Goal: Complete application form: Complete application form

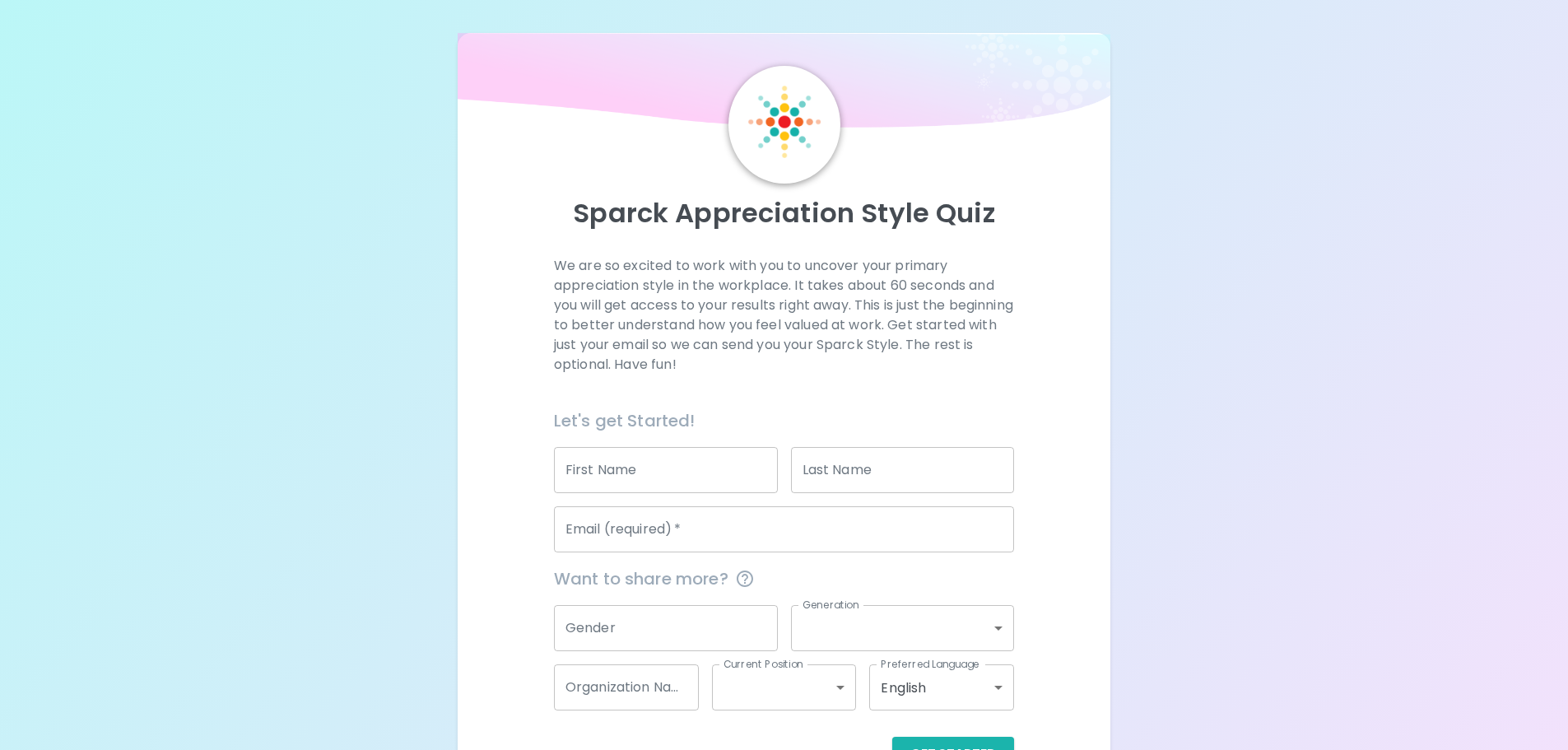
click at [720, 453] on input "First Name" at bounding box center [665, 469] width 224 height 46
type input "Carly"
click at [856, 477] on input "Last Name" at bounding box center [902, 469] width 224 height 46
type input "[PERSON_NAME]"
click at [760, 531] on input "Email (required)   *" at bounding box center [784, 529] width 460 height 46
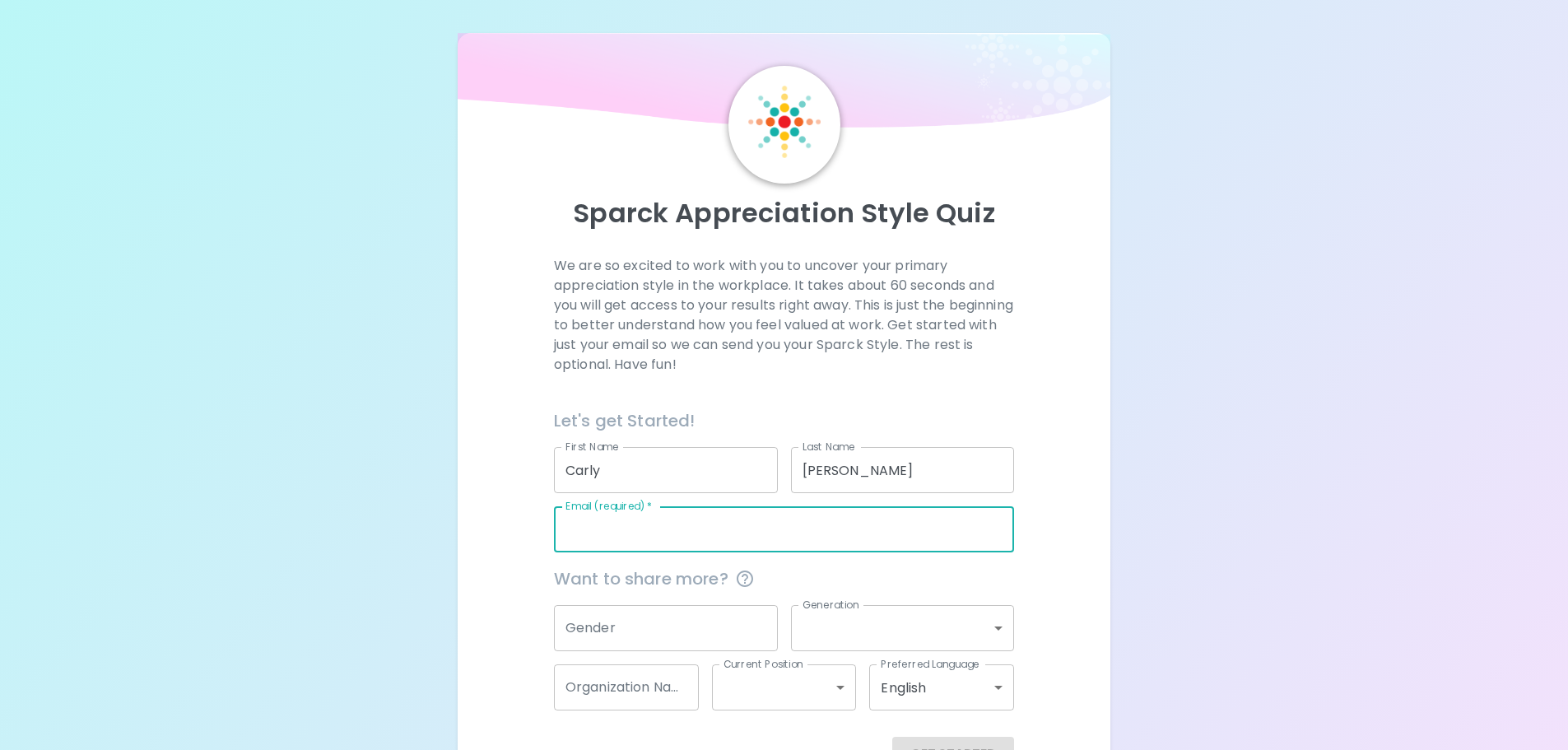
type input "[PERSON_NAME][EMAIL_ADDRESS][PERSON_NAME][DOMAIN_NAME]"
click at [677, 628] on input "Gender" at bounding box center [665, 627] width 224 height 46
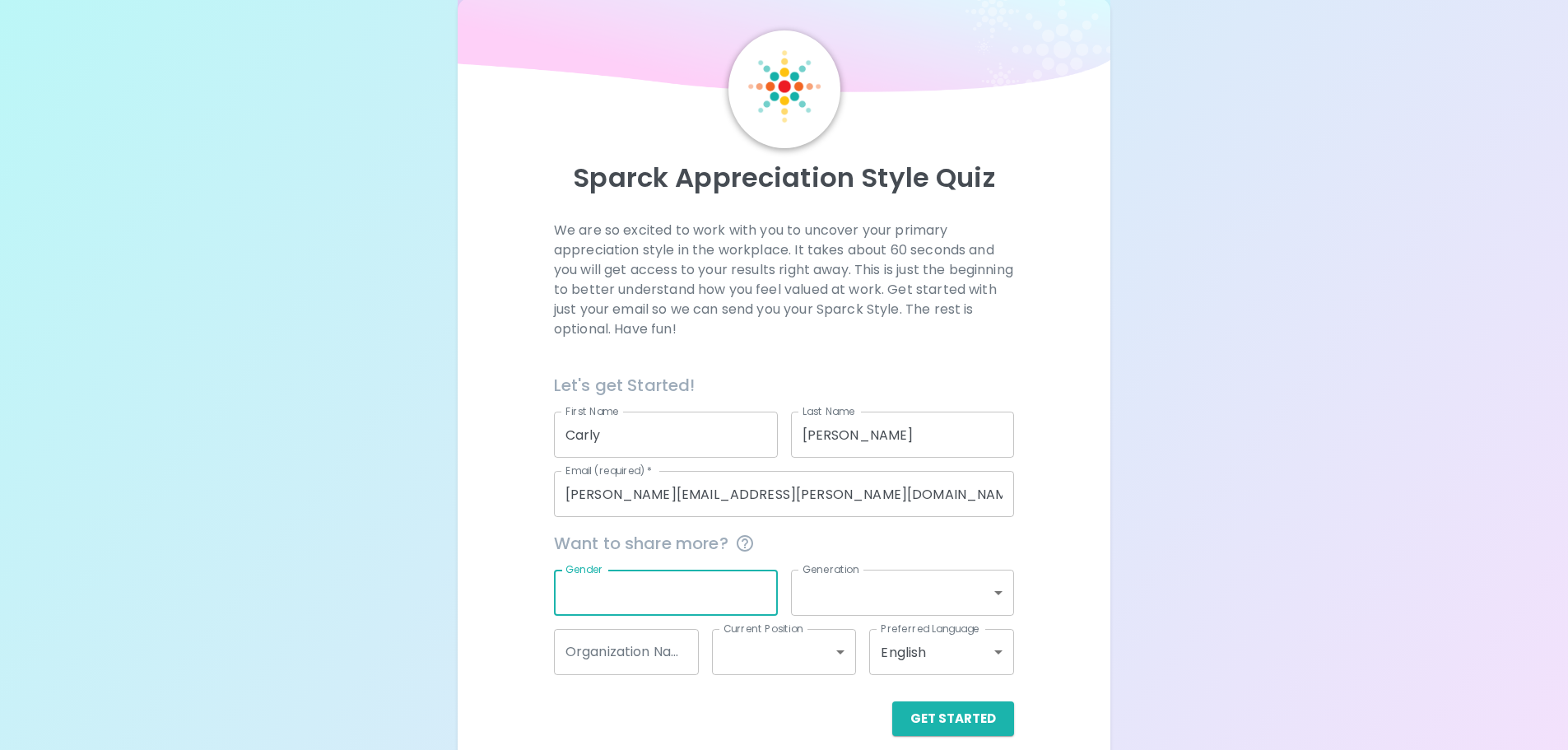
scroll to position [54, 0]
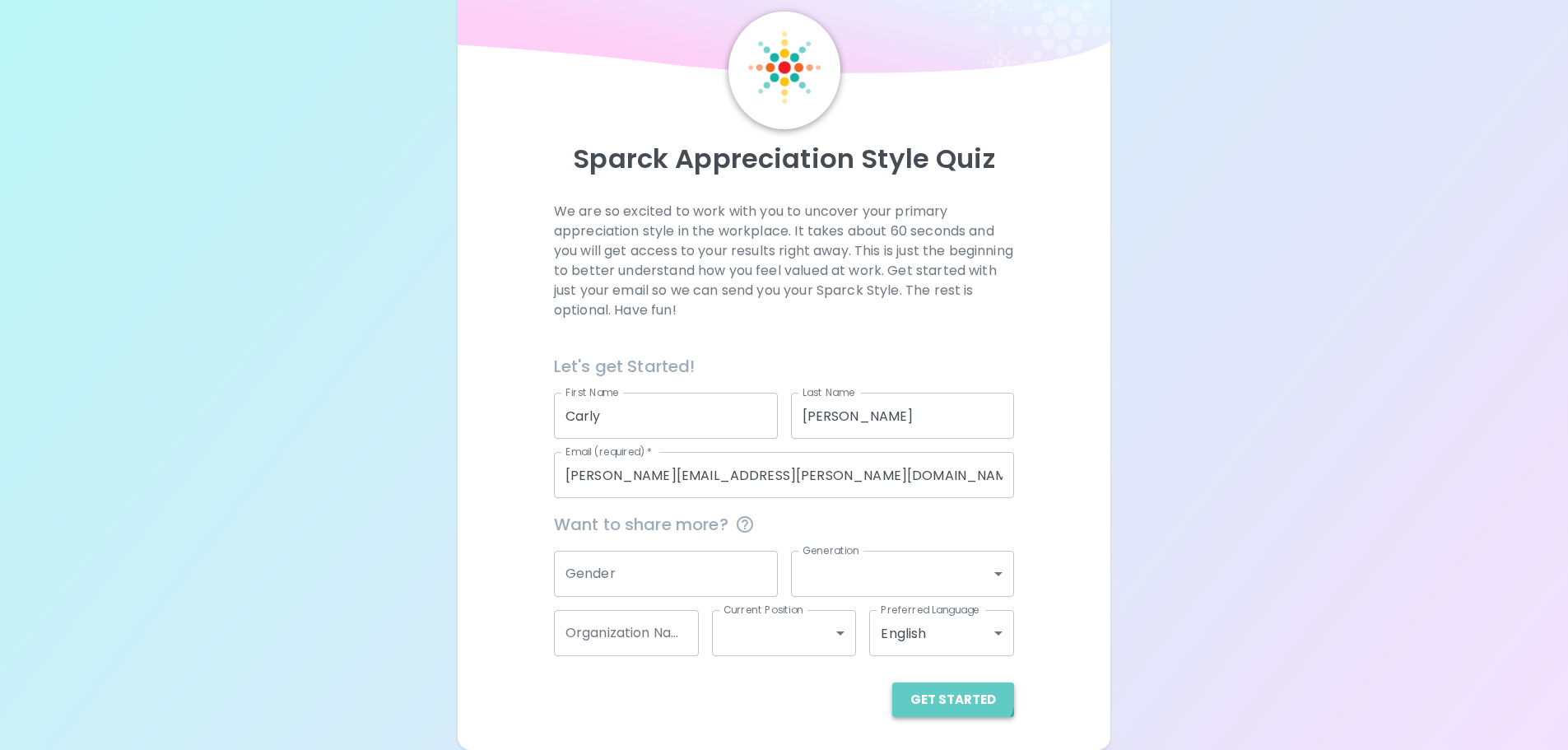
click at [937, 683] on button "Get Started" at bounding box center [953, 699] width 122 height 34
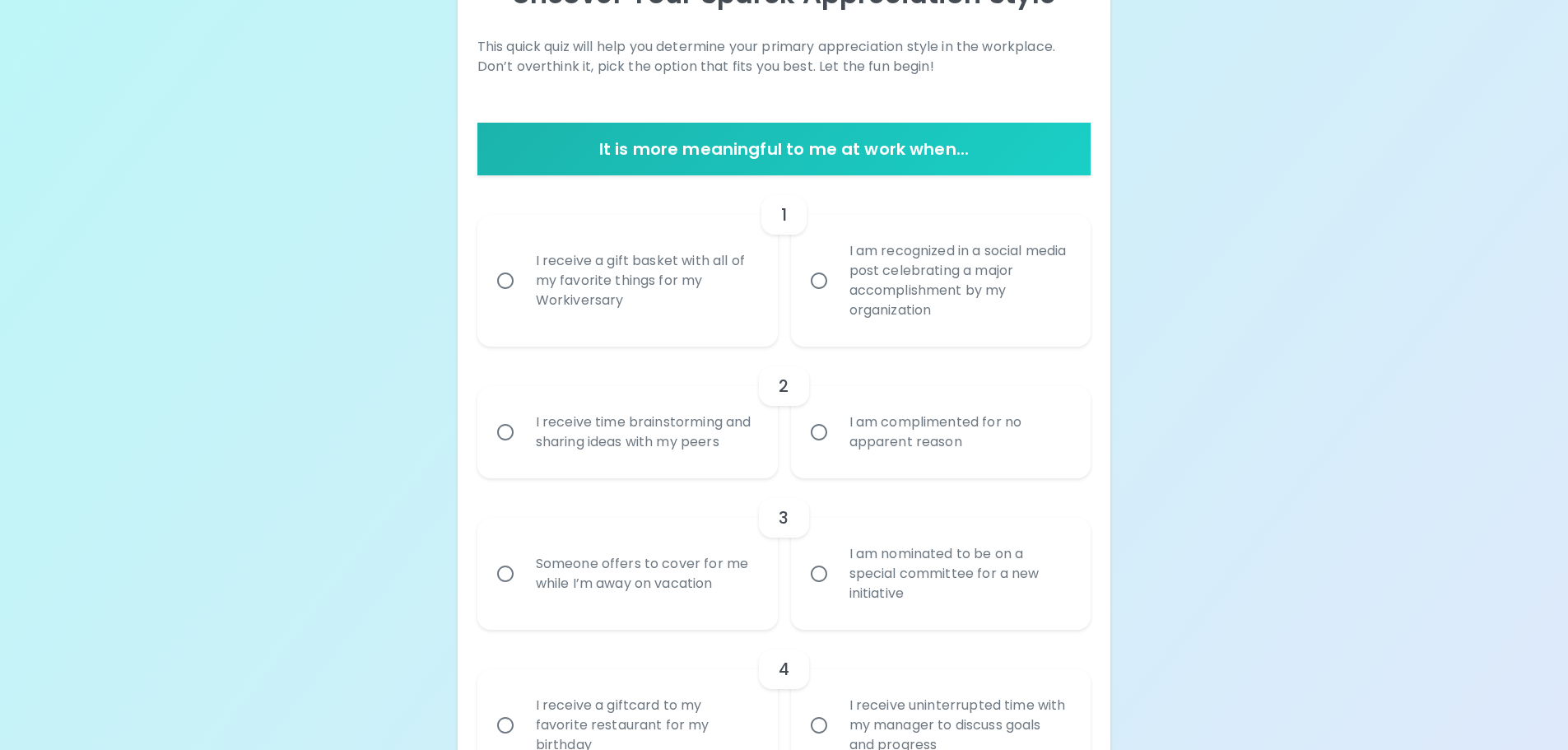
scroll to position [301, 0]
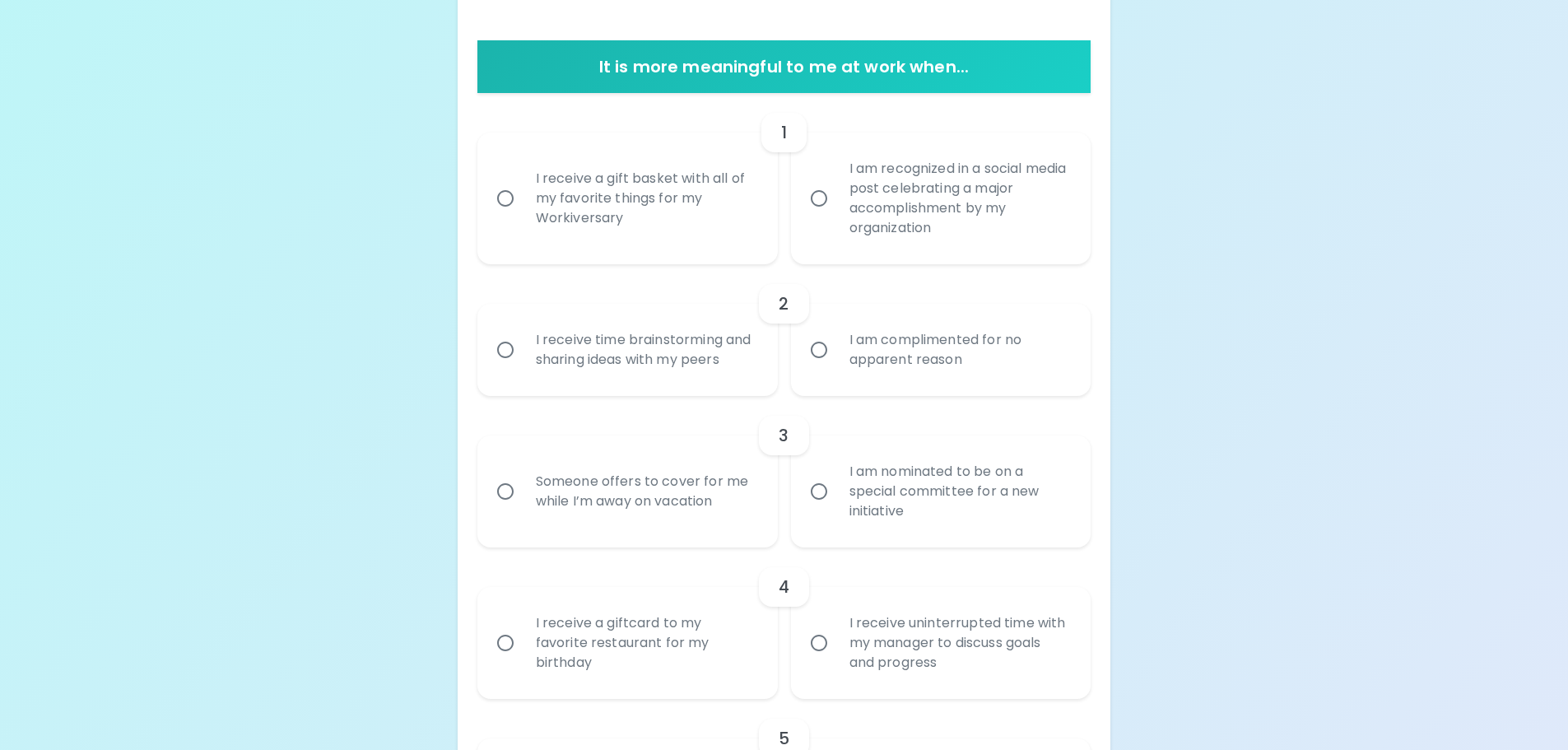
click at [934, 476] on div "I am nominated to be on a special committee for a new initiative" at bounding box center [959, 491] width 246 height 99
click at [836, 476] on input "I am nominated to be on a special committee for a new initiative" at bounding box center [819, 490] width 34 height 34
radio input "true"
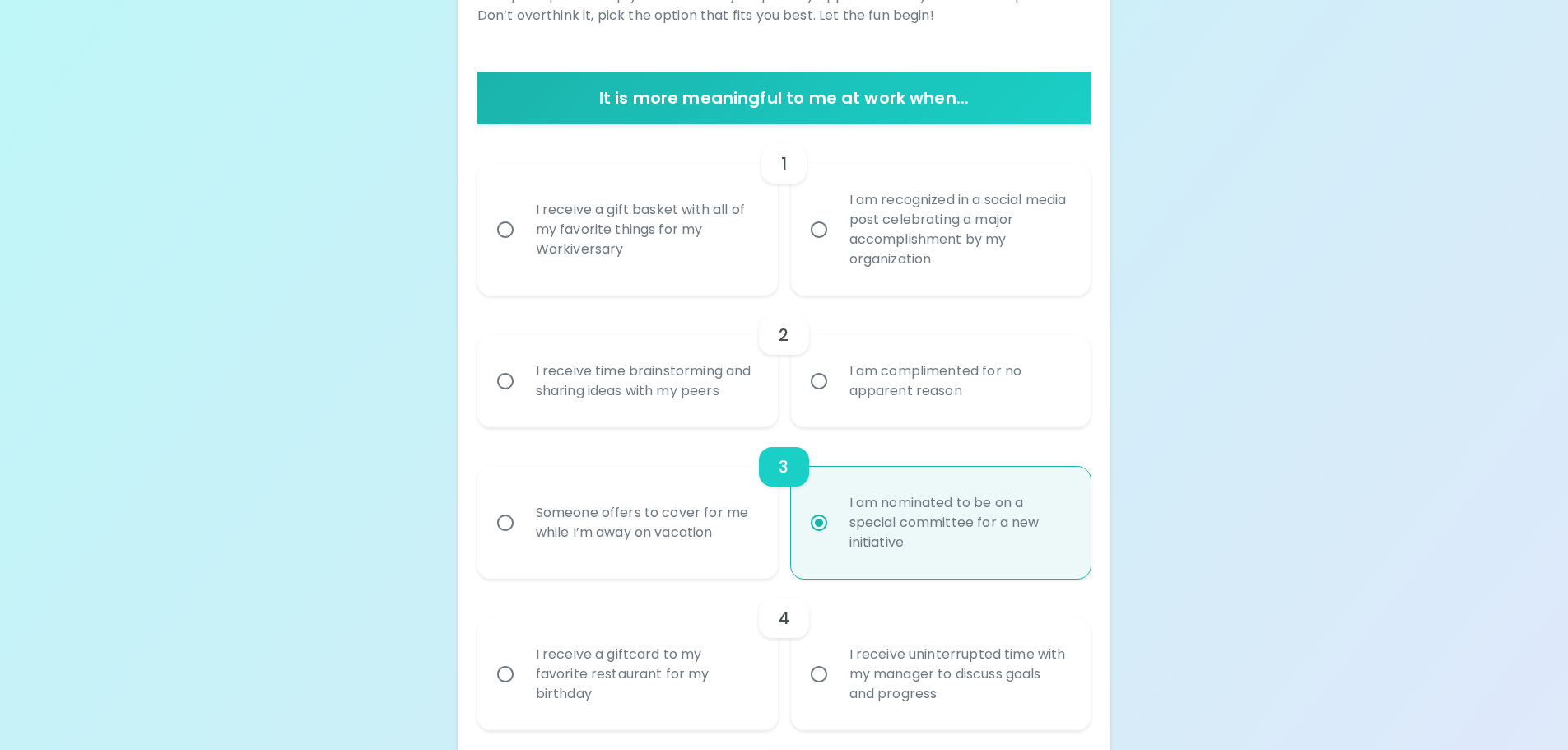
scroll to position [268, 0]
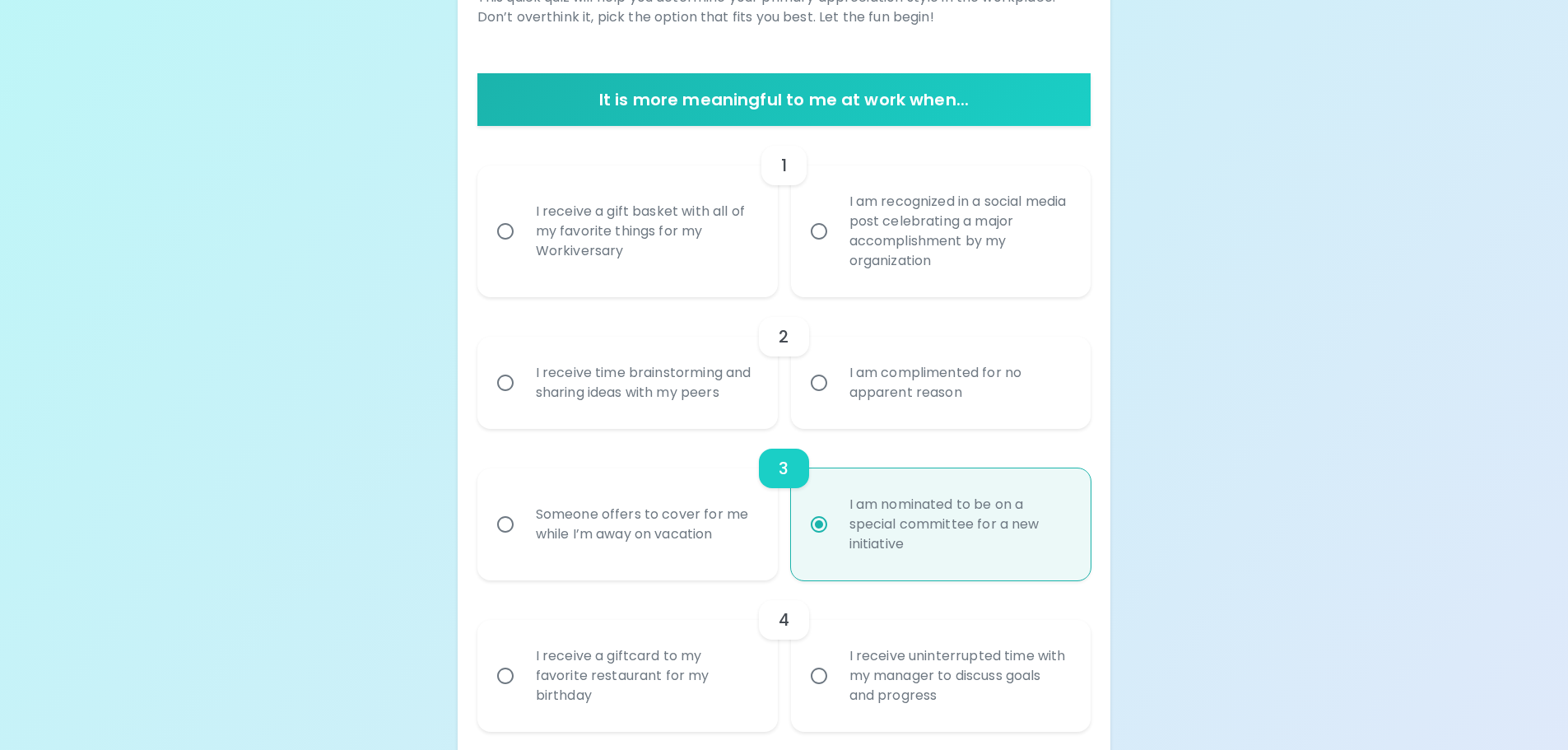
click at [714, 276] on div "I receive a gift basket with all of my favorite things for my Workiversary" at bounding box center [646, 231] width 246 height 99
click at [523, 248] on input "I receive a gift basket with all of my favorite things for my Workiversary" at bounding box center [505, 231] width 34 height 34
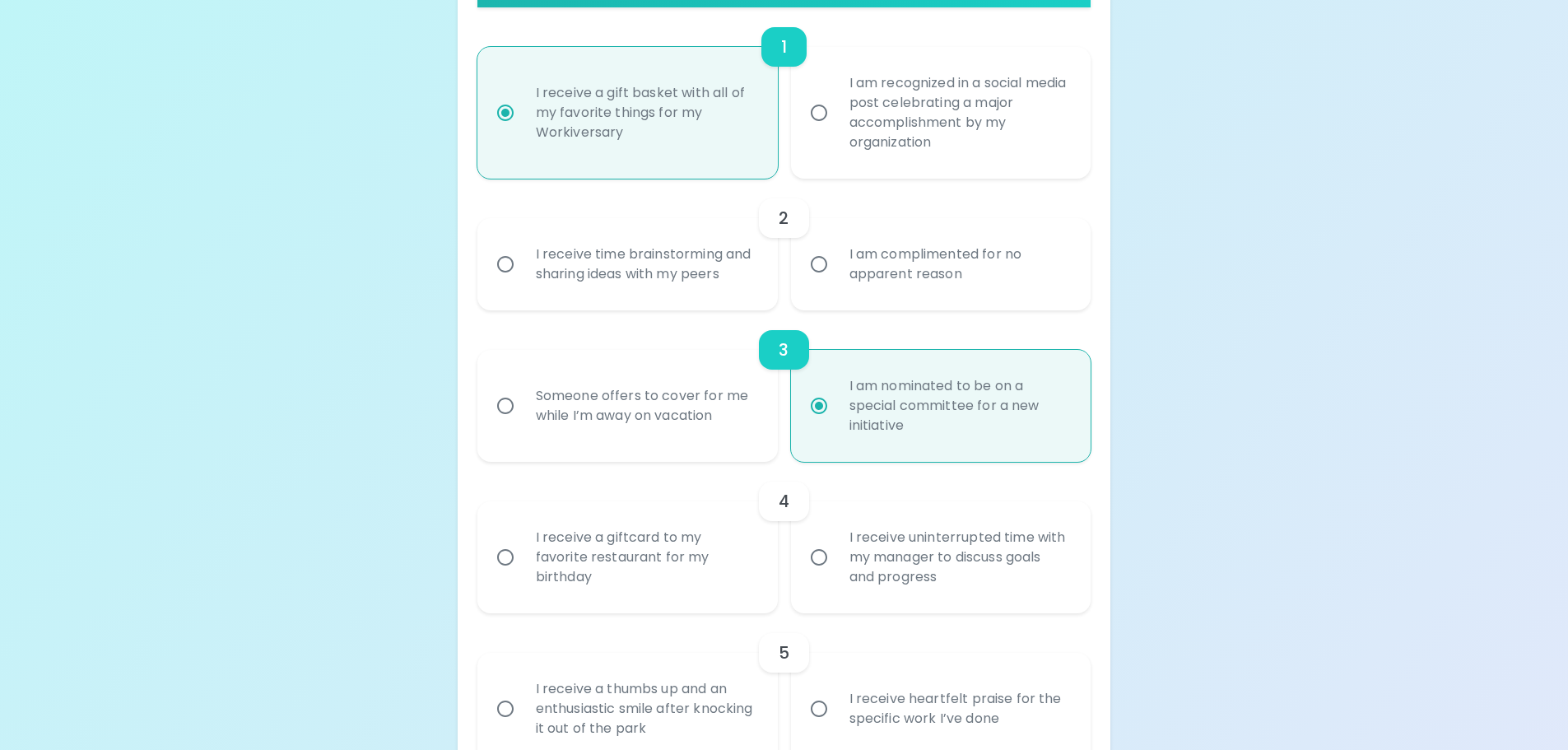
scroll to position [400, 0]
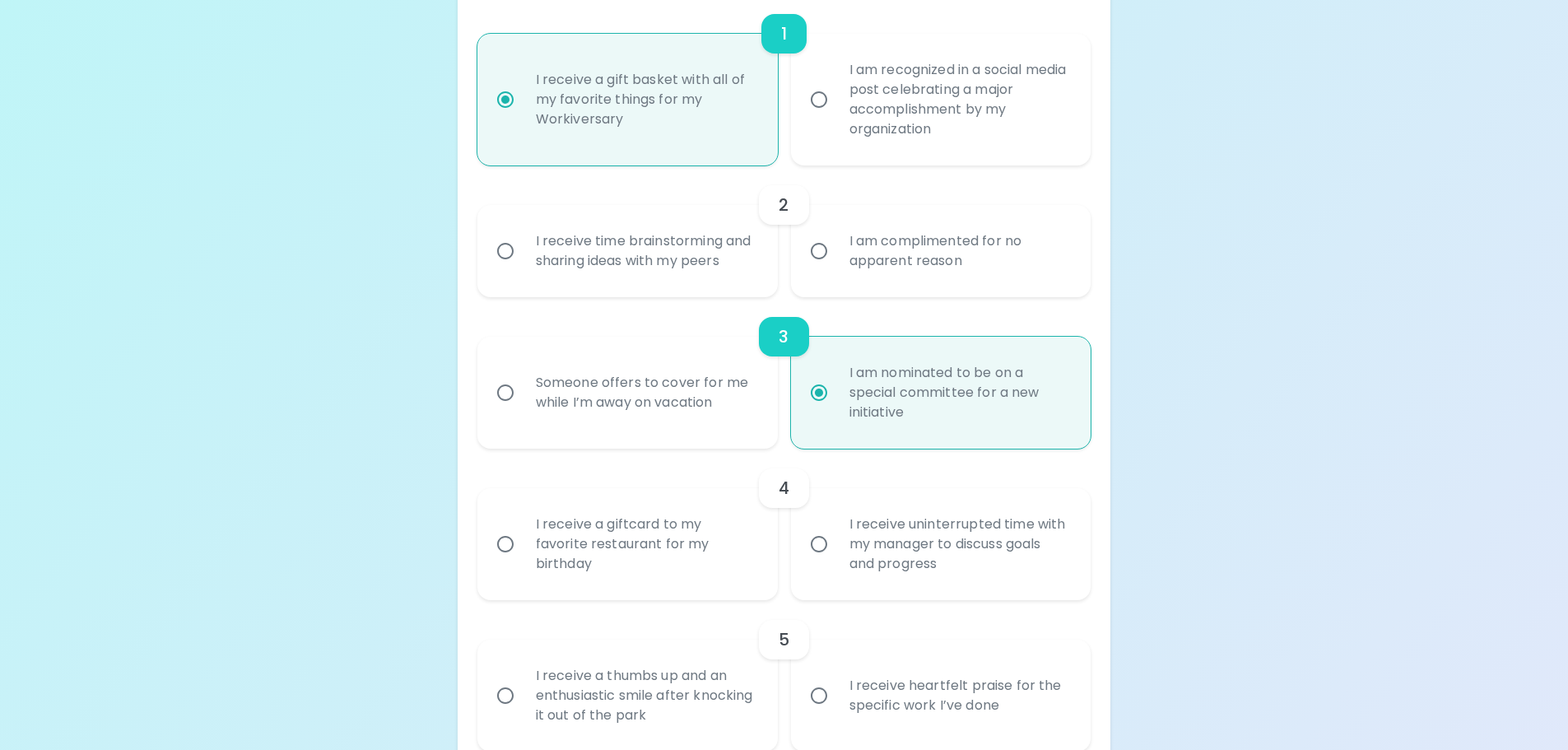
radio input "true"
click at [906, 263] on div "I am complimented for no apparent reason" at bounding box center [959, 251] width 246 height 79
click at [836, 263] on input "I am complimented for no apparent reason" at bounding box center [819, 250] width 34 height 34
radio input "false"
radio input "true"
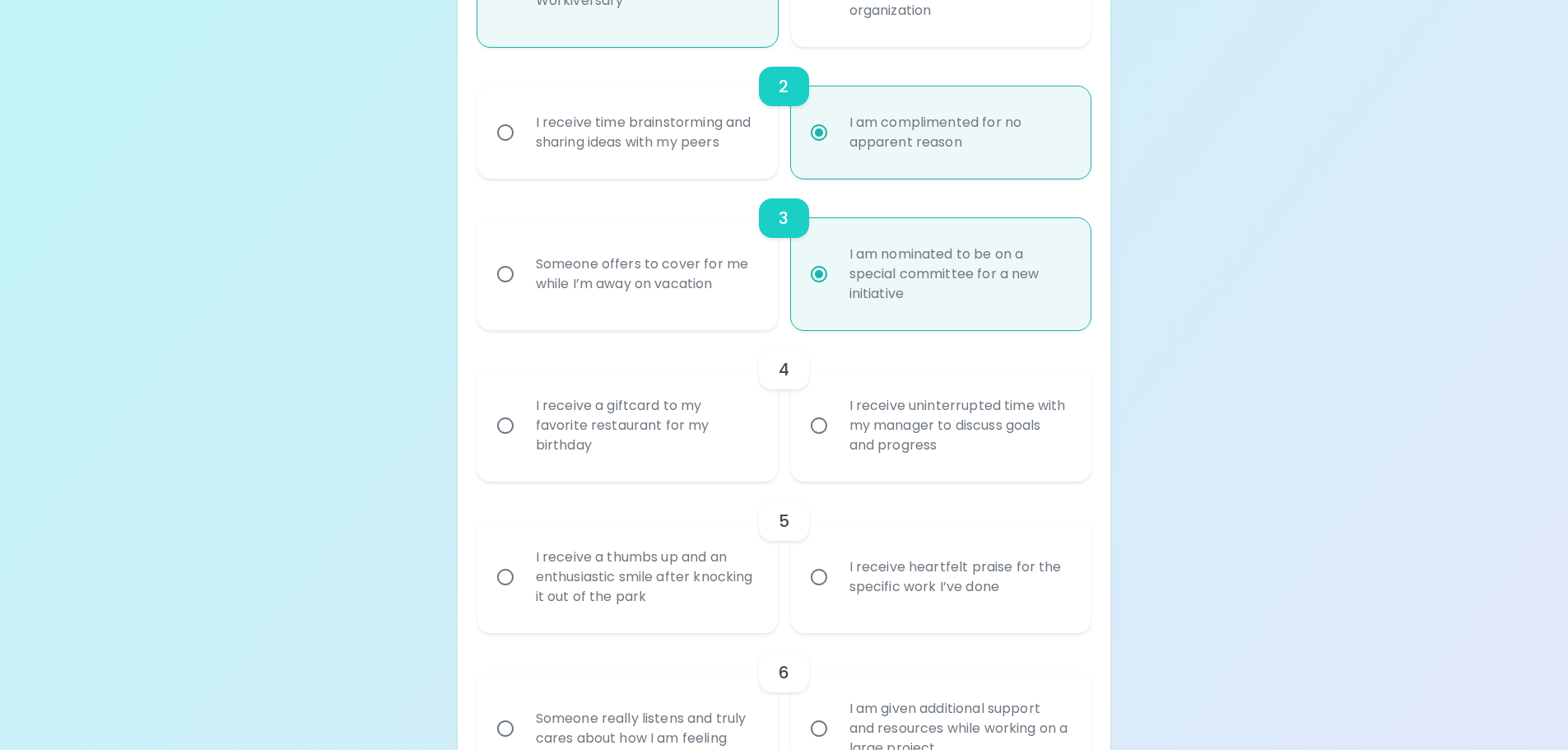
scroll to position [532, 0]
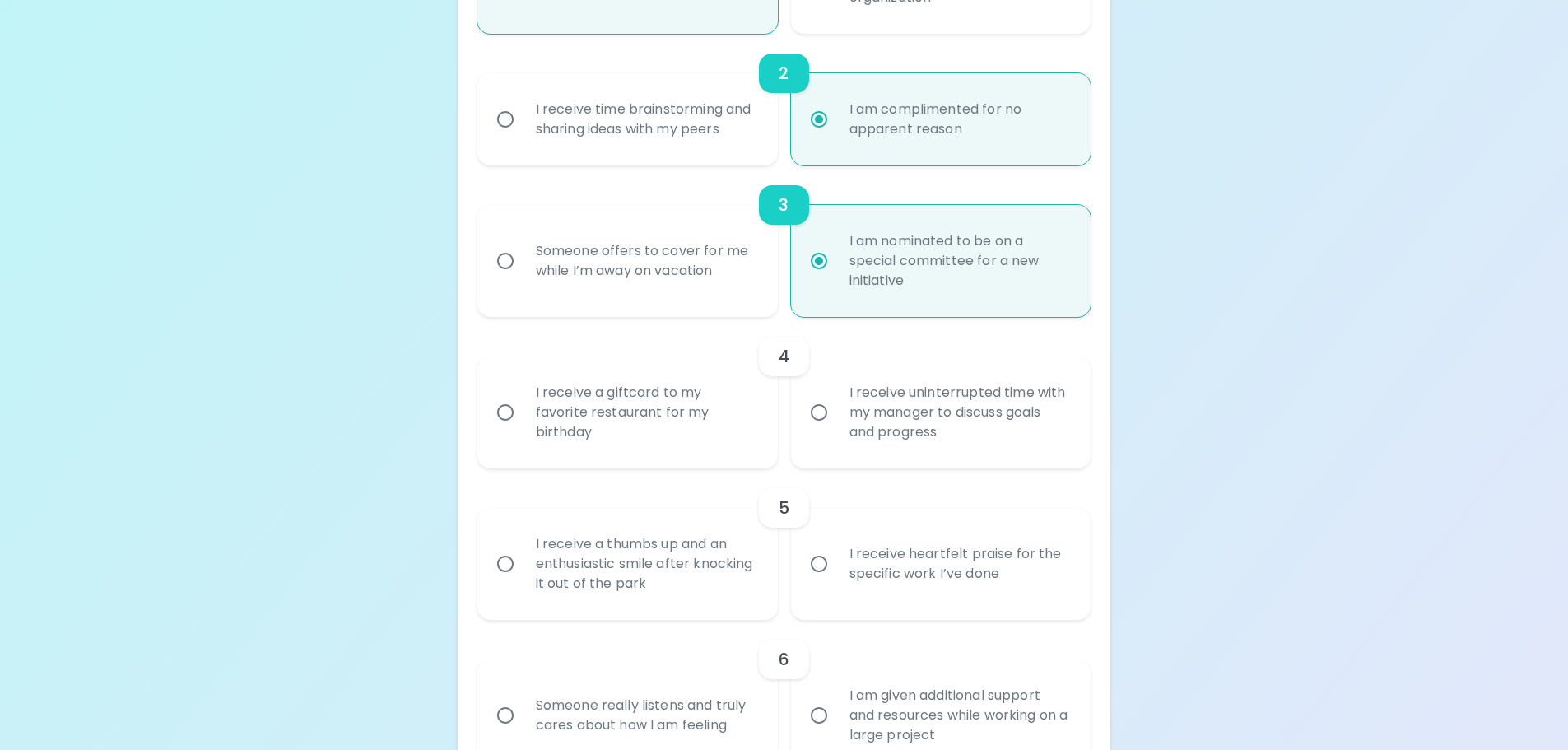
radio input "true"
click at [895, 427] on div "I receive uninterrupted time with my manager to discuss goals and progress" at bounding box center [959, 412] width 246 height 99
click at [836, 427] on input "I receive uninterrupted time with my manager to discuss goals and progress" at bounding box center [819, 411] width 34 height 34
radio input "false"
radio input "true"
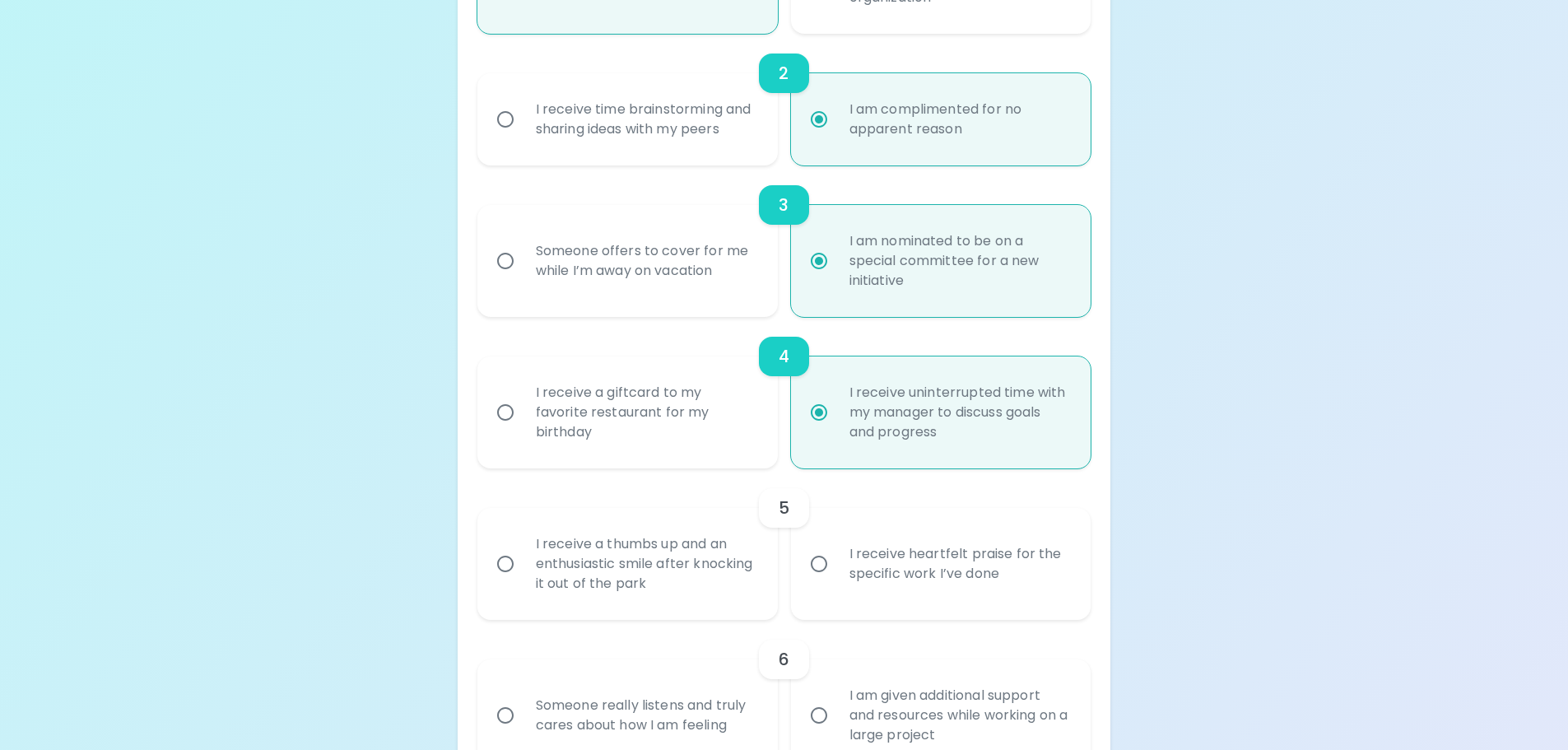
scroll to position [663, 0]
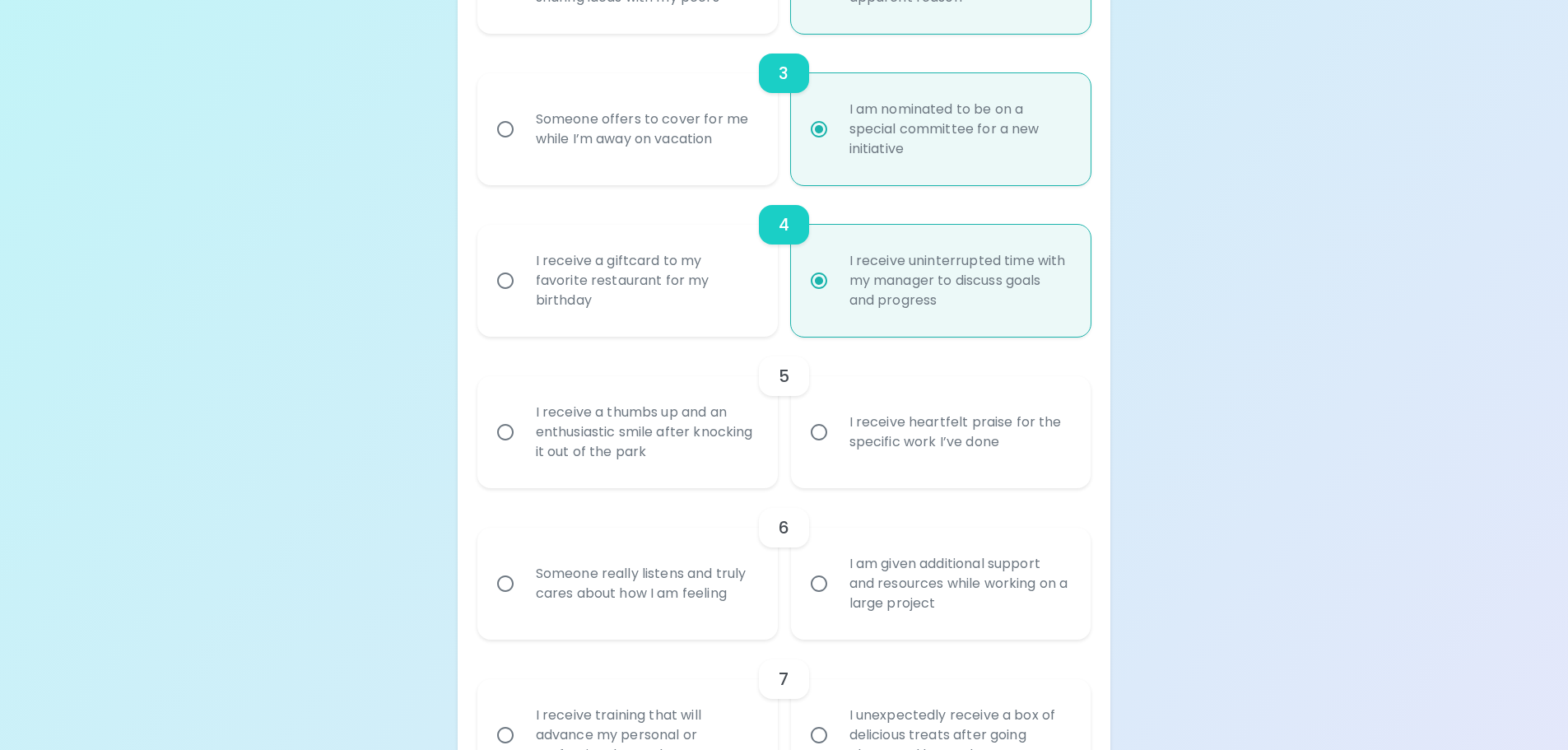
radio input "true"
click at [886, 439] on div "I receive heartfelt praise for the specific work I’ve done" at bounding box center [959, 432] width 246 height 79
click at [836, 439] on input "I receive heartfelt praise for the specific work I’ve done" at bounding box center [819, 432] width 34 height 34
radio input "false"
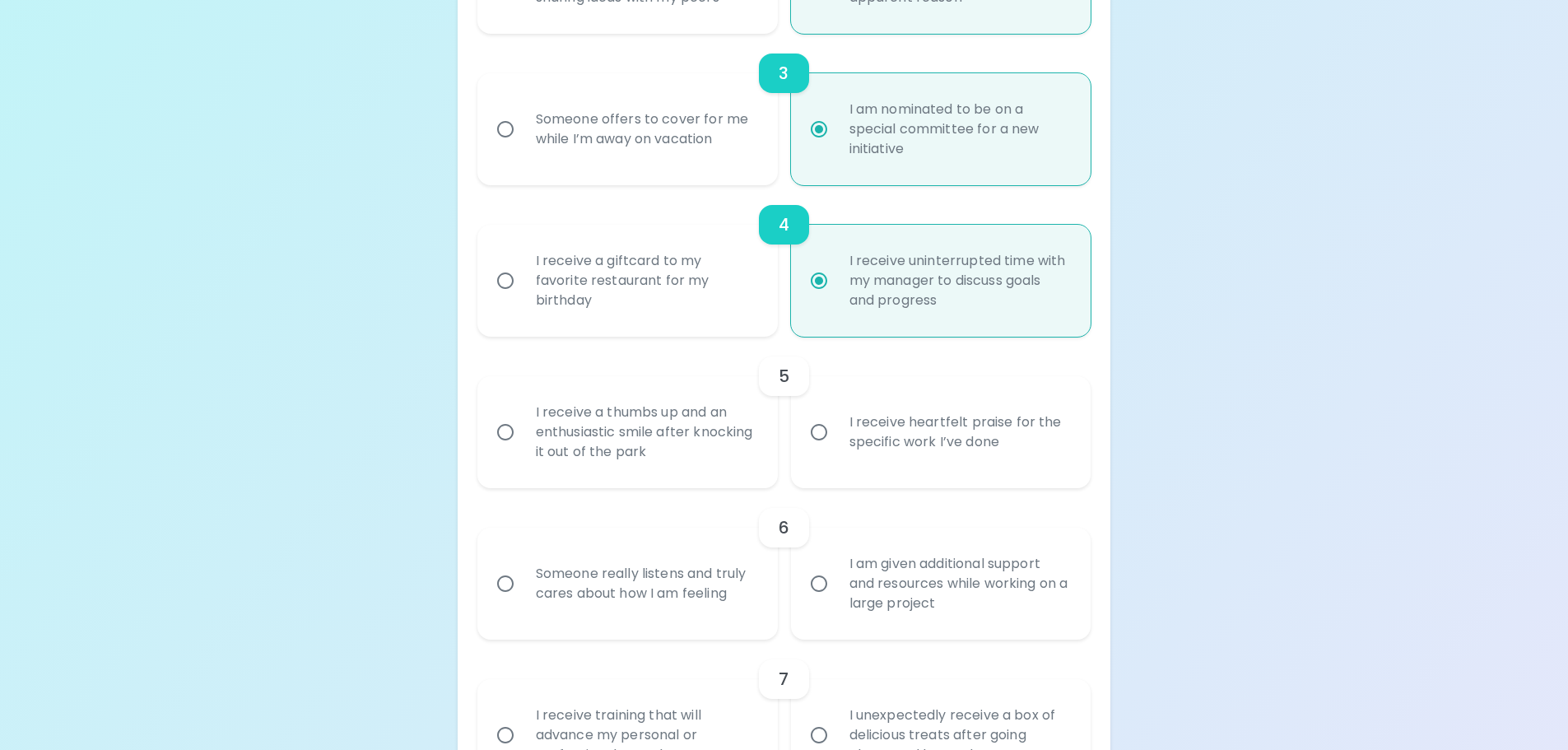
radio input "false"
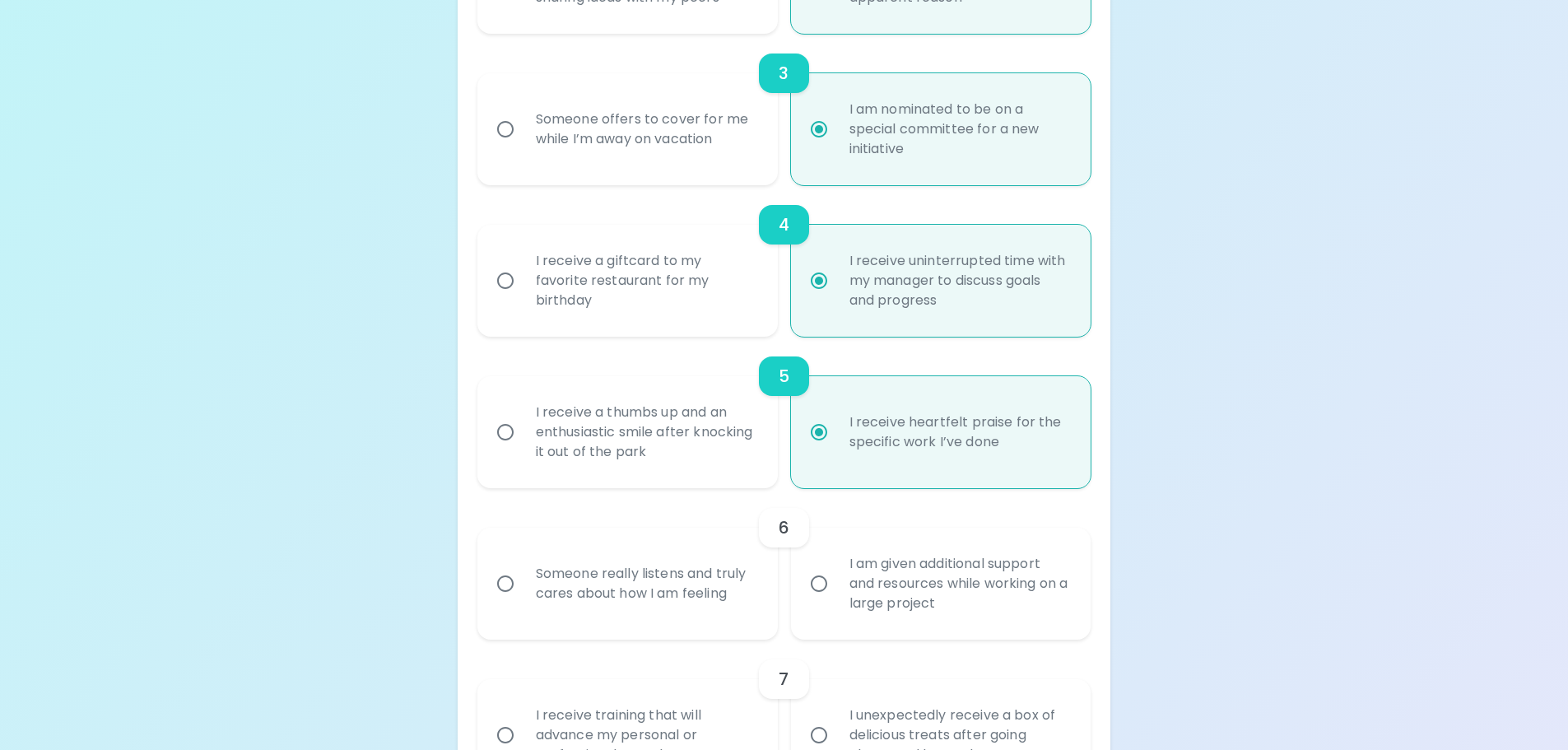
scroll to position [795, 0]
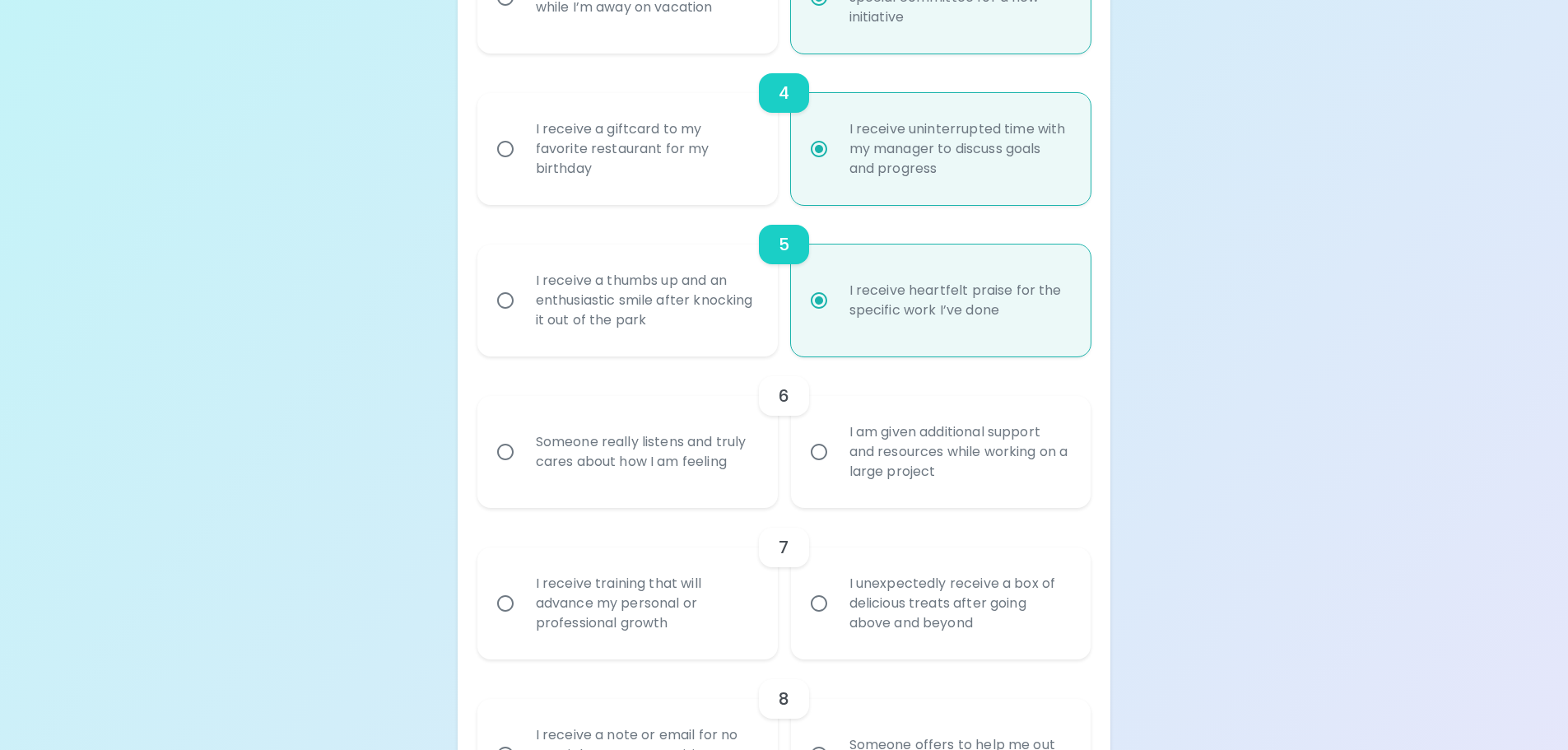
radio input "true"
click at [977, 454] on div "I am given additional support and resources while working on a large project" at bounding box center [959, 452] width 246 height 99
click at [836, 454] on input "I am given additional support and resources while working on a large project" at bounding box center [819, 451] width 34 height 34
radio input "false"
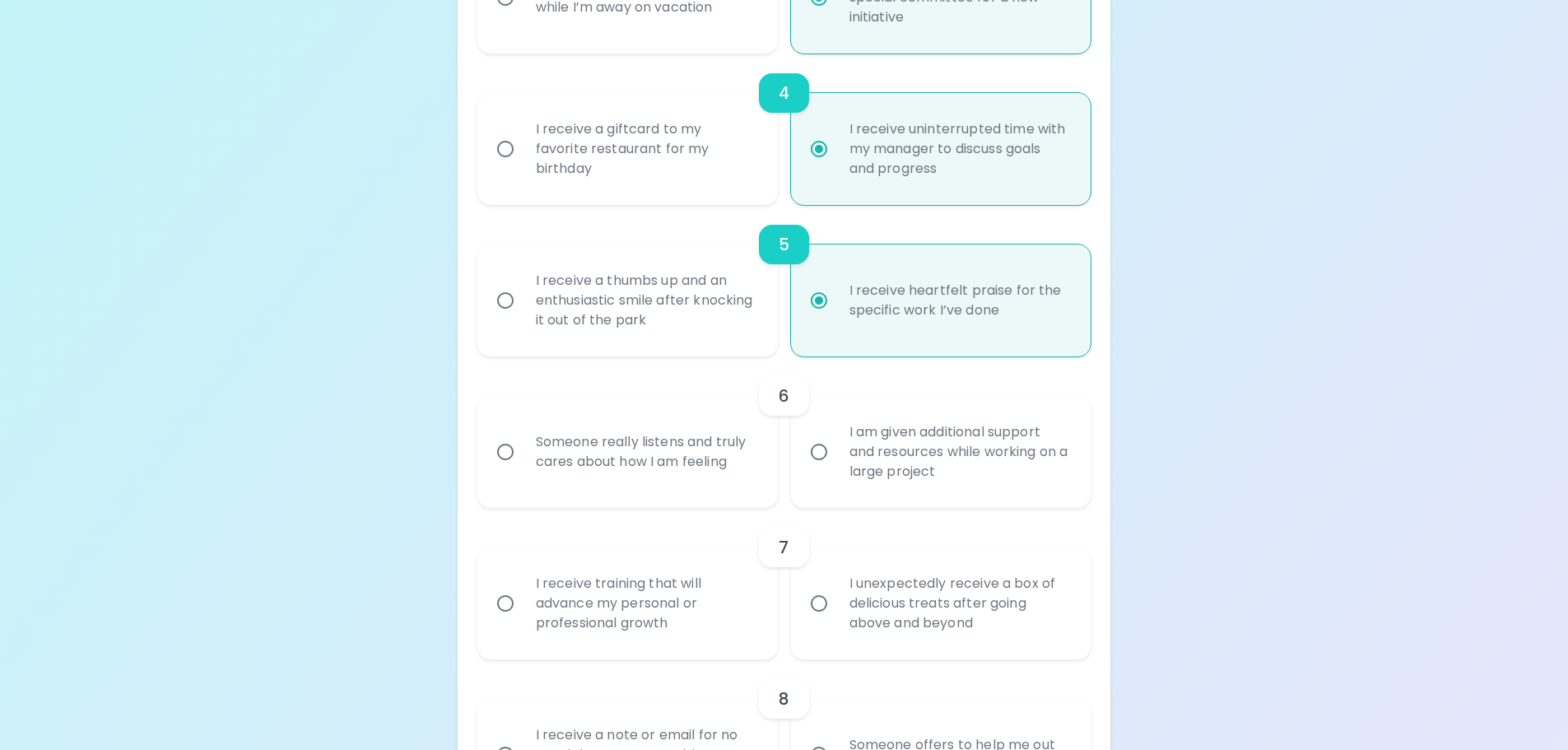
radio input "false"
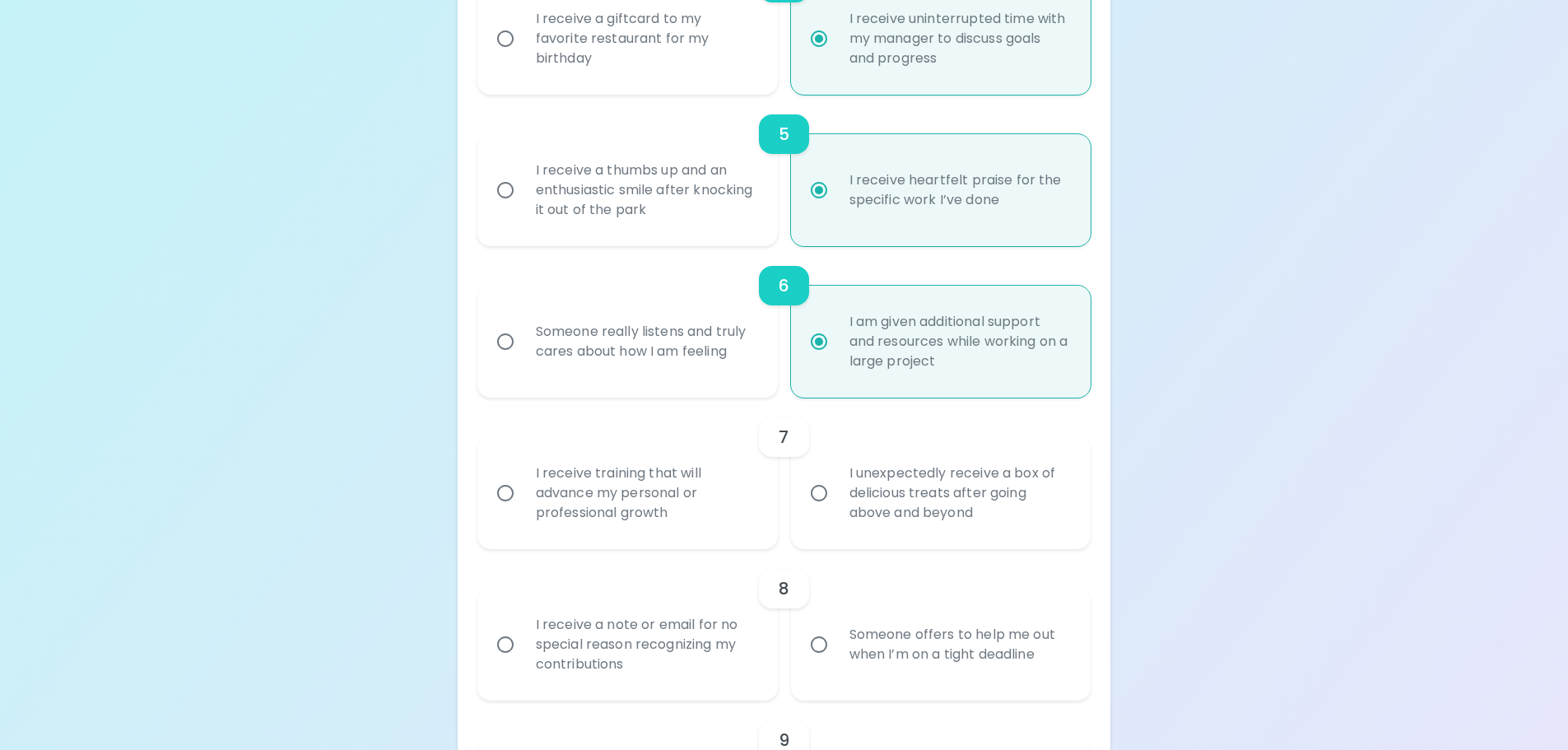
scroll to position [926, 0]
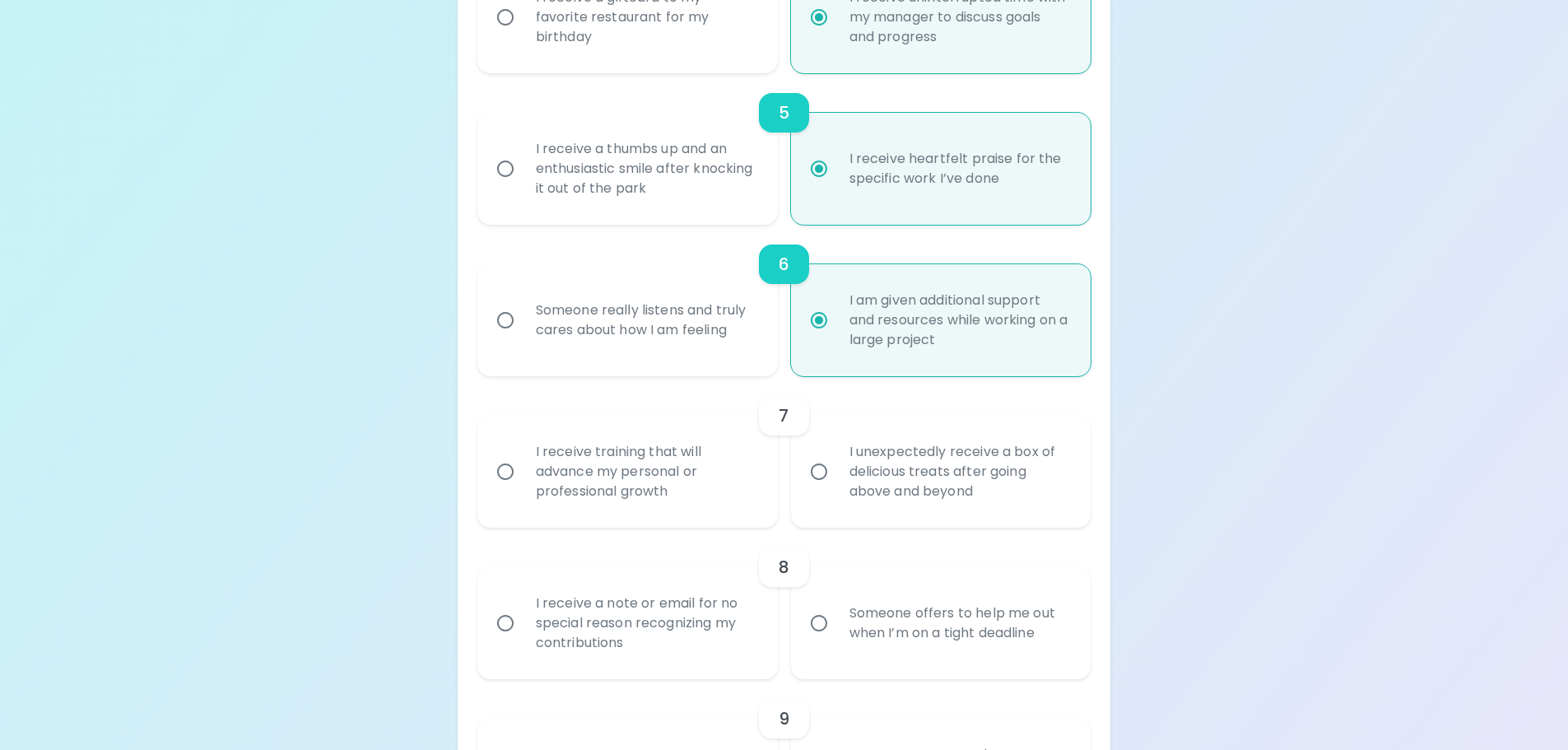
radio input "true"
click at [748, 502] on div "I receive training that will advance my personal or professional growth" at bounding box center [646, 471] width 246 height 99
click at [523, 489] on input "I receive training that will advance my personal or professional growth" at bounding box center [505, 471] width 34 height 34
radio input "false"
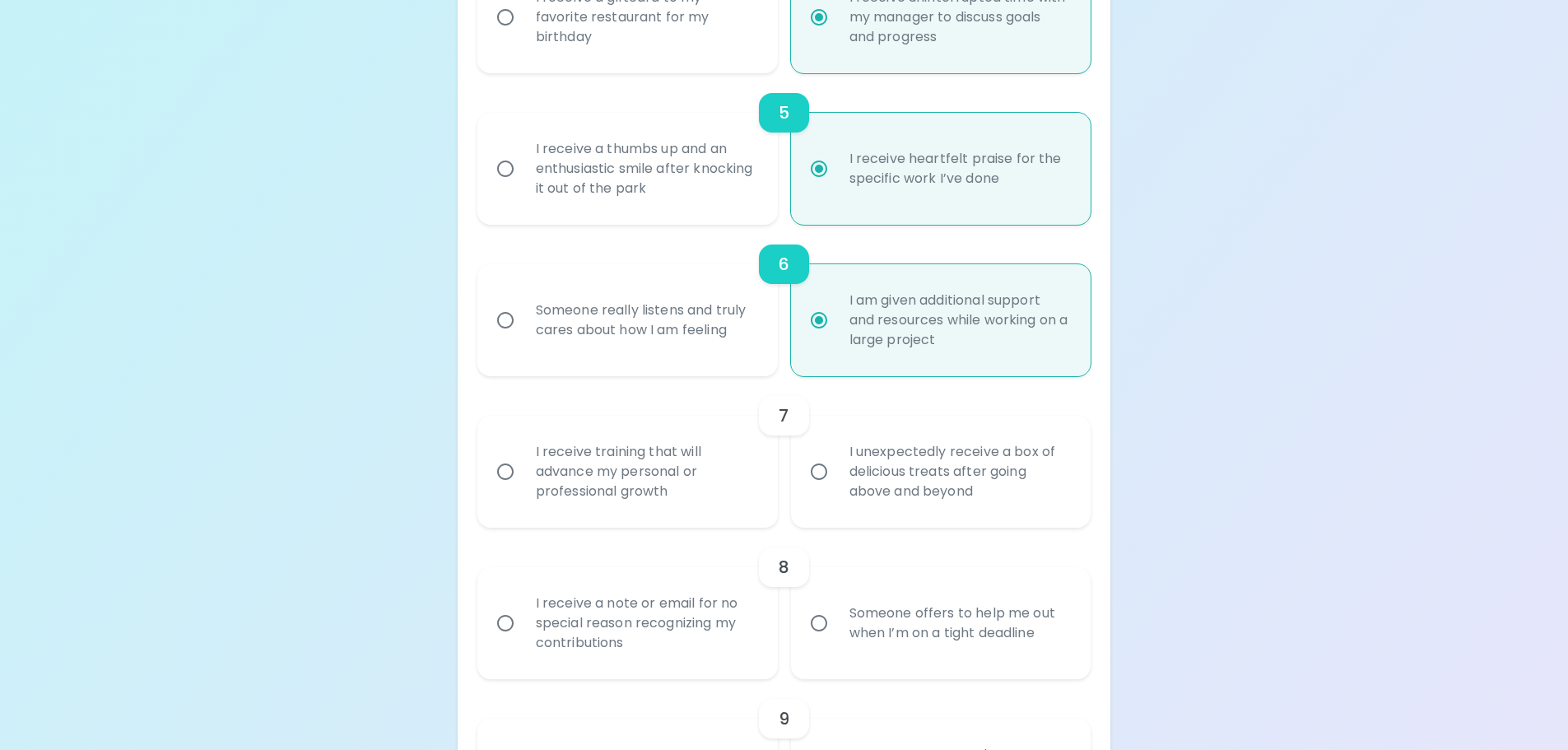
radio input "false"
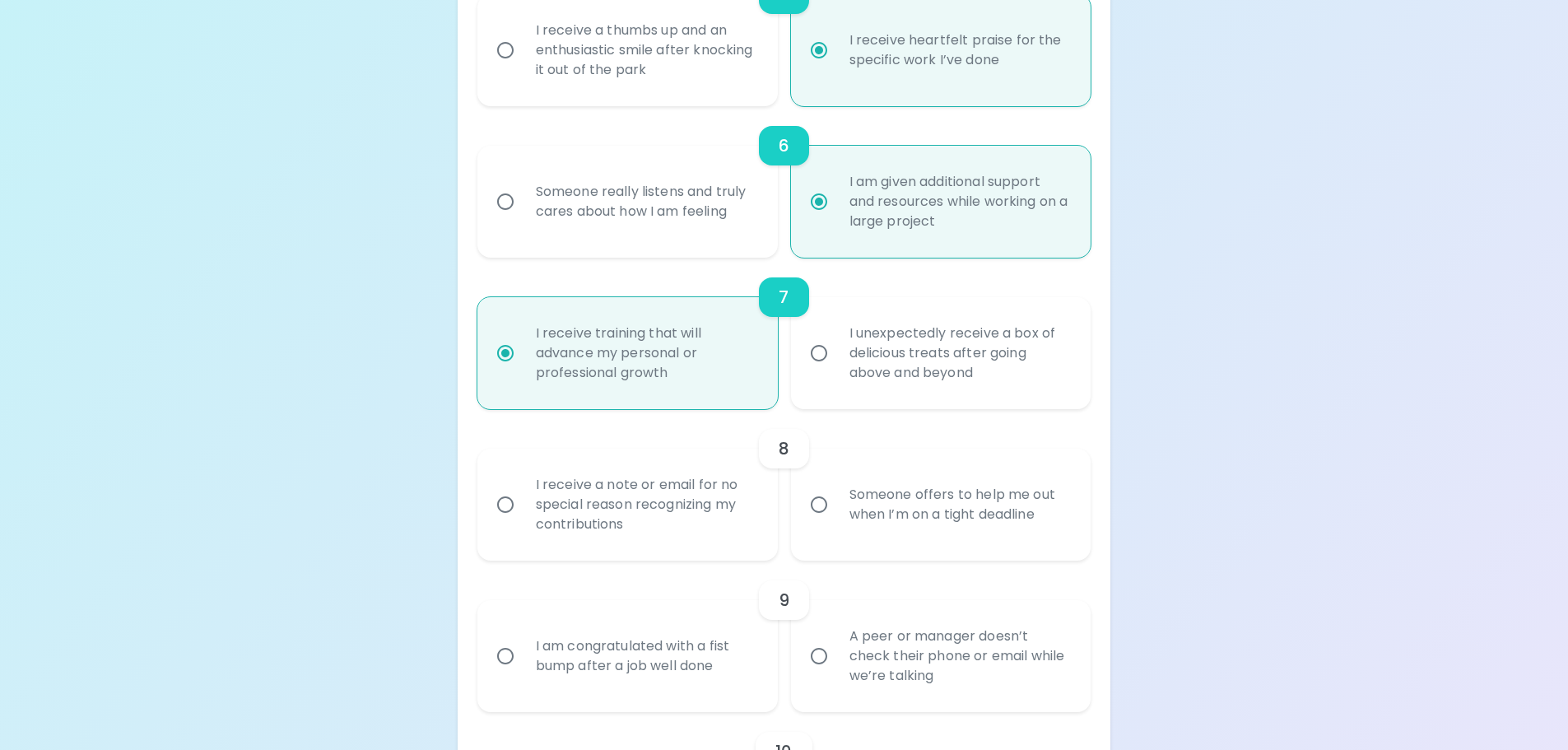
scroll to position [1058, 0]
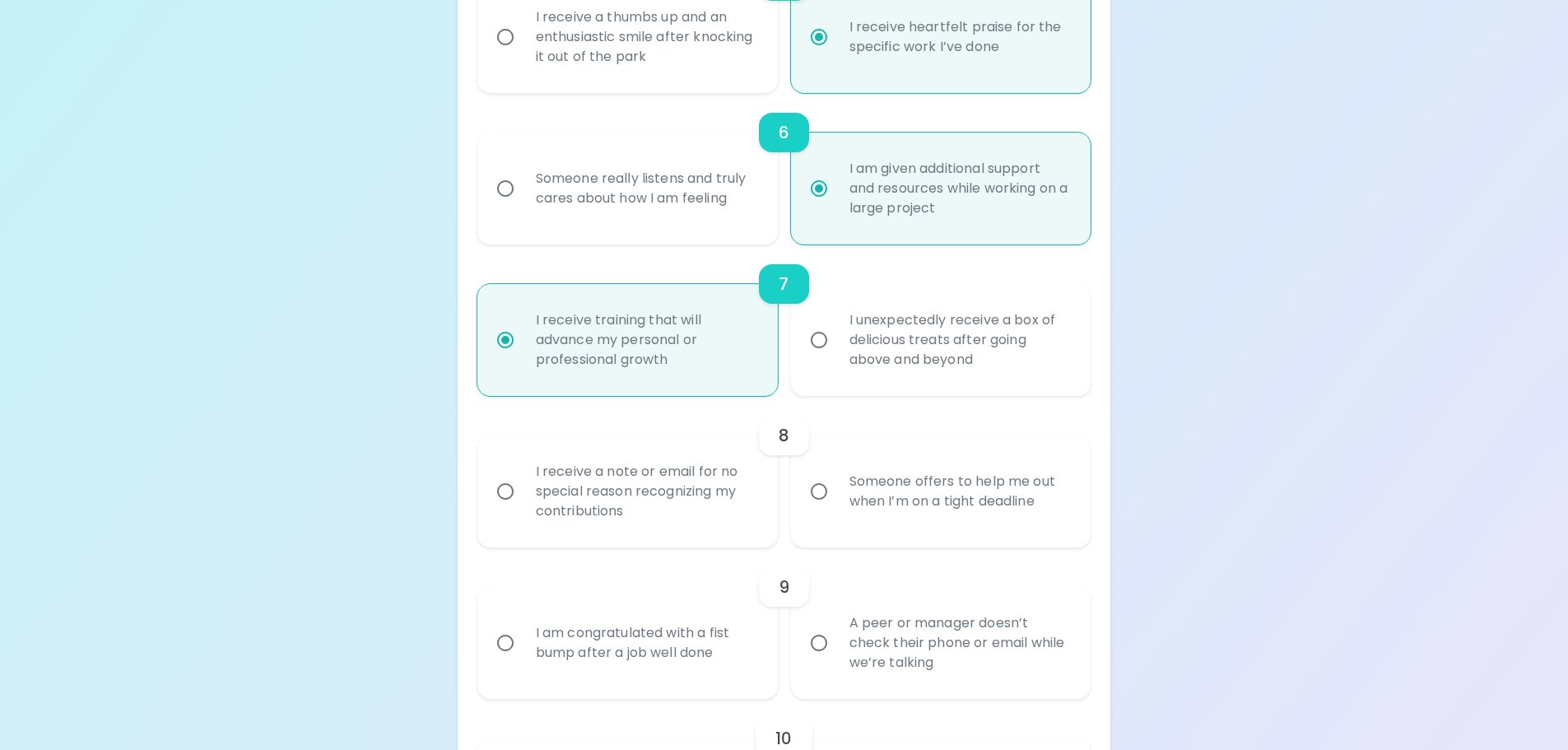
radio input "true"
click at [565, 514] on div "I receive a note or email for no special reason recognizing my contributions" at bounding box center [646, 491] width 246 height 99
click at [523, 509] on input "I receive a note or email for no special reason recognizing my contributions" at bounding box center [505, 490] width 34 height 34
radio input "false"
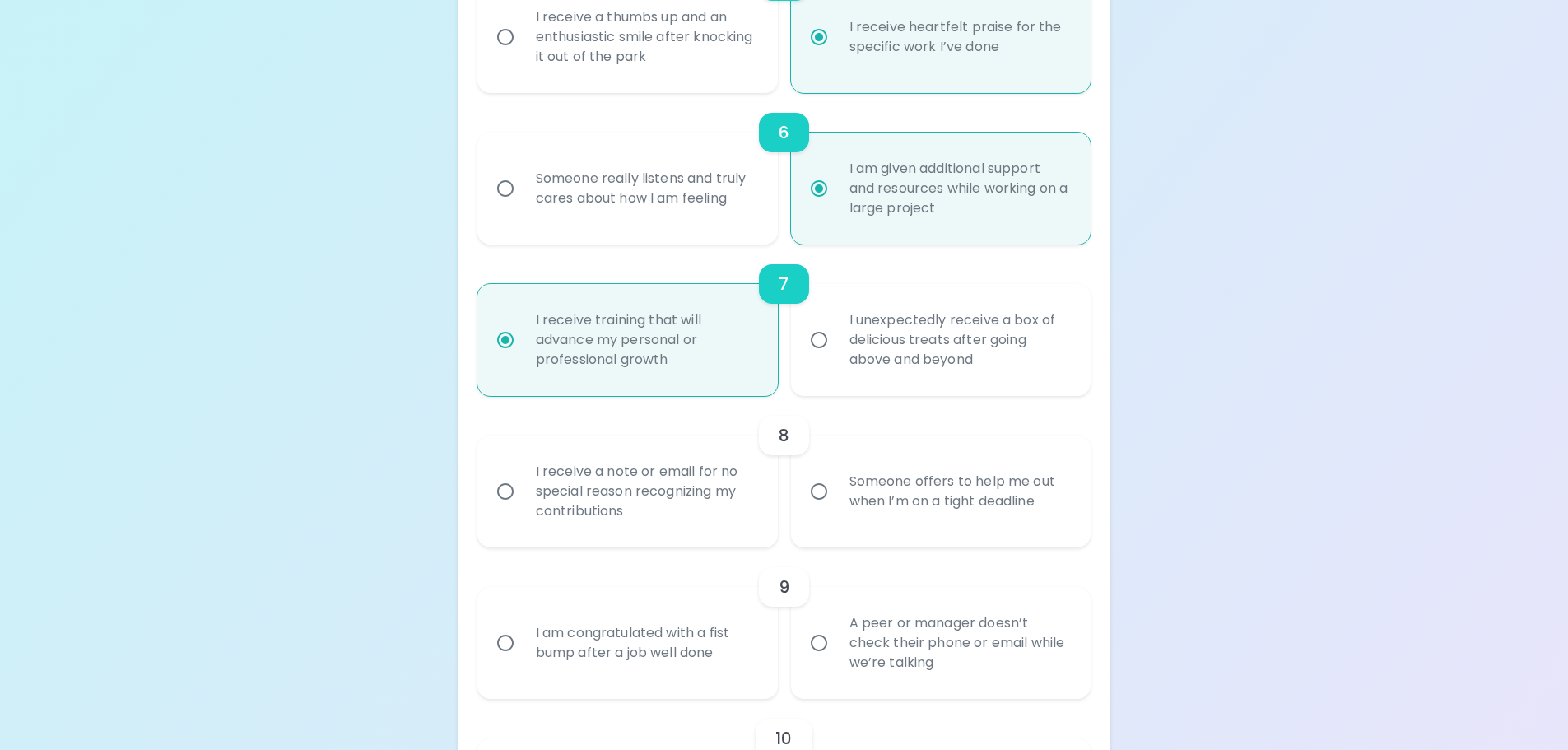
radio input "false"
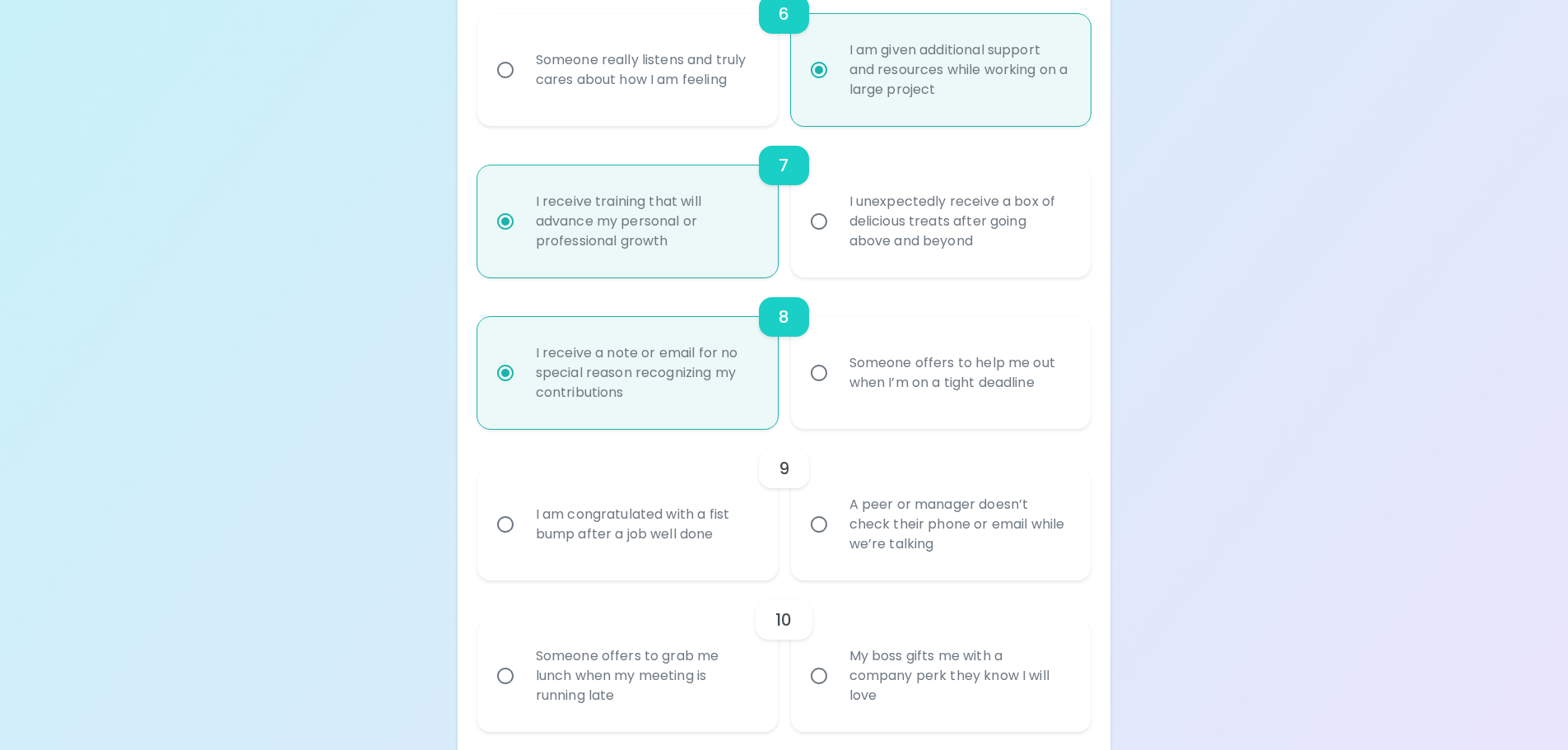
scroll to position [1189, 0]
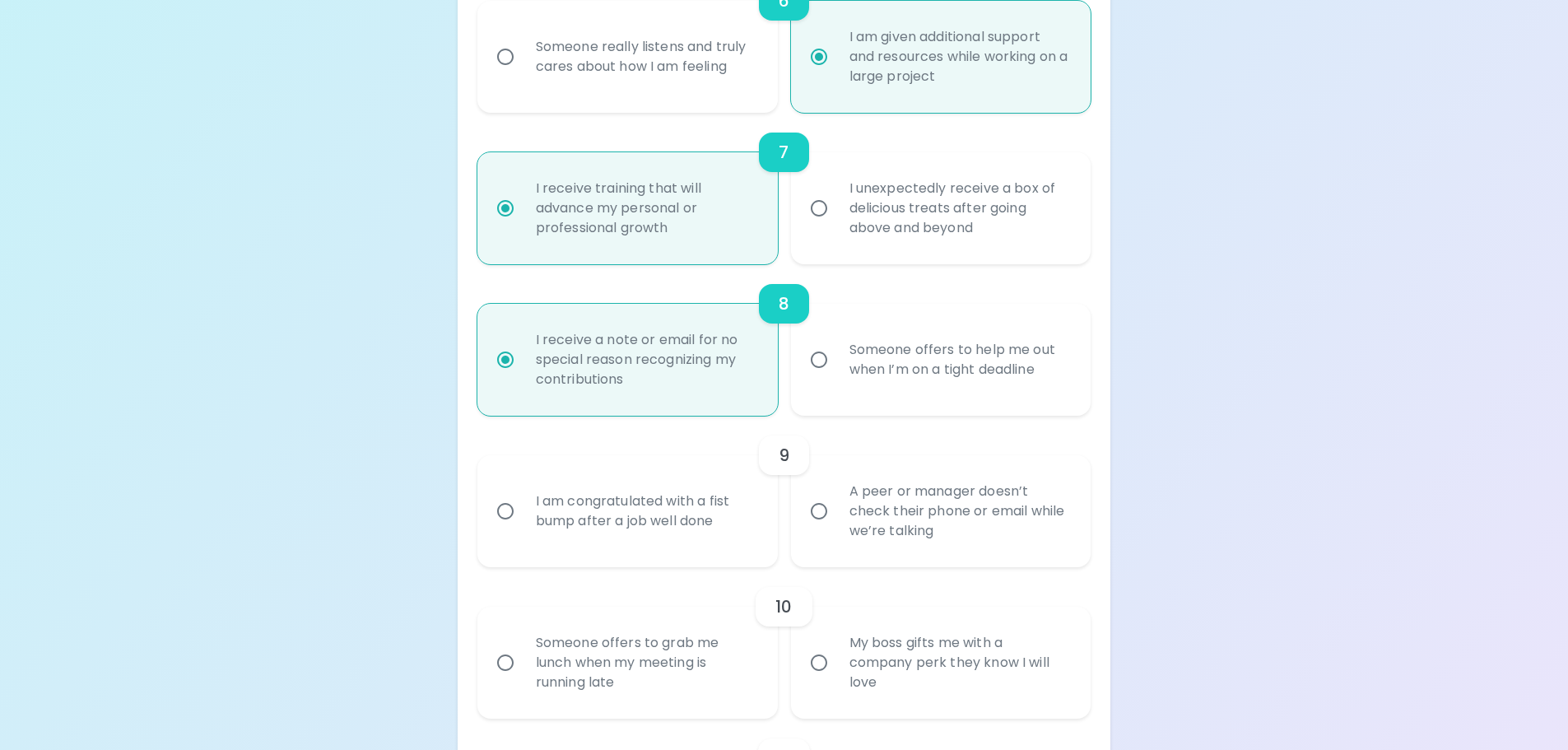
radio input "true"
click at [1006, 359] on div "Someone offers to help me out when I’m on a tight deadline" at bounding box center [959, 360] width 246 height 79
click at [836, 359] on input "Someone offers to help me out when I’m on a tight deadline" at bounding box center [819, 359] width 34 height 34
radio input "false"
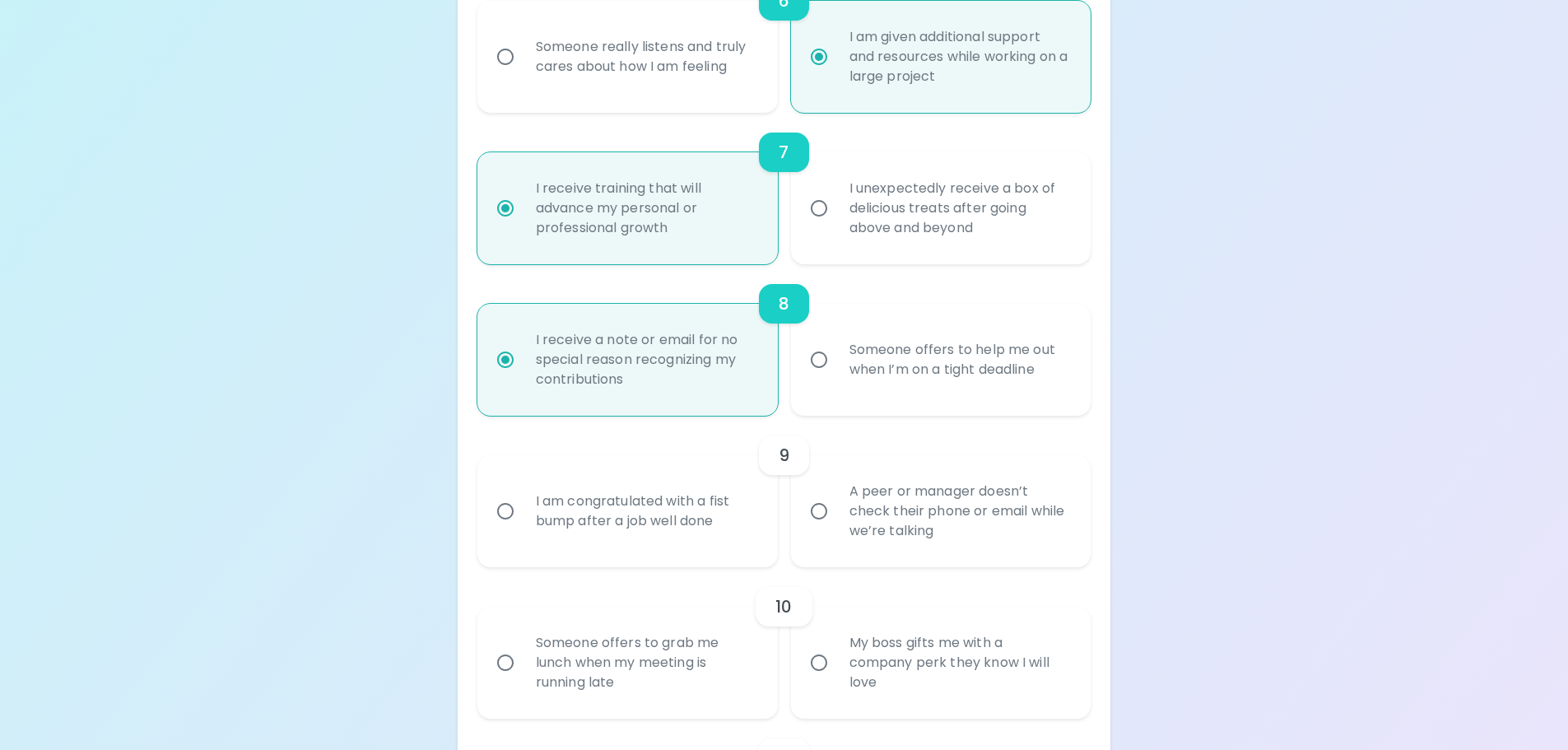
radio input "false"
radio input "true"
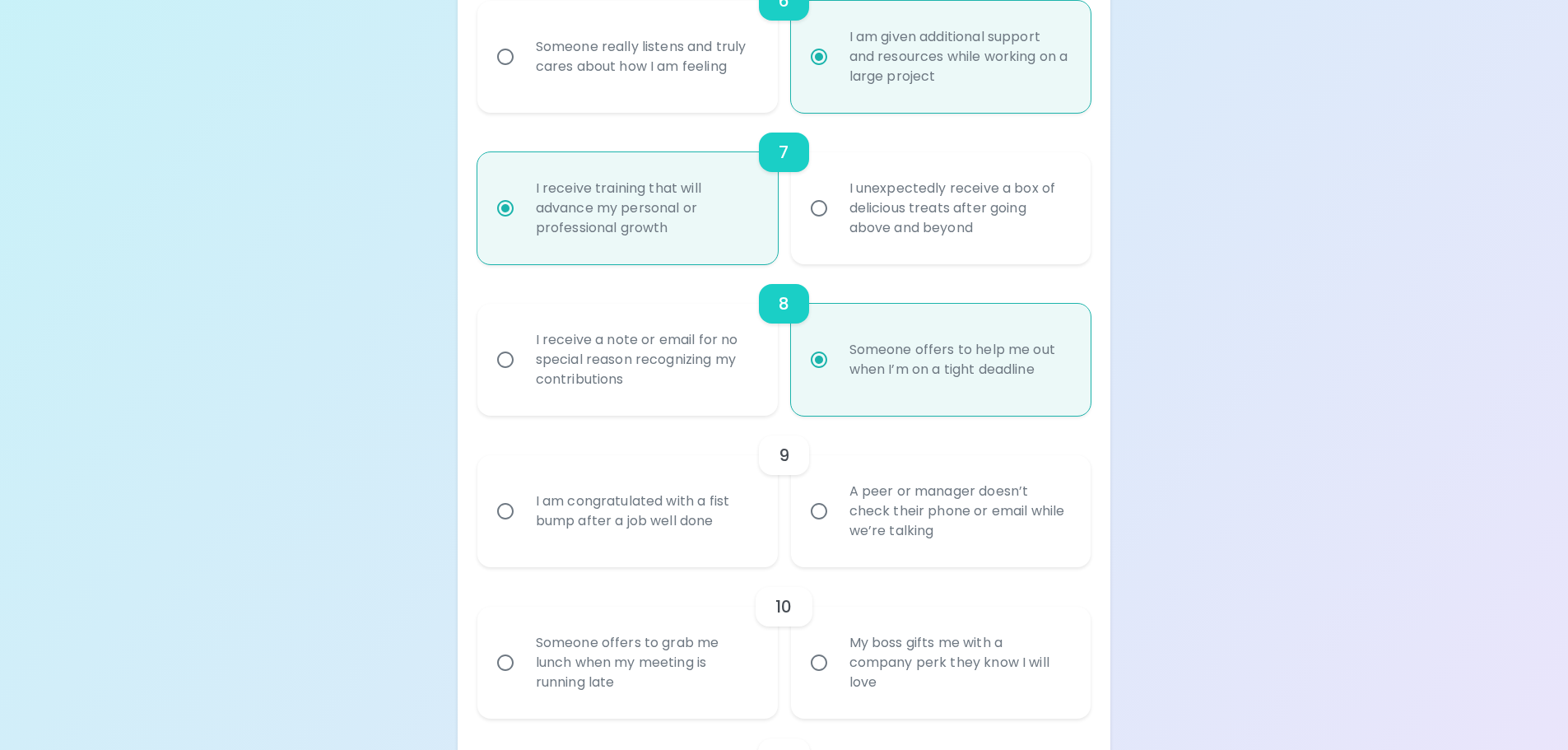
radio input "true"
drag, startPoint x: 718, startPoint y: 554, endPoint x: 731, endPoint y: 561, distance: 14.8
click at [719, 553] on label "I am congratulated with a fist bump after a job well done" at bounding box center [619, 511] width 300 height 112
click at [523, 528] on input "I am congratulated with a fist bump after a job well done" at bounding box center [505, 511] width 34 height 34
radio input "false"
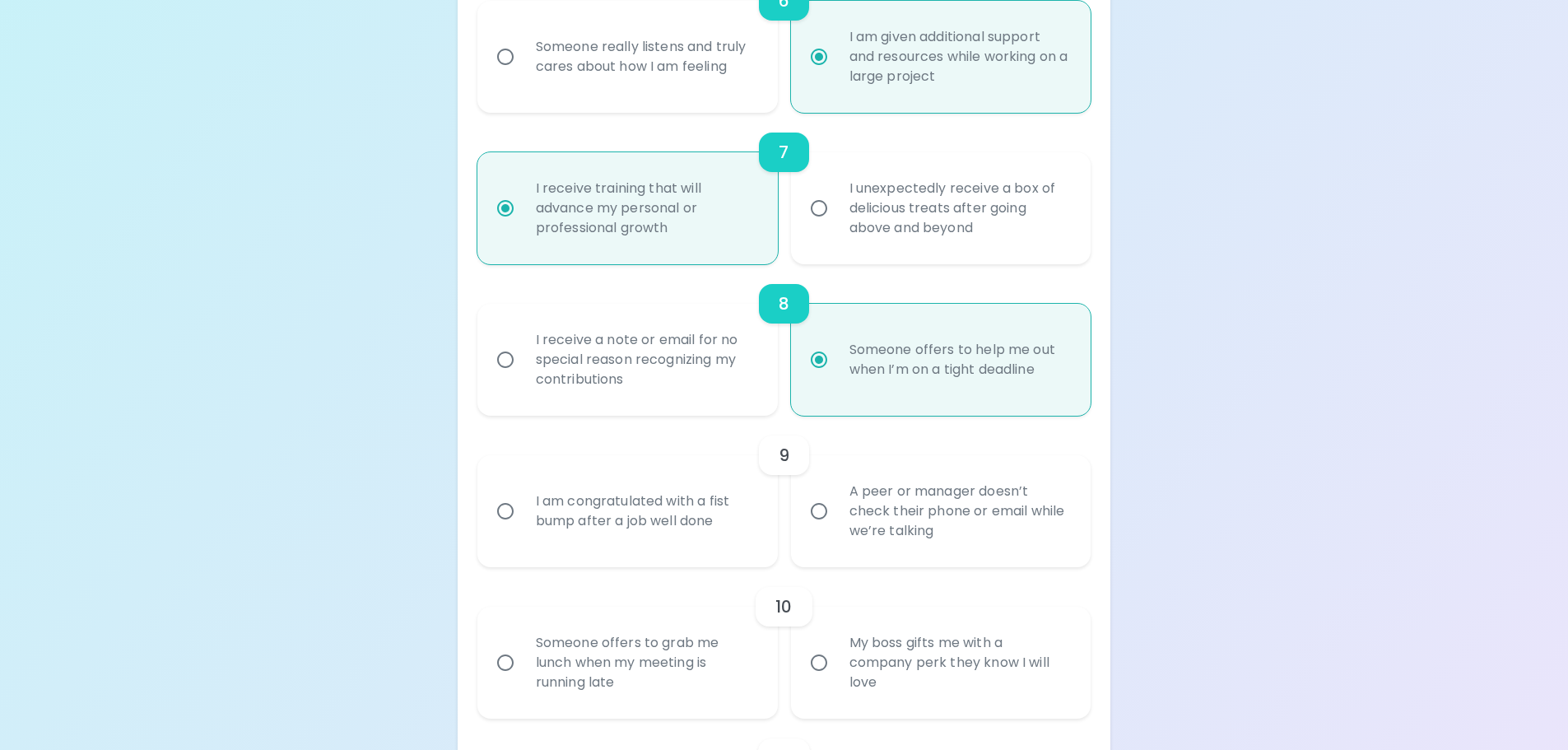
radio input "false"
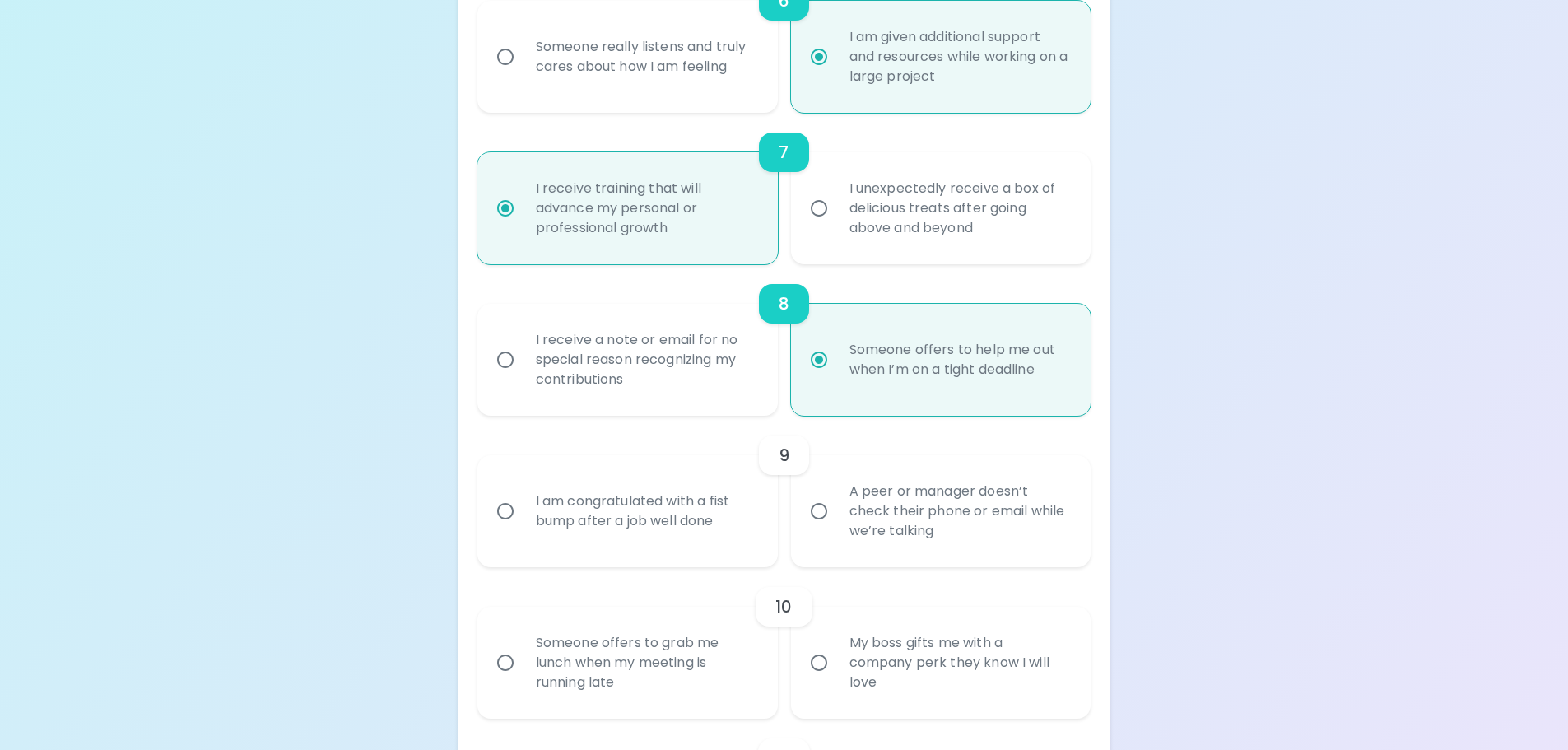
radio input "false"
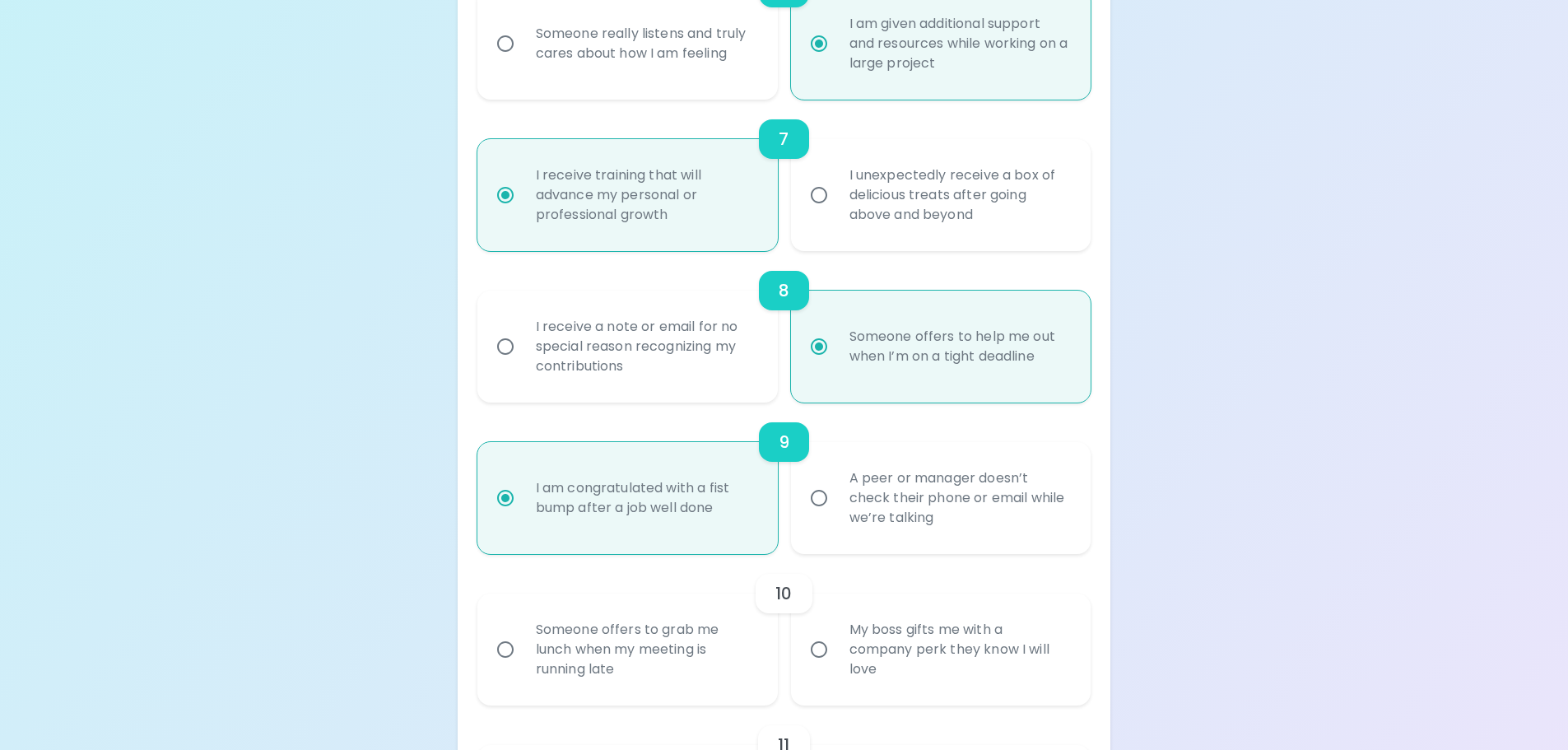
scroll to position [1322, 0]
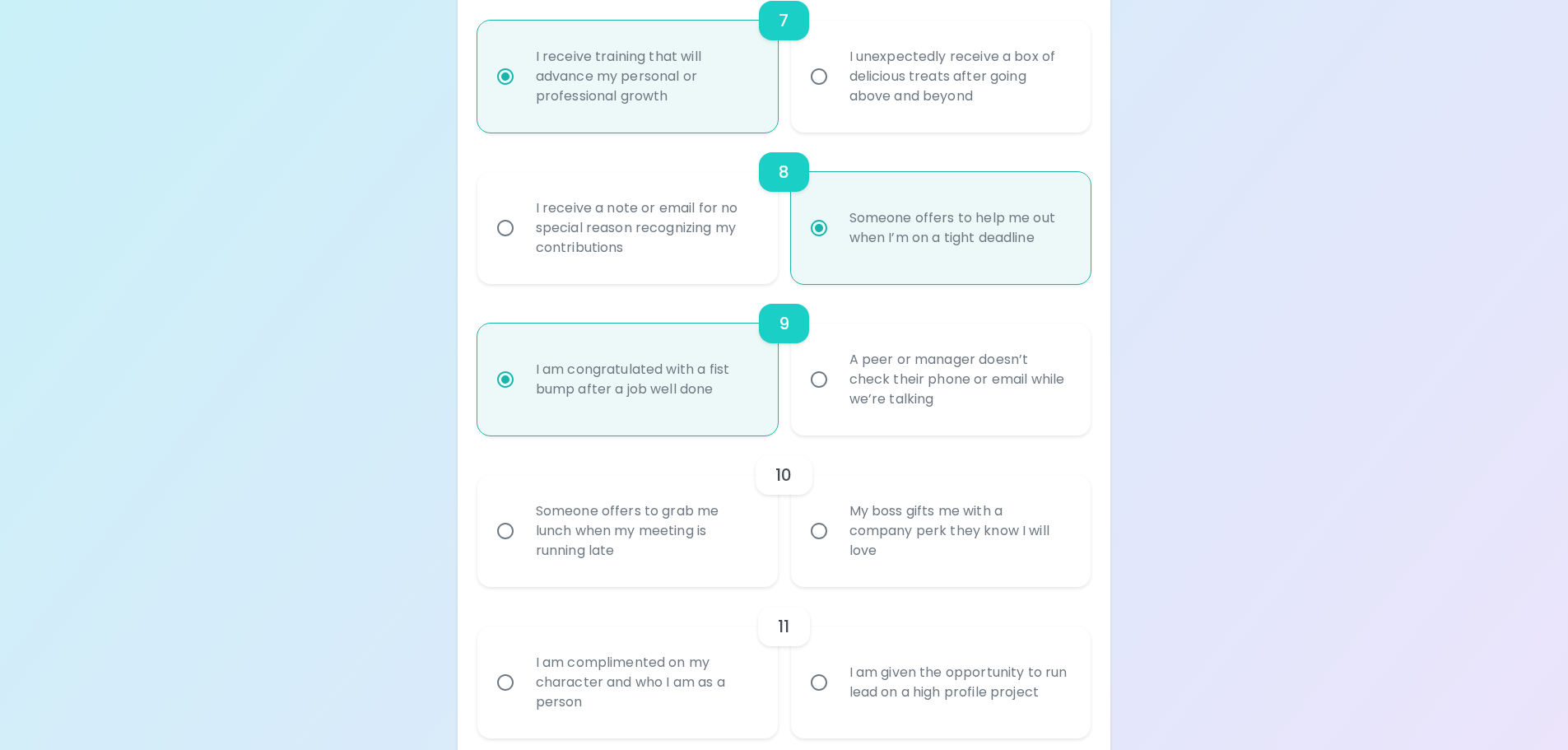
radio input "true"
click at [1011, 395] on div "A peer or manager doesn’t check their phone or email while we’re talking" at bounding box center [959, 379] width 246 height 99
click at [836, 395] on input "A peer or manager doesn’t check their phone or email while we’re talking" at bounding box center [819, 379] width 34 height 34
radio input "false"
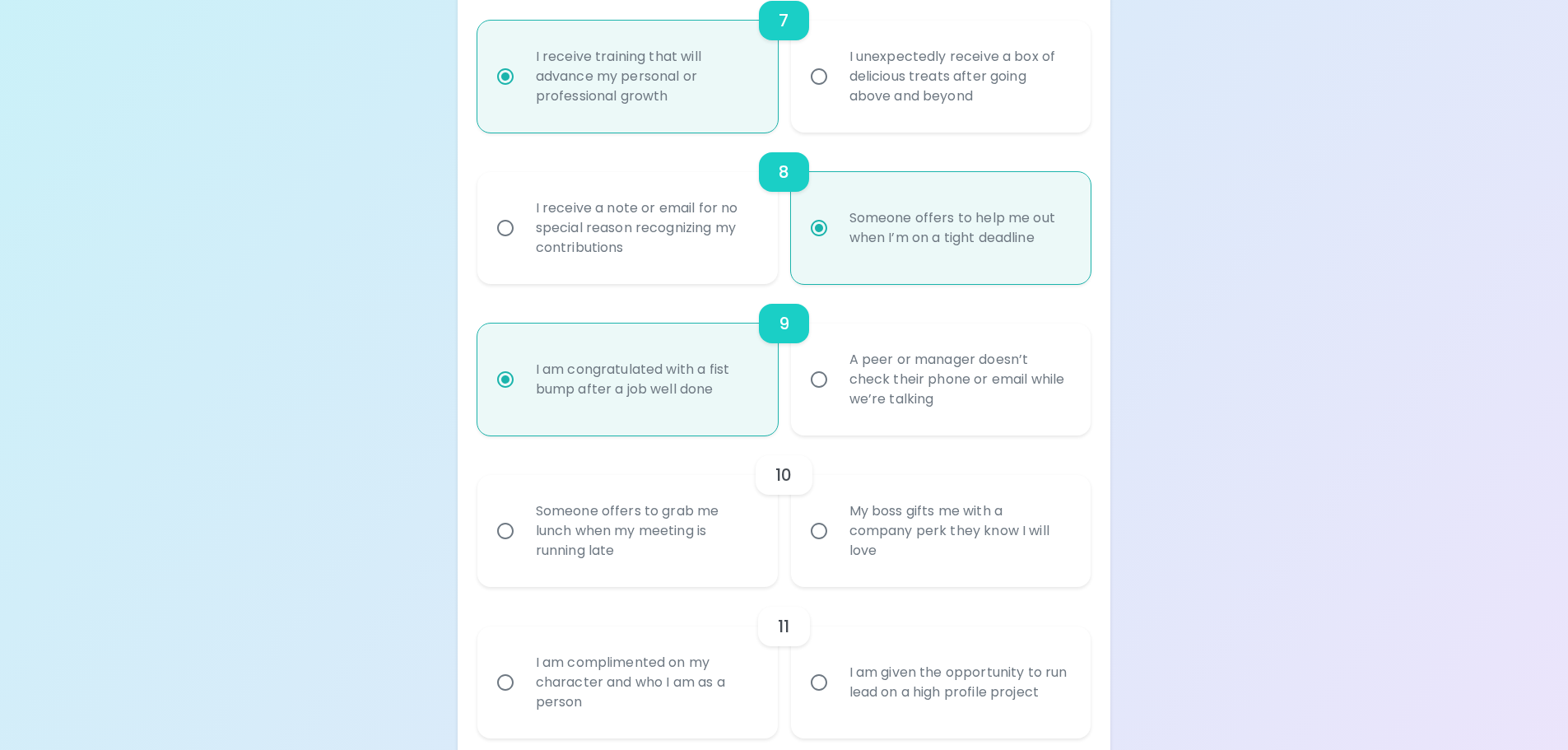
radio input "false"
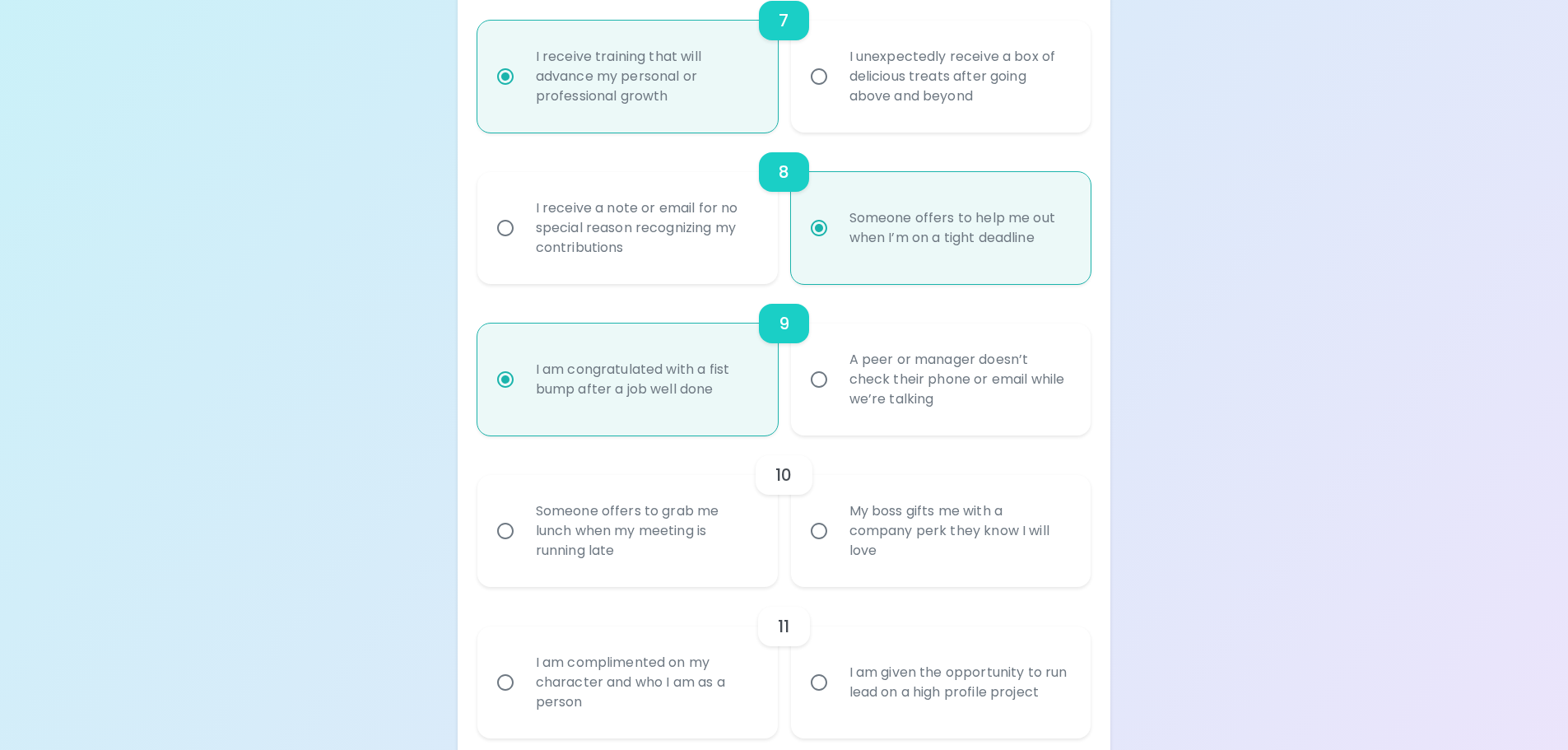
radio input "true"
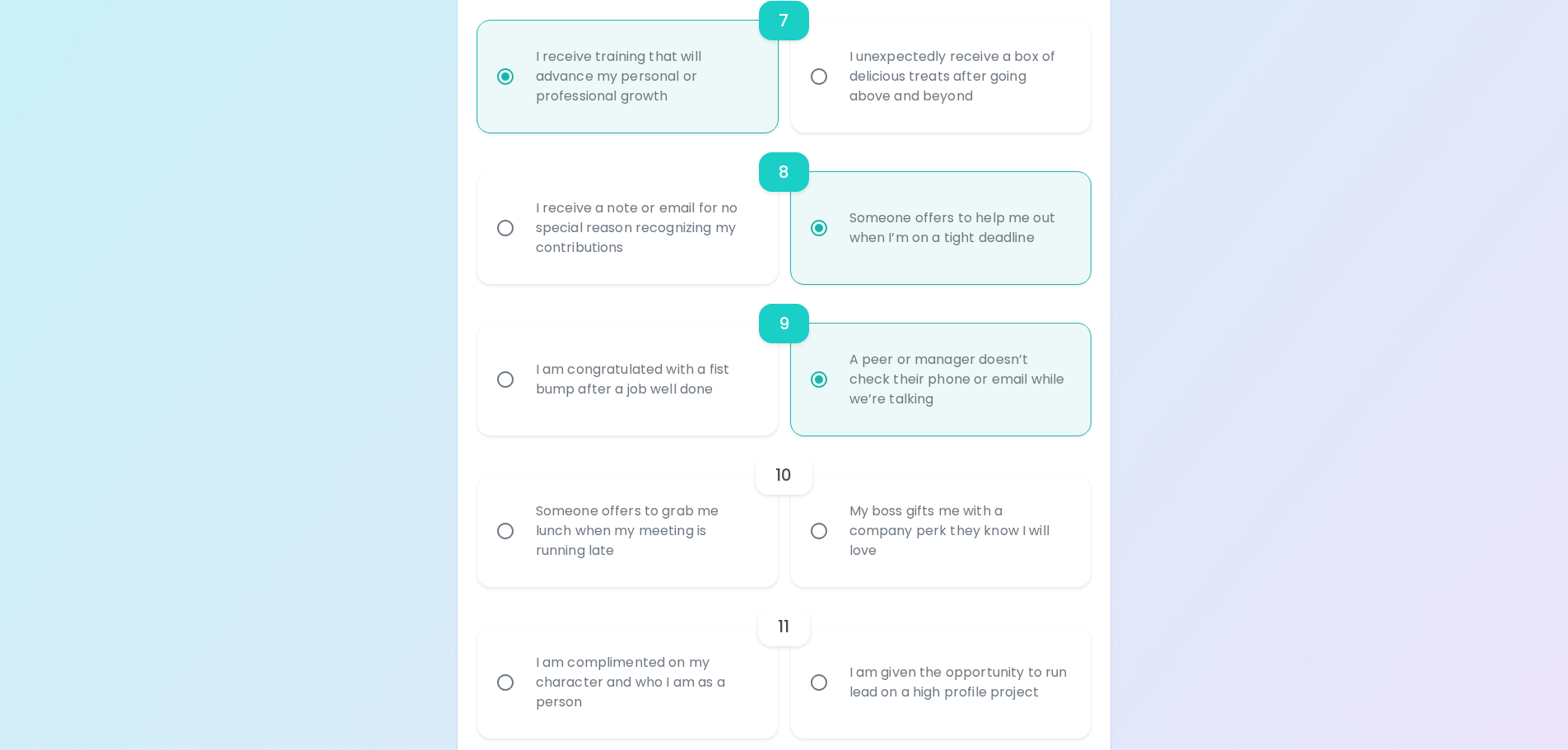
radio input "true"
click at [629, 529] on div "Someone offers to grab me lunch when my meeting is running late" at bounding box center [646, 531] width 246 height 99
click at [523, 529] on input "Someone offers to grab me lunch when my meeting is running late" at bounding box center [505, 530] width 34 height 34
radio input "false"
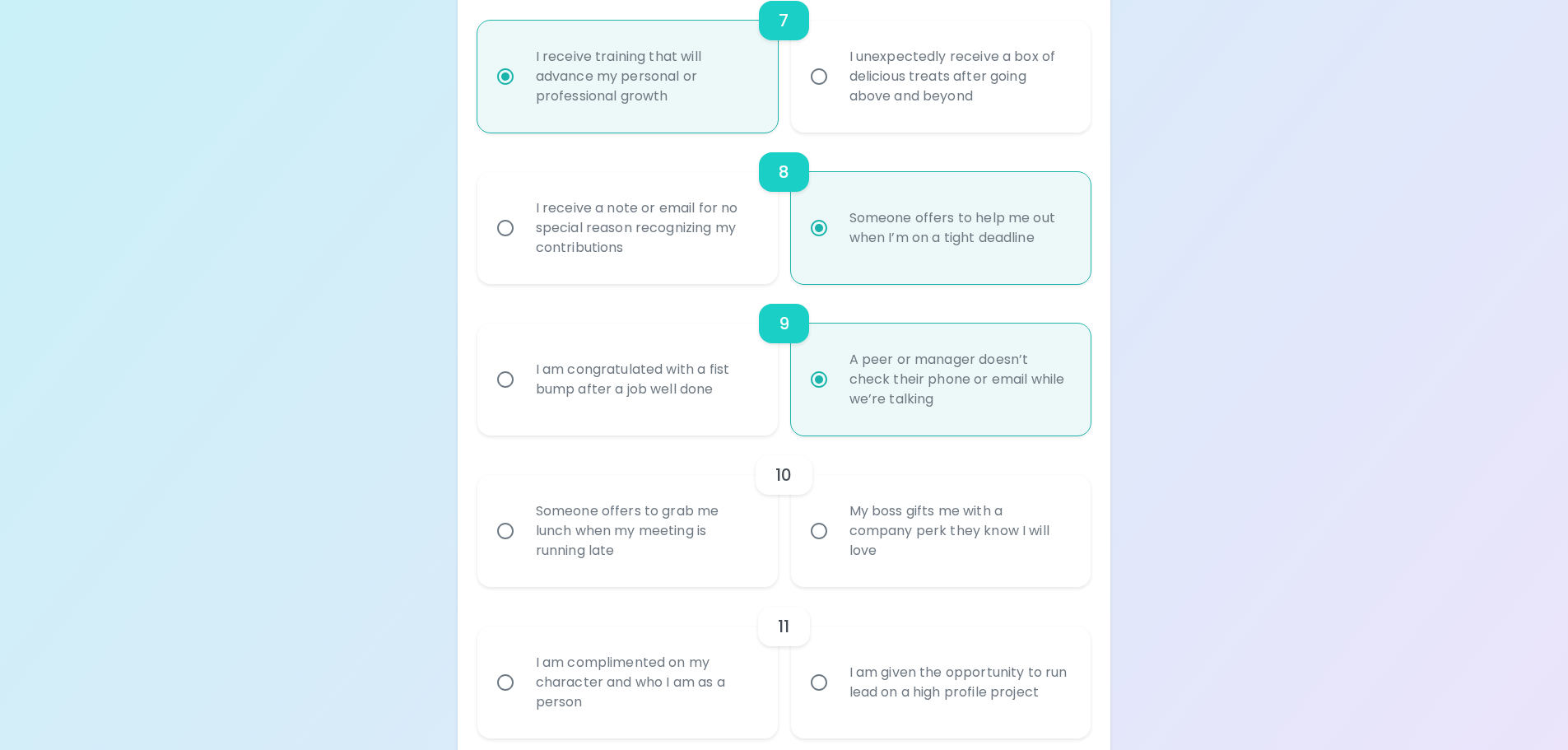
radio input "false"
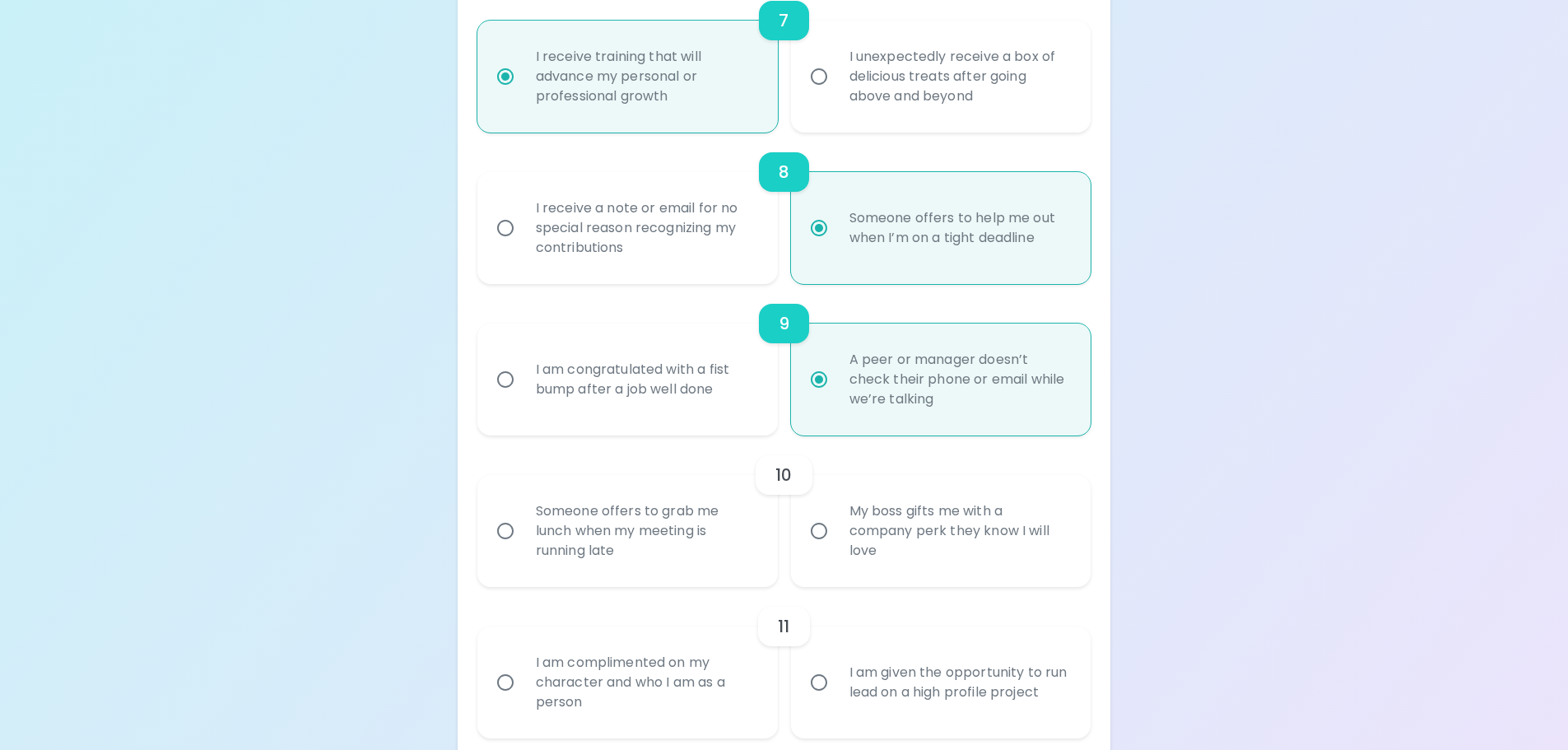
radio input "false"
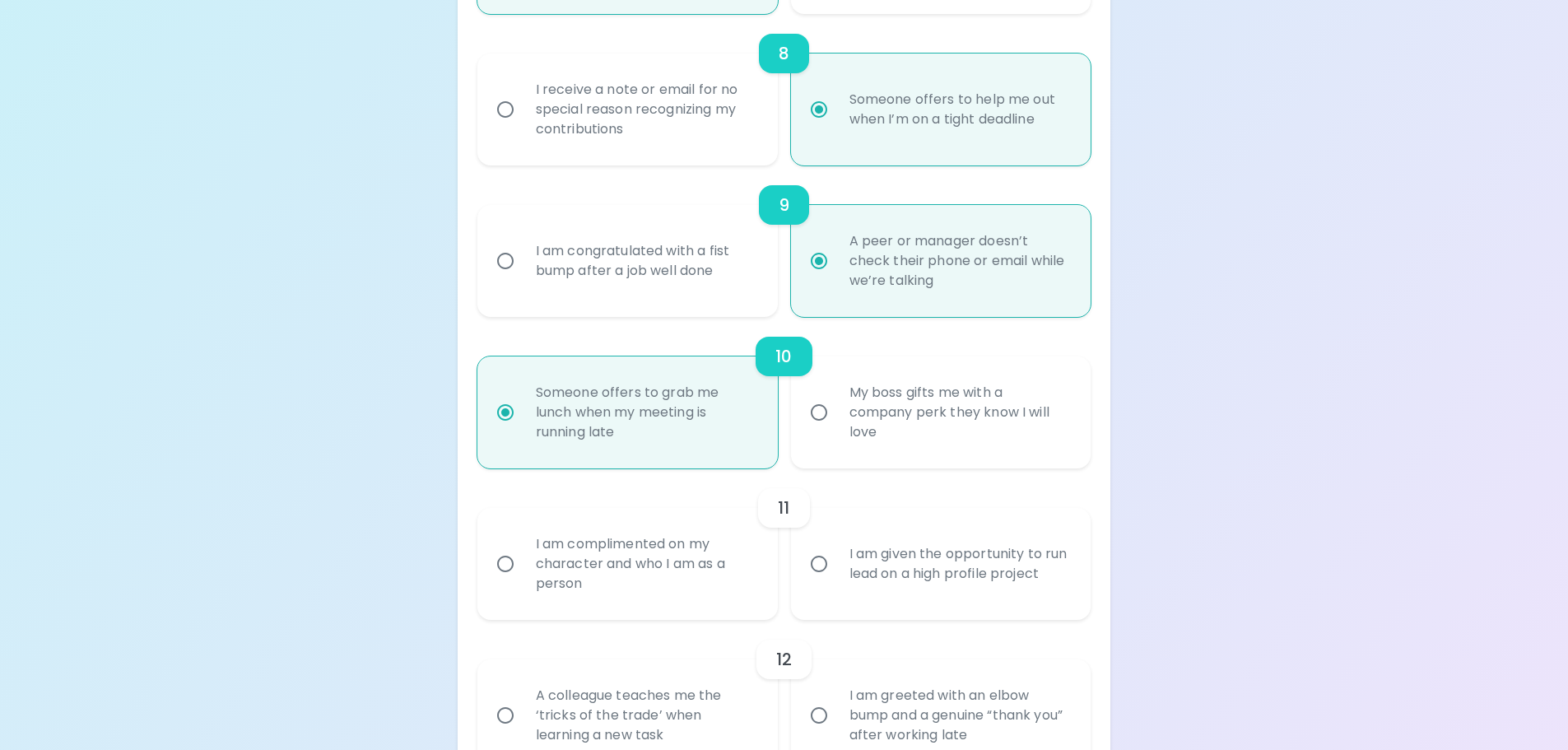
scroll to position [1454, 0]
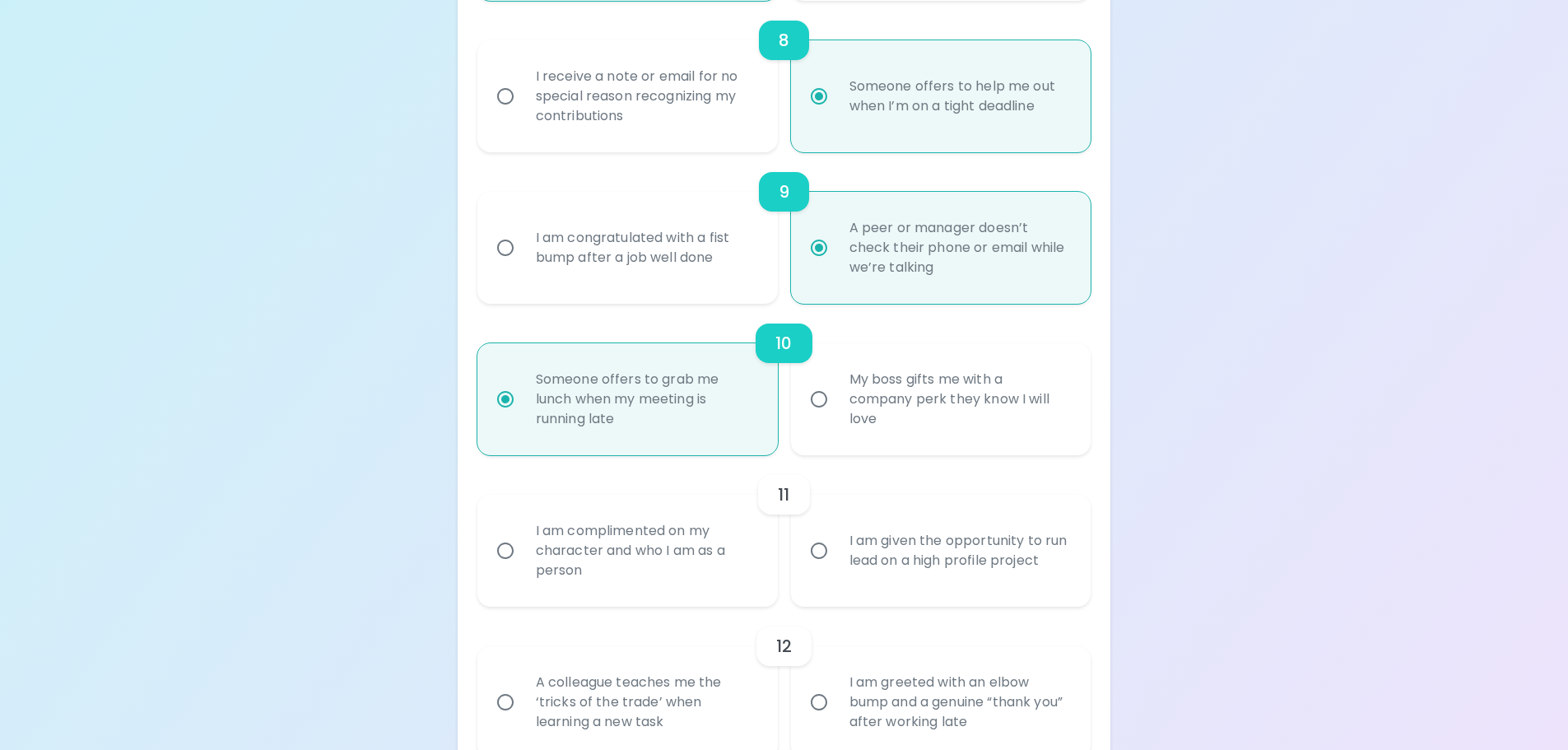
radio input "true"
click at [668, 577] on div "I am complimented on my character and who I am as a person" at bounding box center [646, 550] width 246 height 99
click at [523, 568] on input "I am complimented on my character and who I am as a person" at bounding box center [505, 550] width 34 height 34
radio input "false"
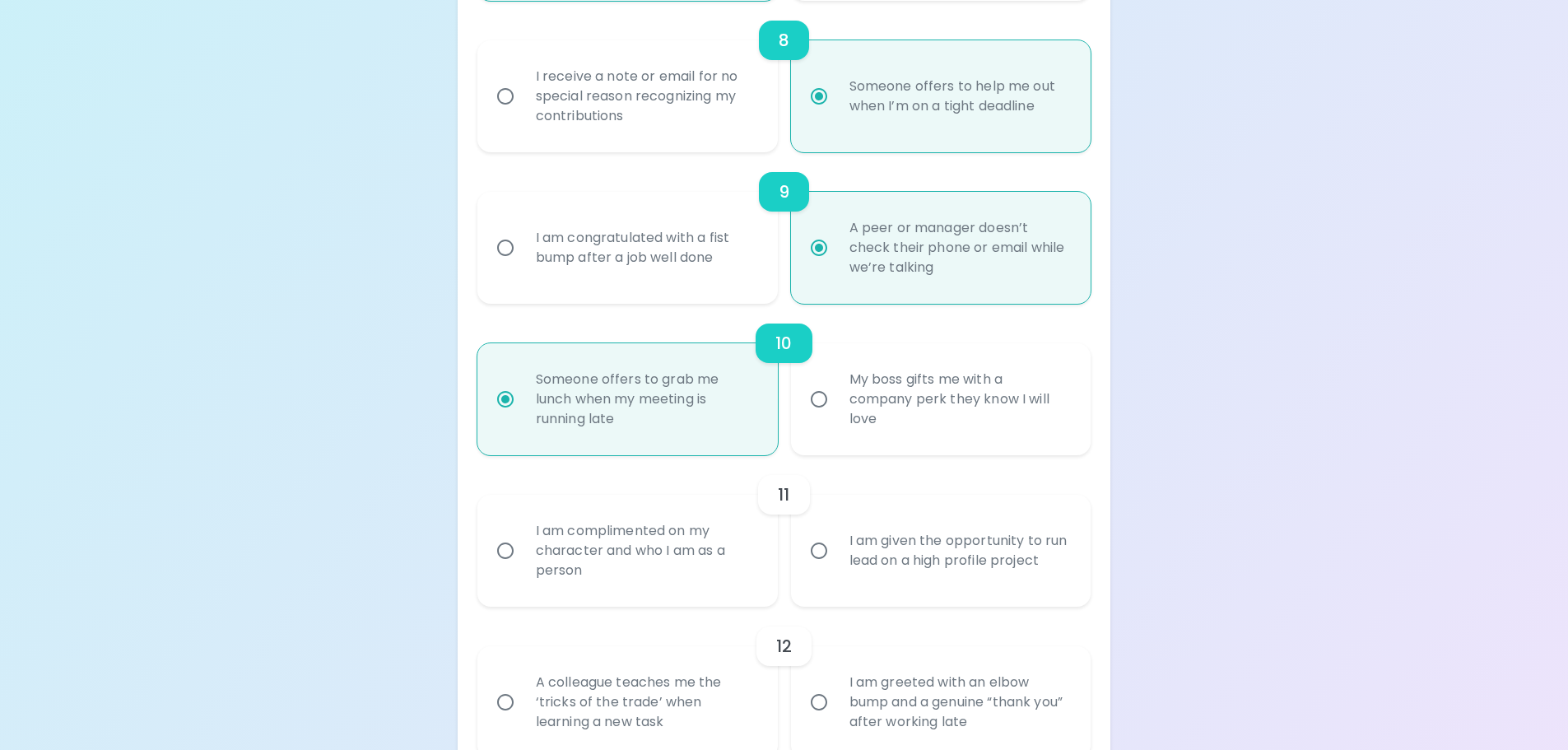
radio input "false"
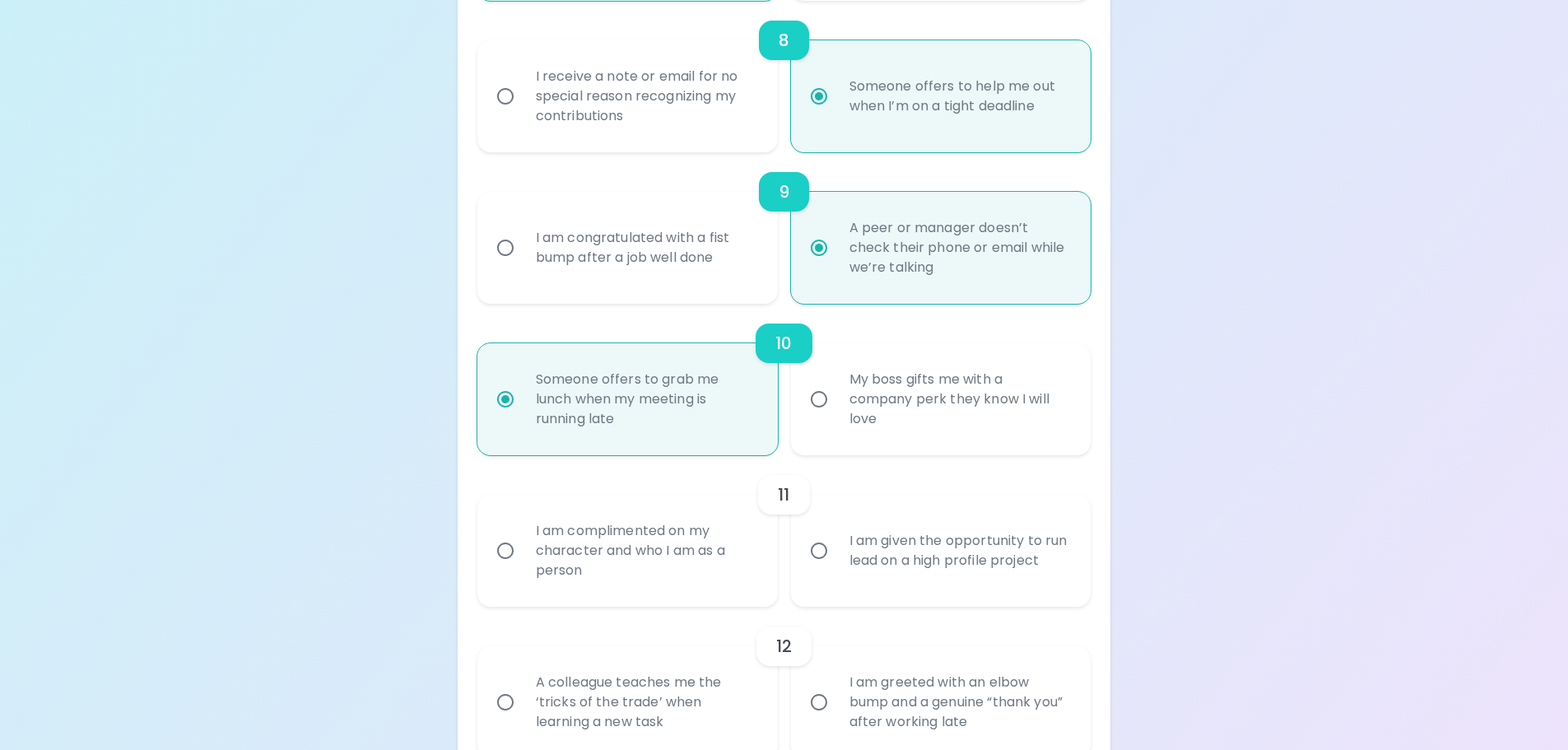
radio input "false"
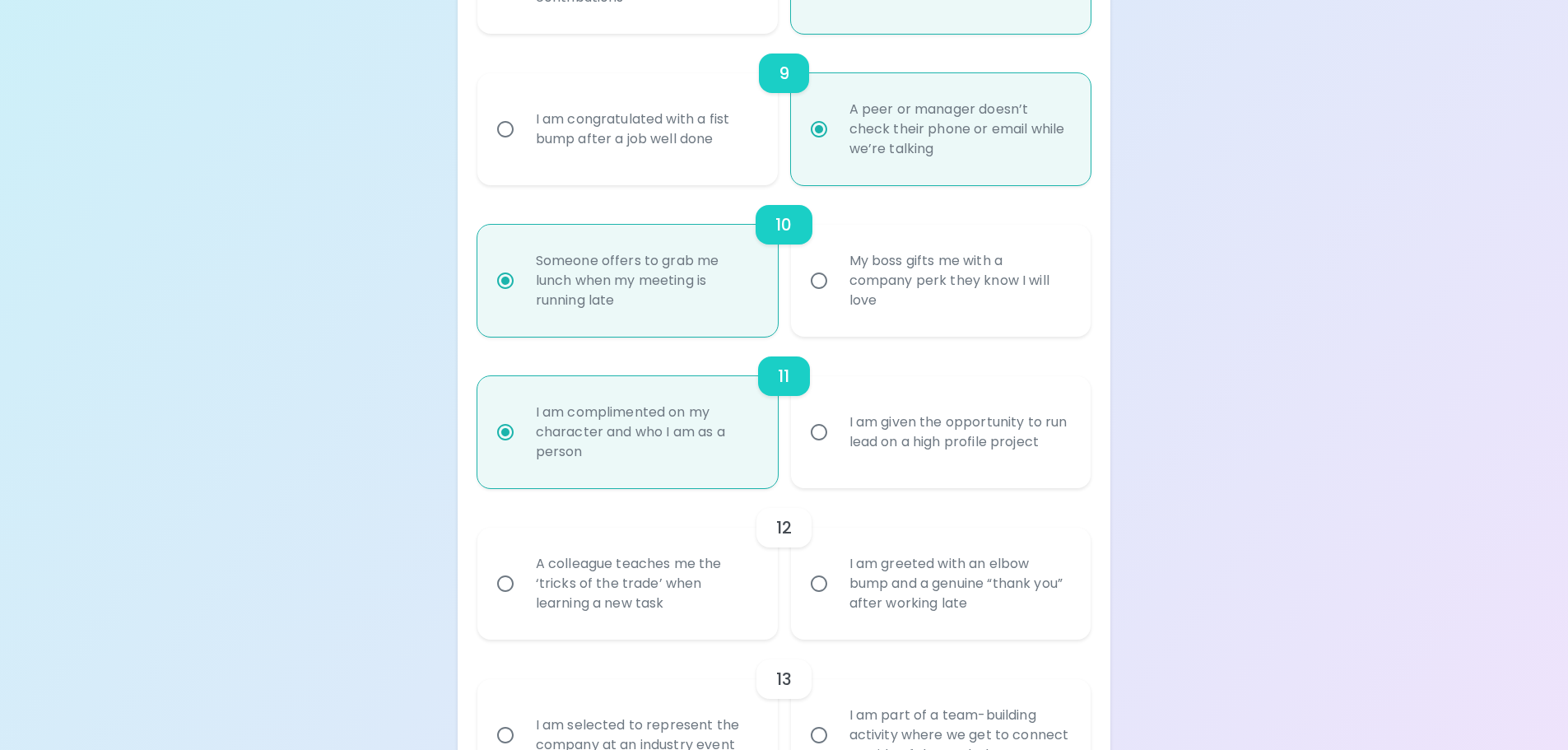
scroll to position [1585, 0]
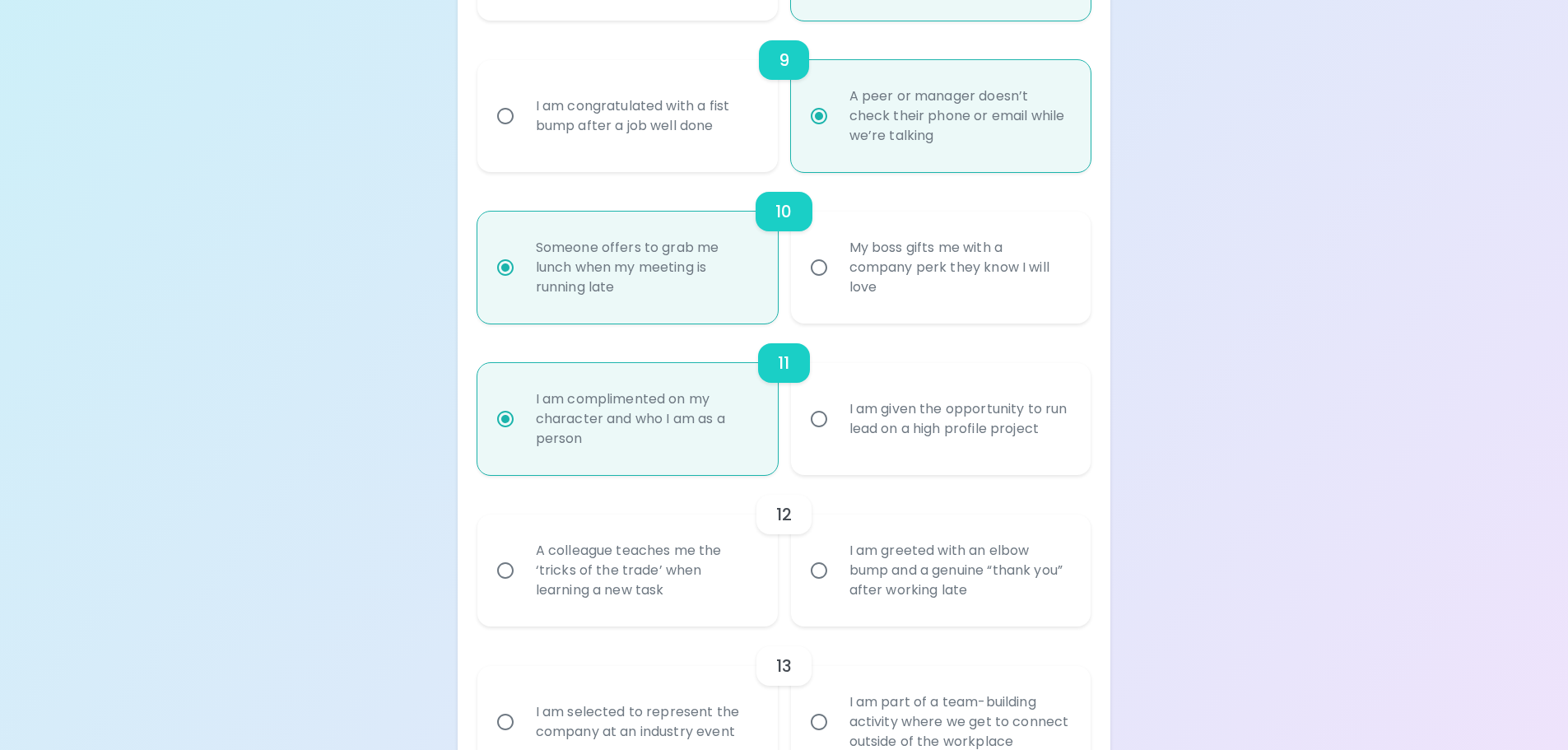
radio input "true"
click at [950, 446] on div "I am given the opportunity to run lead on a high profile project" at bounding box center [959, 418] width 246 height 79
click at [836, 436] on input "I am given the opportunity to run lead on a high profile project" at bounding box center [819, 418] width 34 height 34
radio input "false"
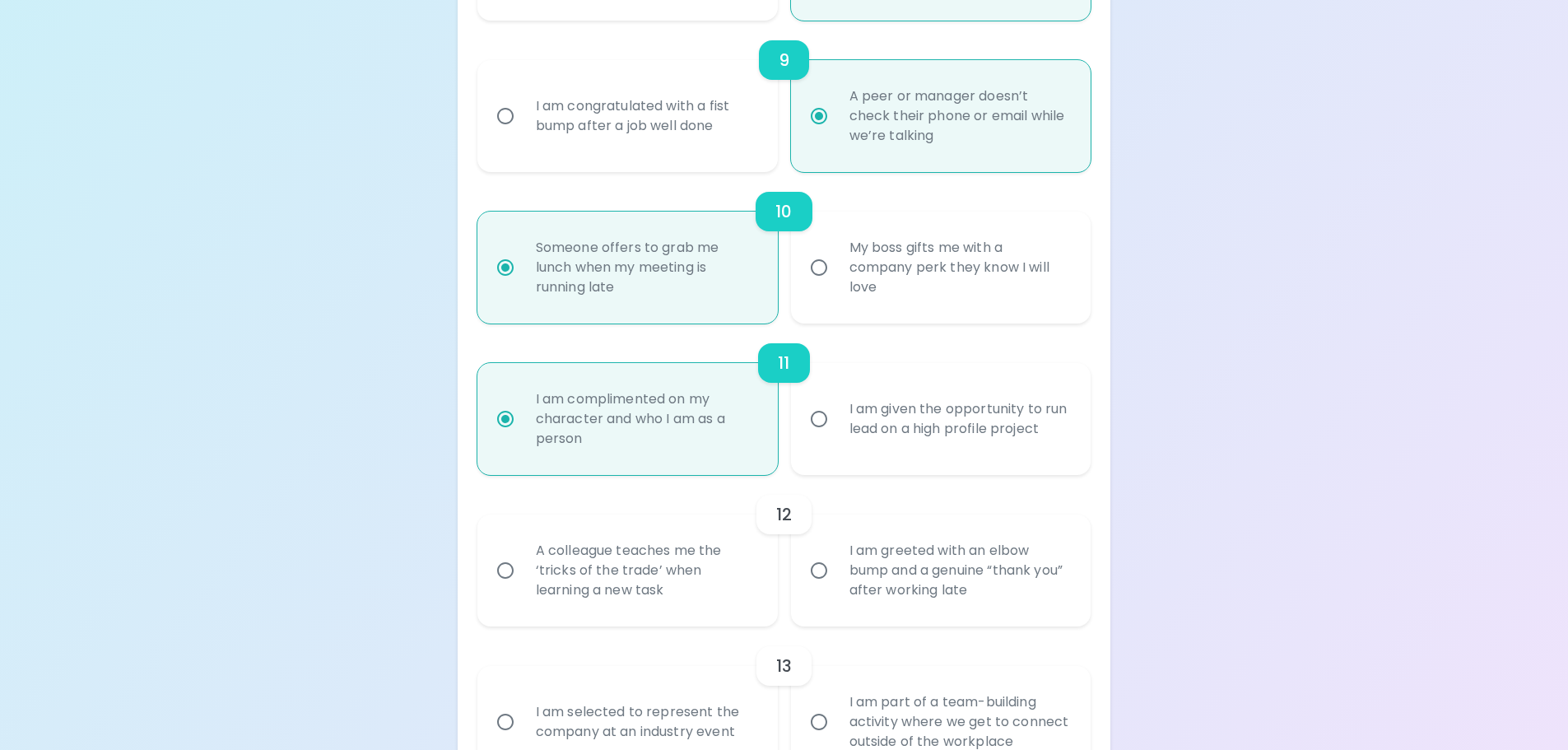
radio input "false"
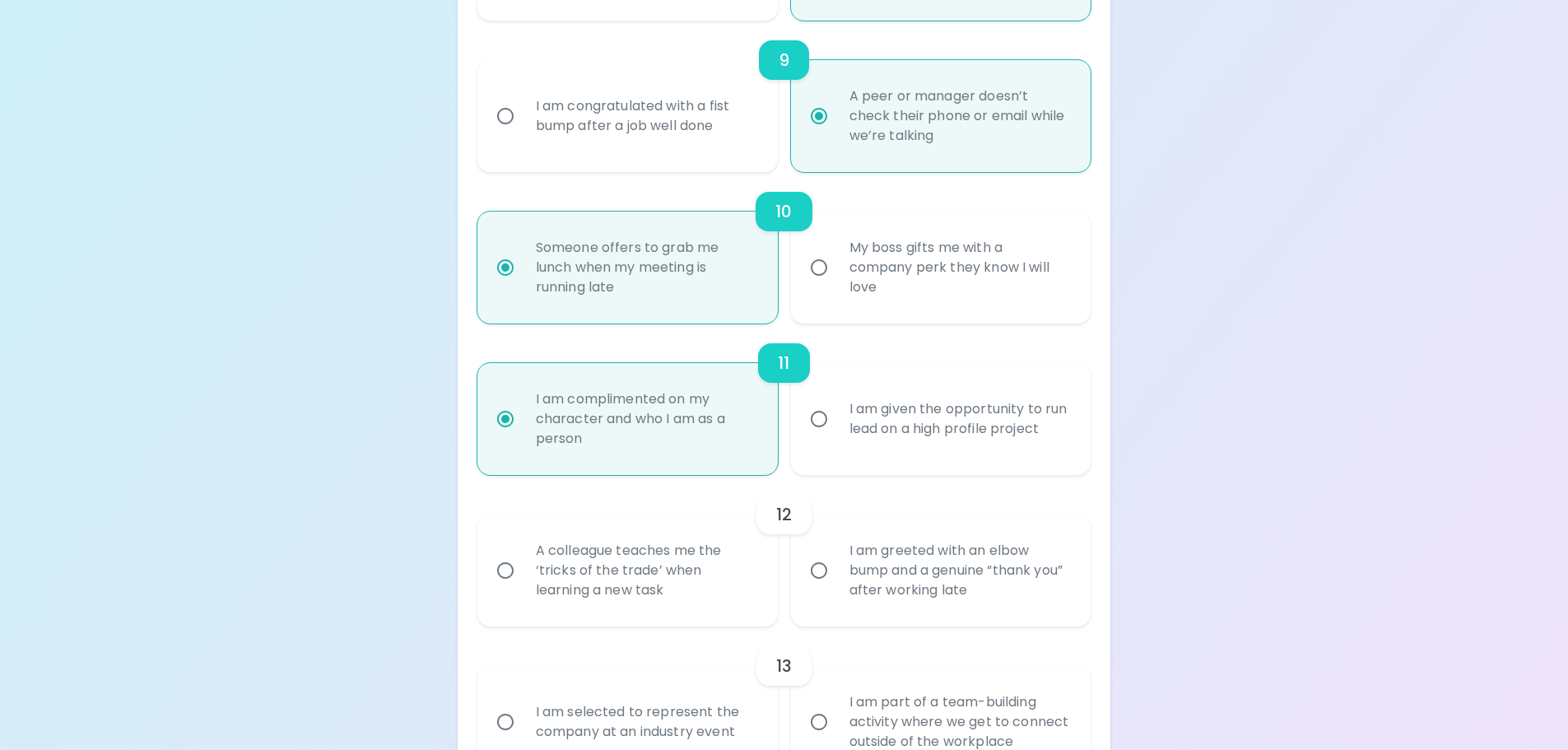
radio input "false"
radio input "true"
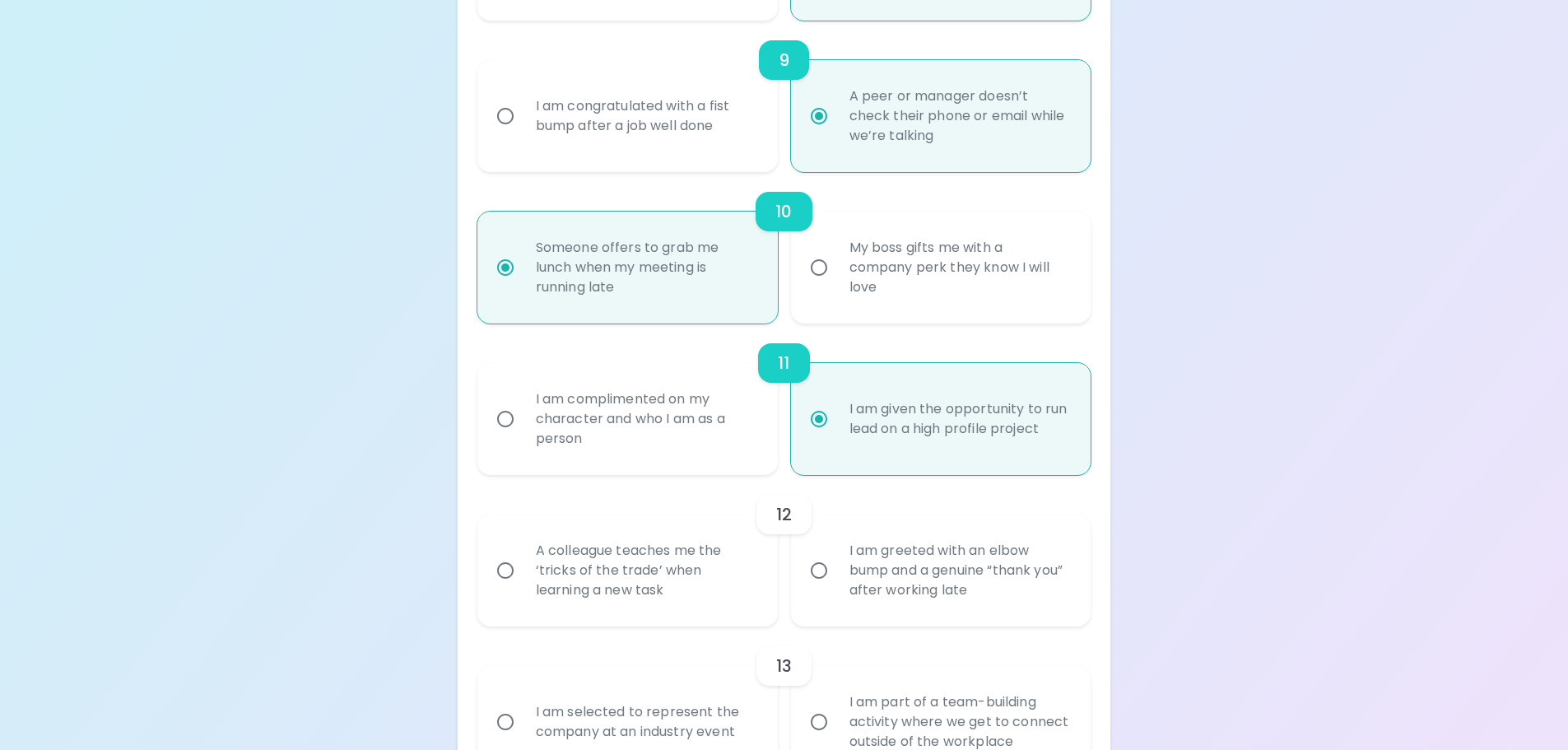
radio input "true"
click at [720, 577] on div "A colleague teaches me the ‘tricks of the trade’ when learning a new task" at bounding box center [646, 570] width 246 height 99
click at [523, 577] on input "A colleague teaches me the ‘tricks of the trade’ when learning a new task" at bounding box center [505, 569] width 34 height 34
radio input "false"
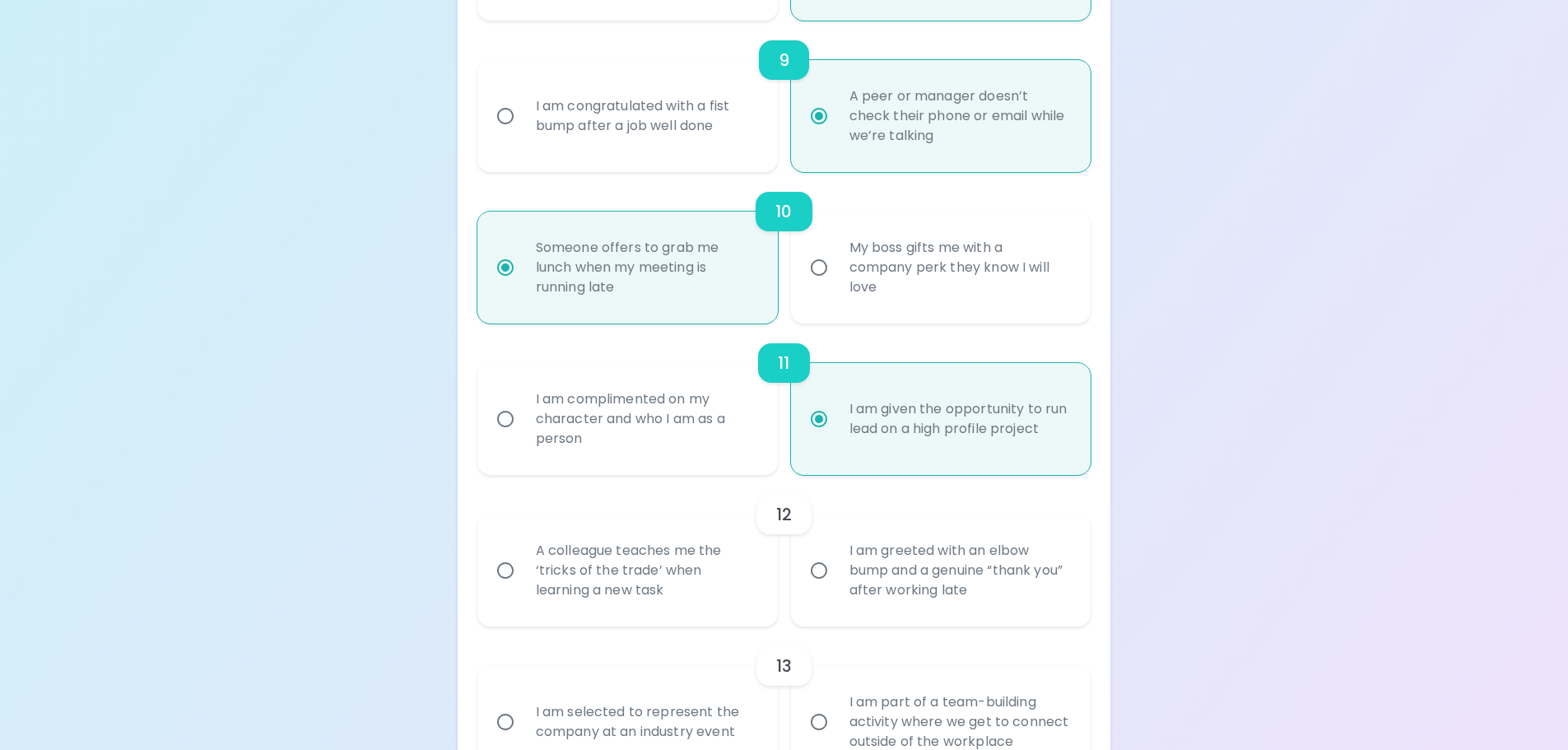
radio input "false"
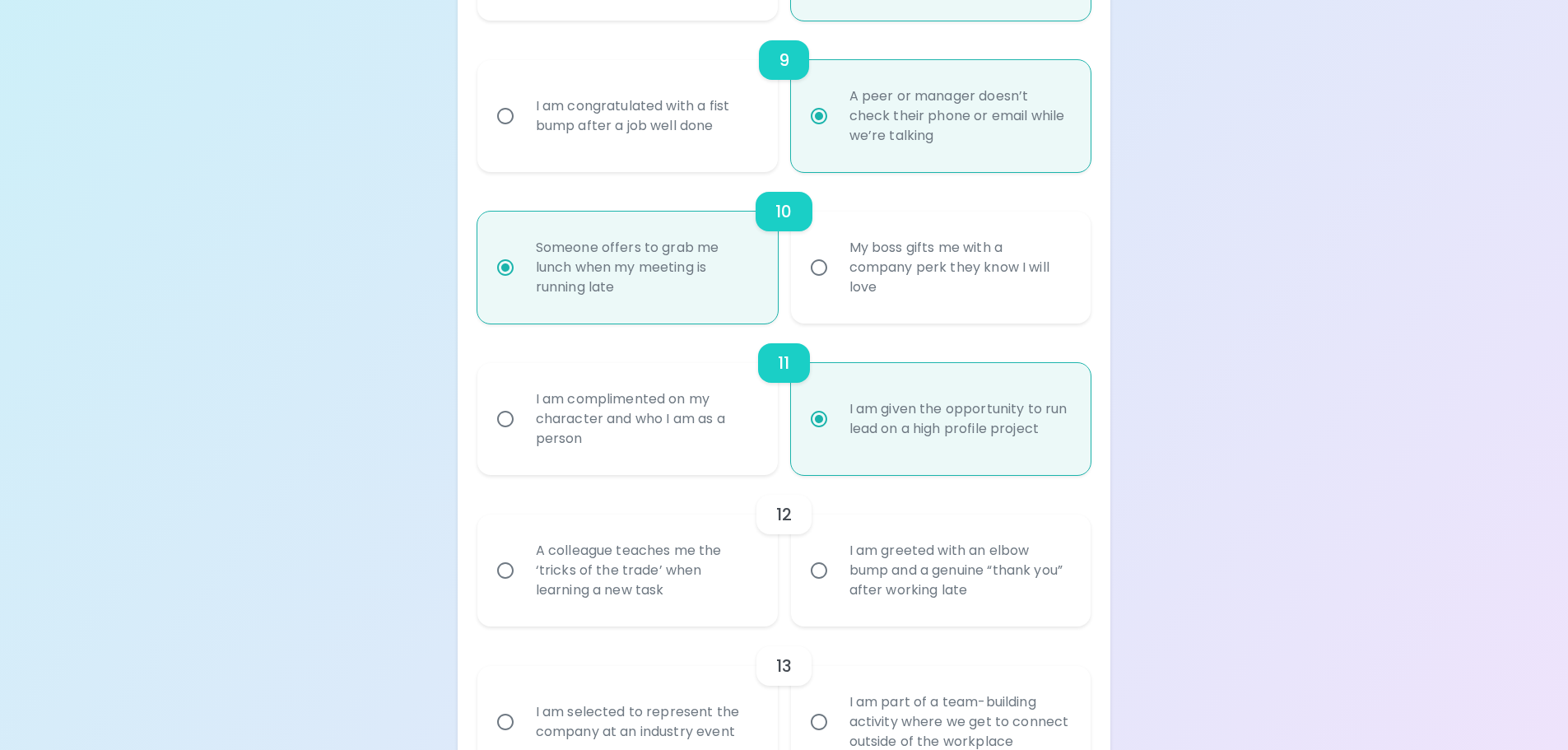
radio input "false"
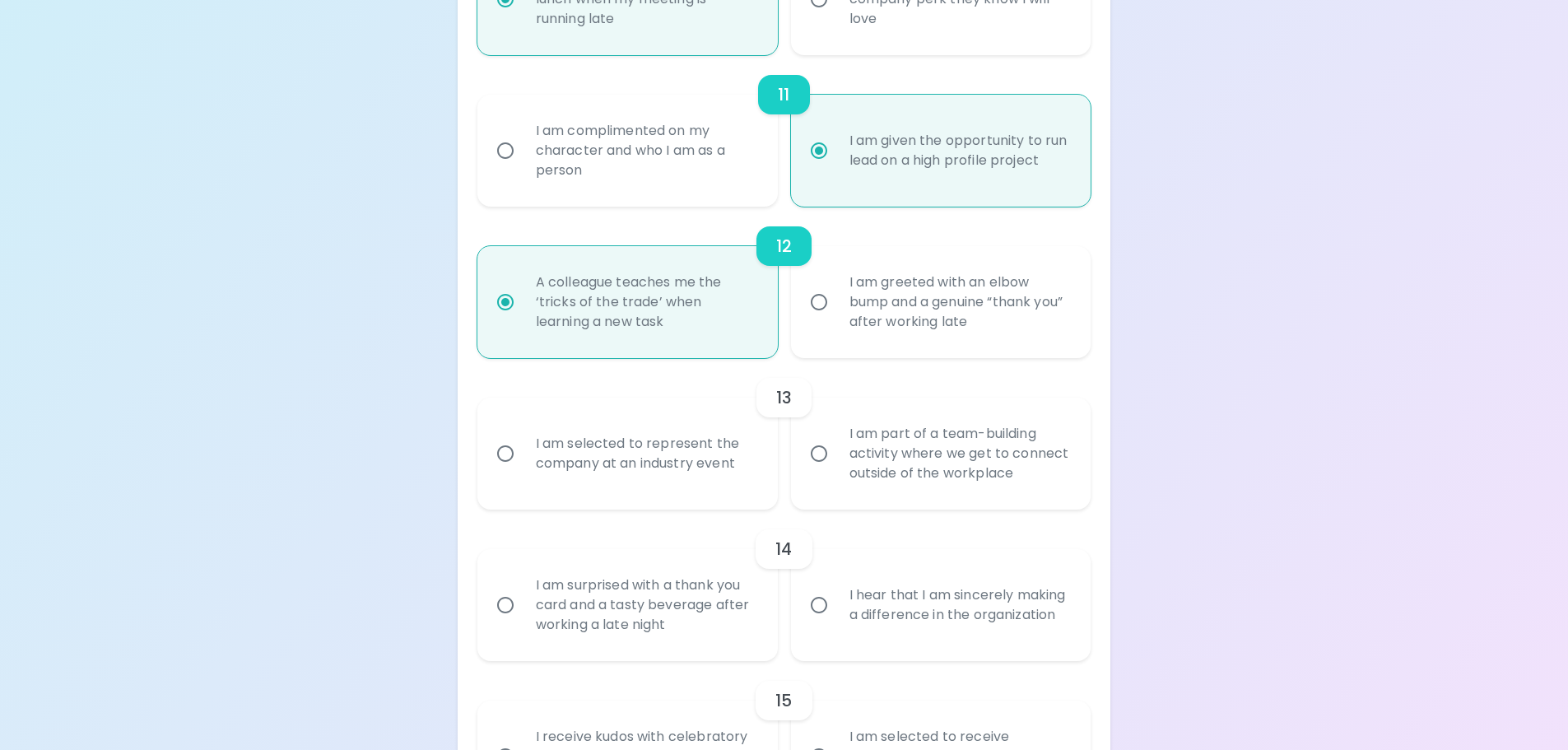
scroll to position [1881, 0]
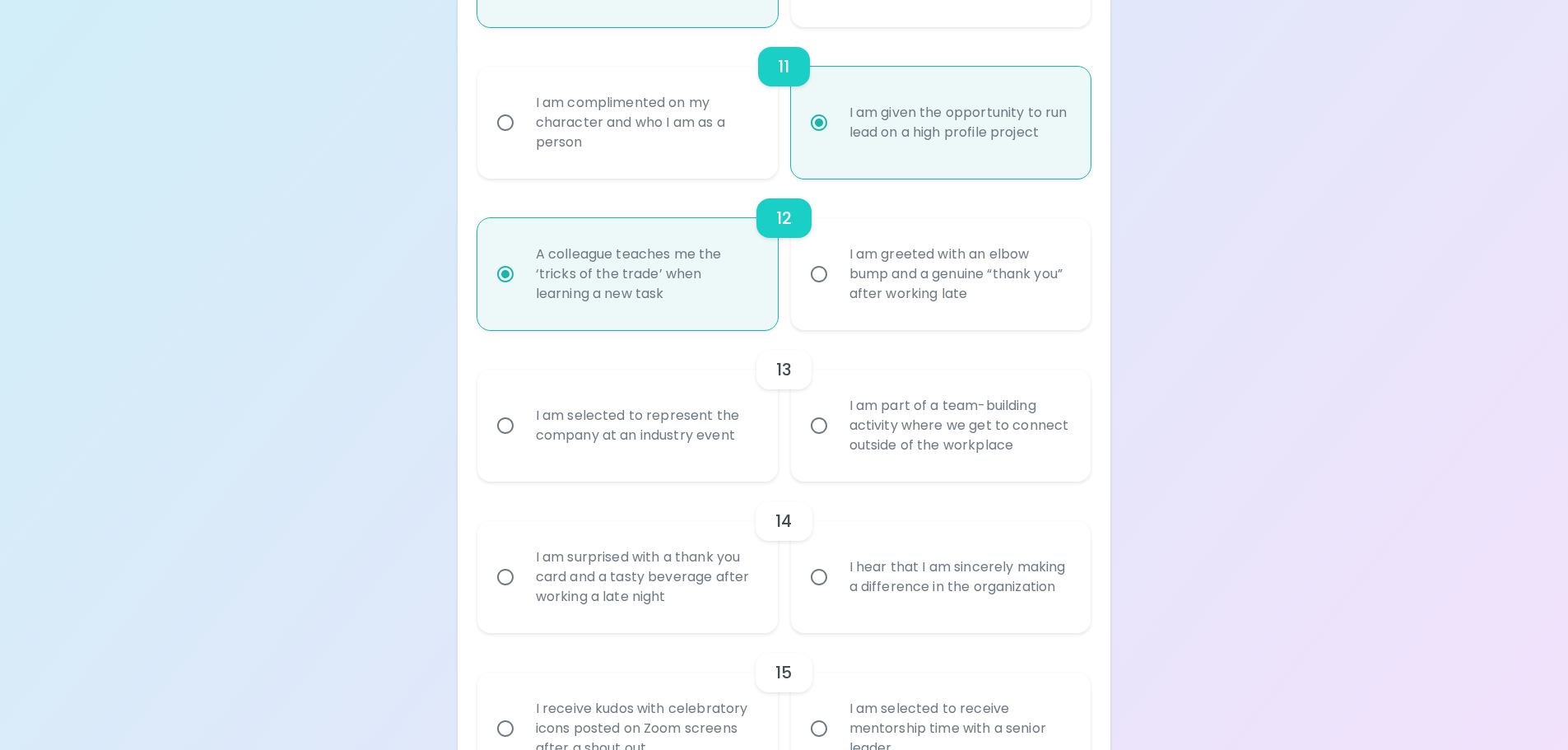
radio input "true"
click at [682, 433] on div "I am selected to represent the company at an industry event" at bounding box center [646, 425] width 246 height 79
click at [523, 433] on input "I am selected to represent the company at an industry event" at bounding box center [505, 425] width 34 height 34
radio input "false"
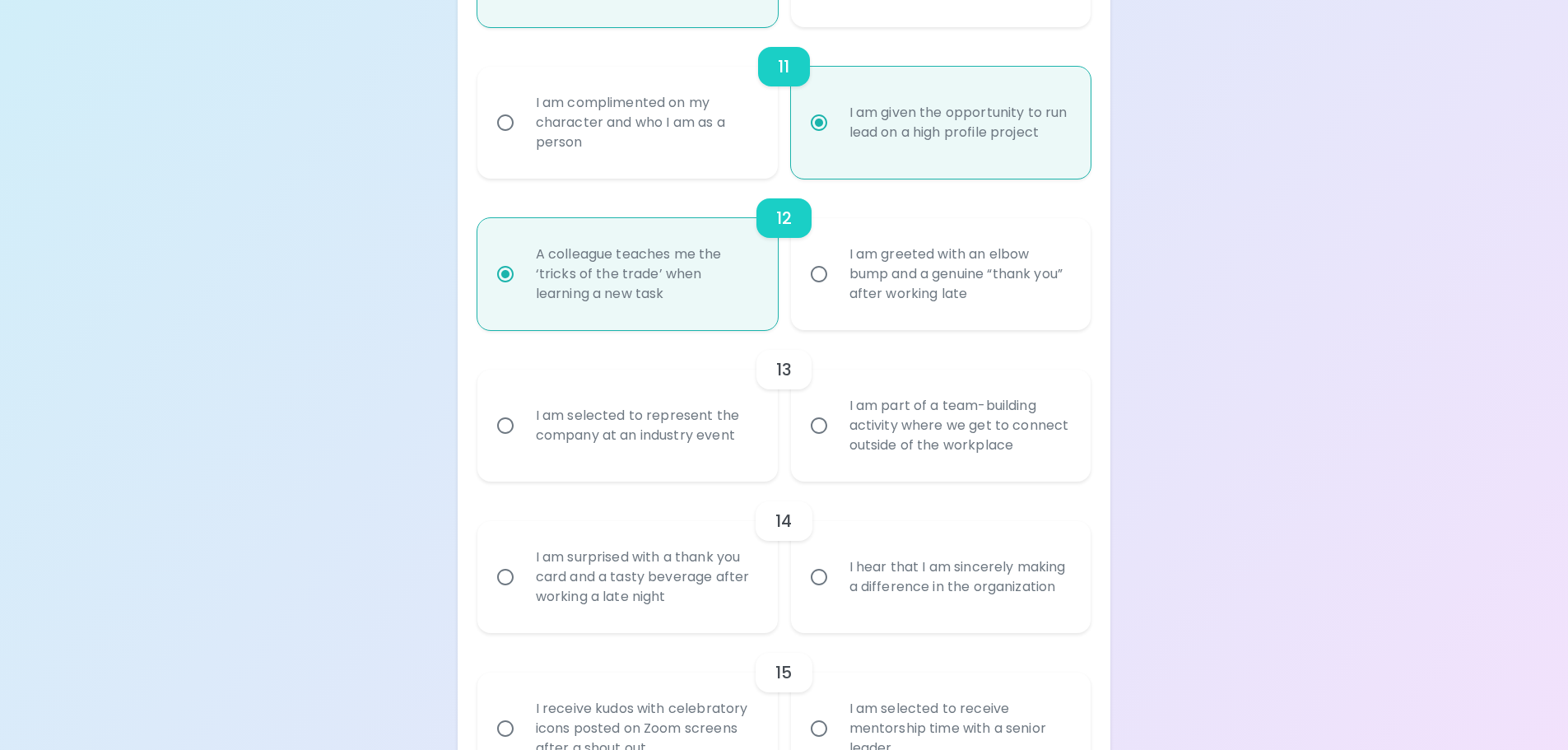
radio input "false"
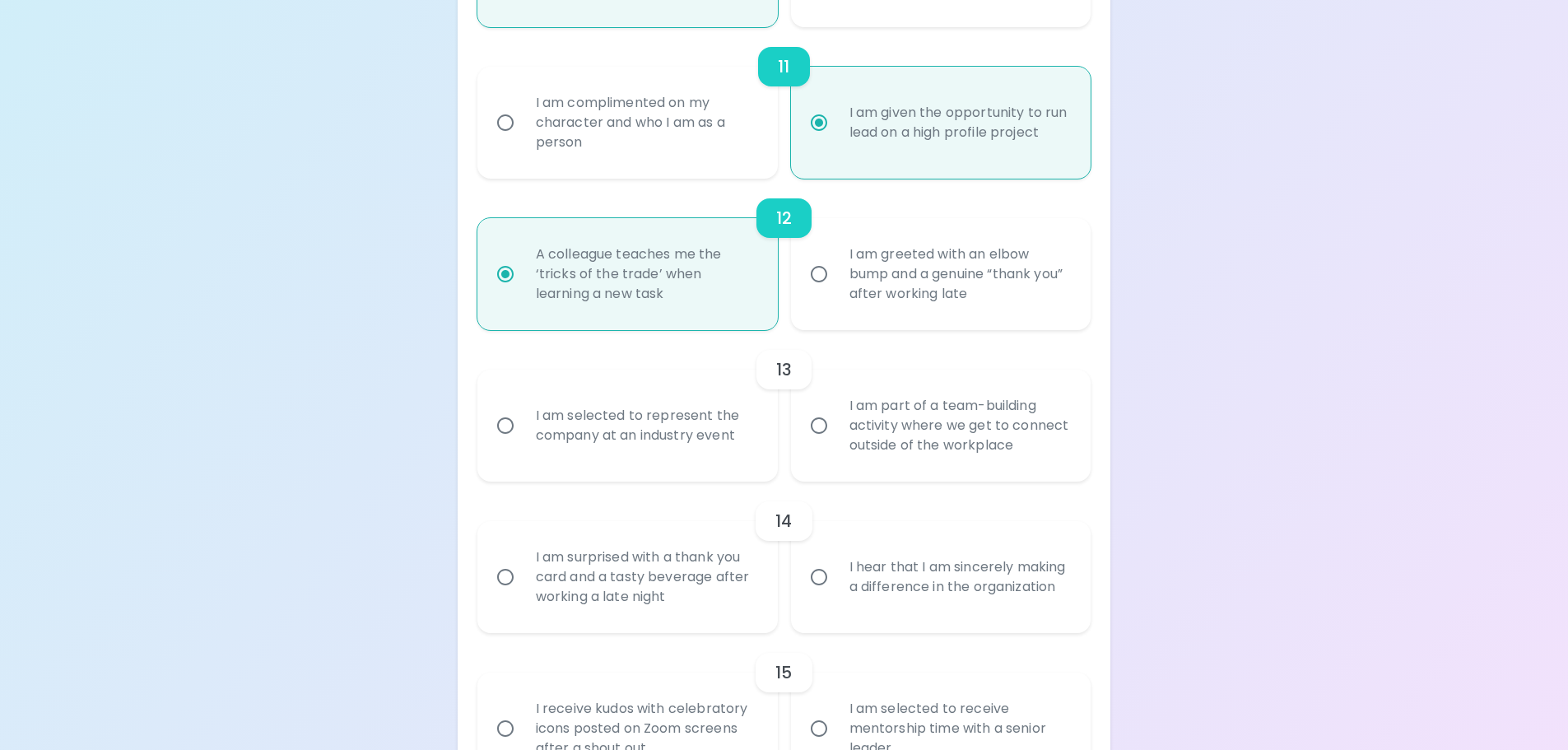
radio input "false"
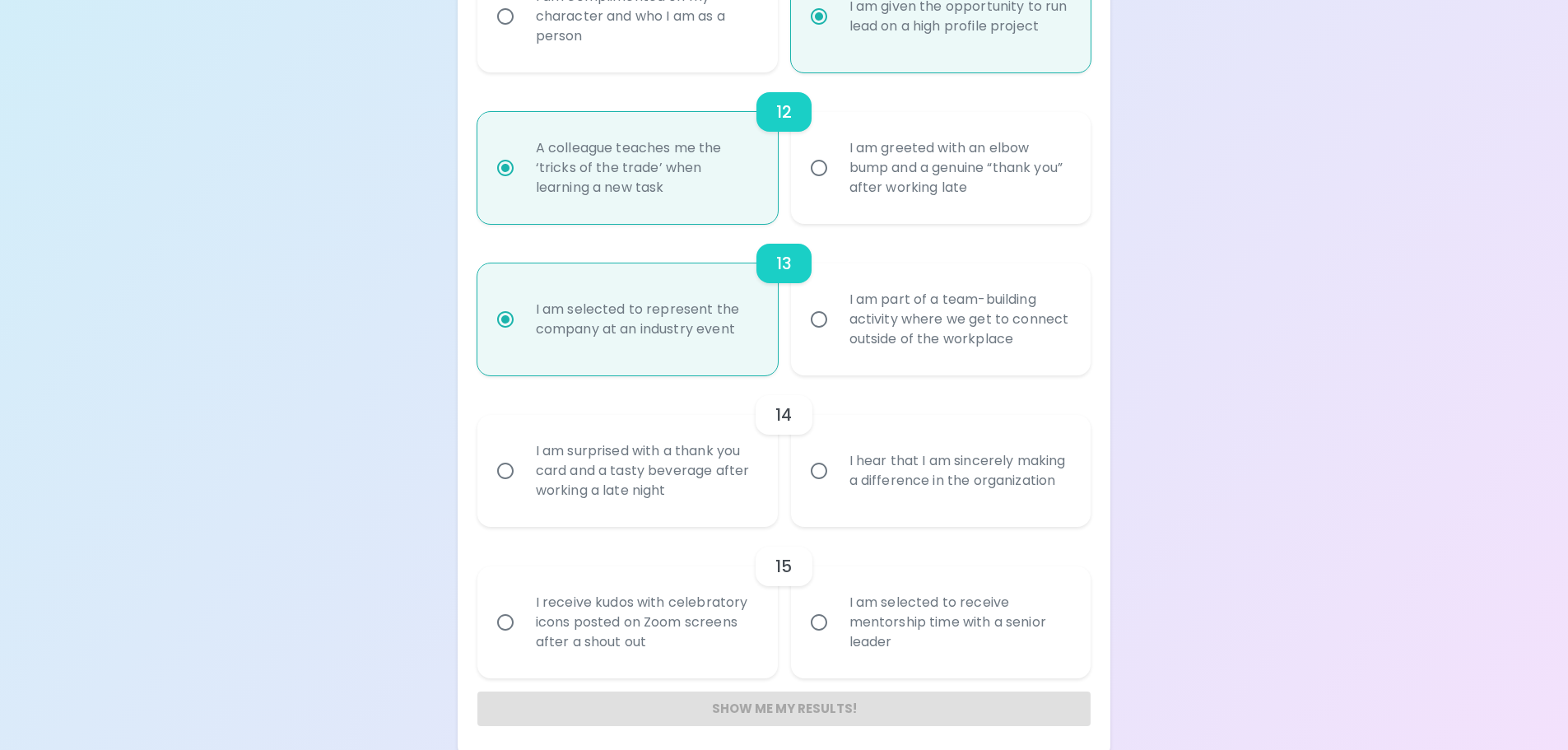
scroll to position [1996, 0]
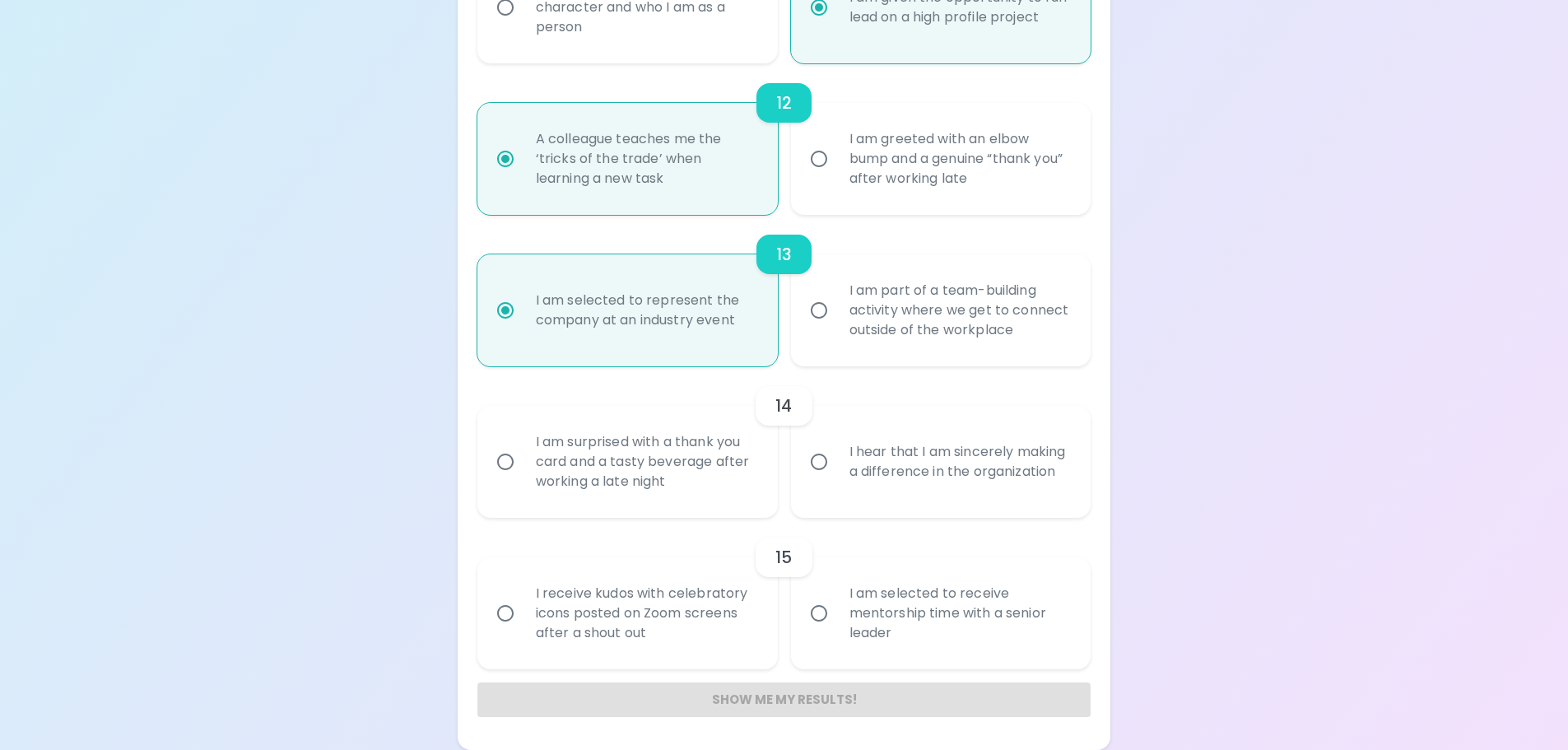
radio input "true"
click at [608, 438] on div "I am surprised with a thank you card and a tasty beverage after working a late …" at bounding box center [646, 461] width 246 height 99
click at [523, 445] on input "I am surprised with a thank you card and a tasty beverage after working a late …" at bounding box center [505, 461] width 34 height 34
radio input "false"
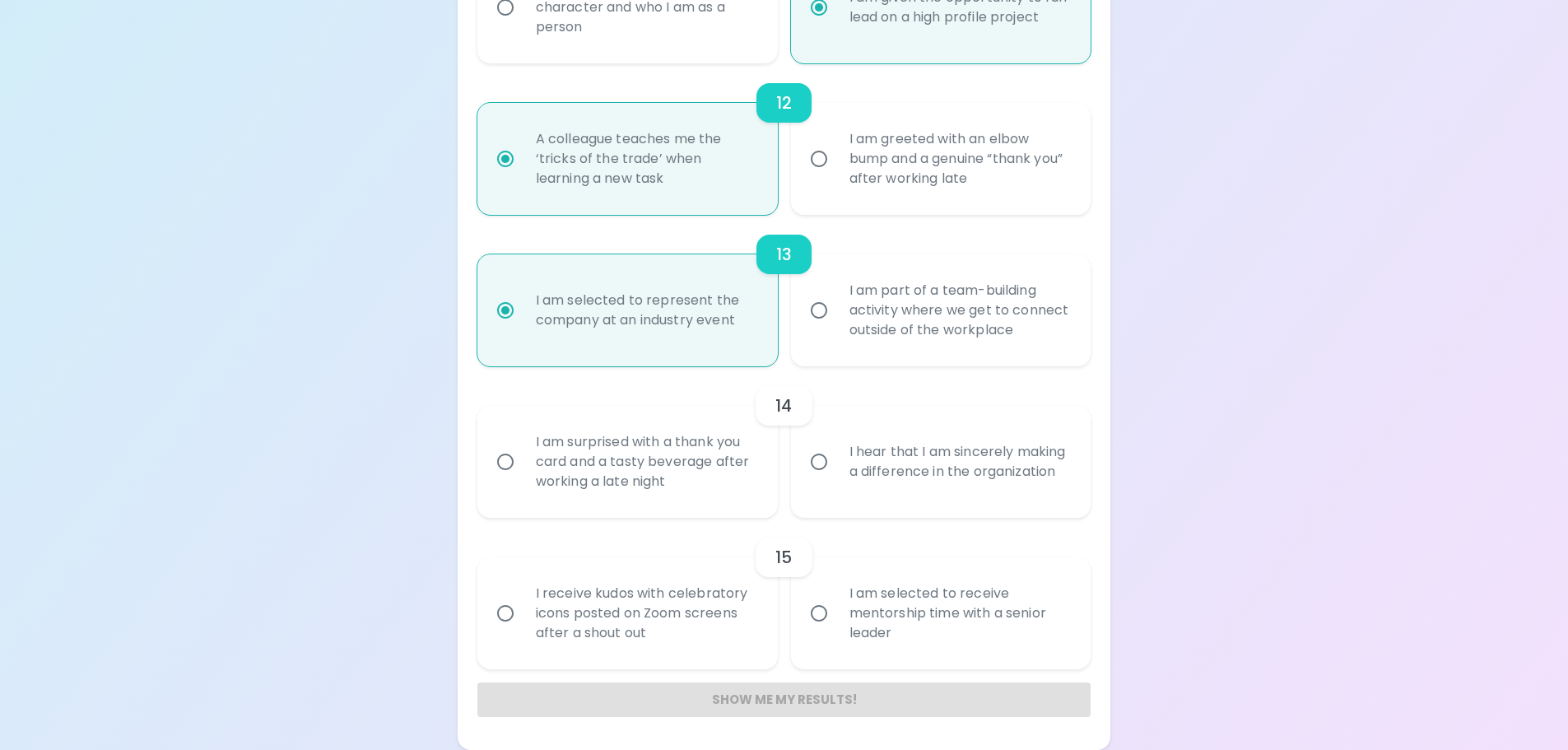
radio input "false"
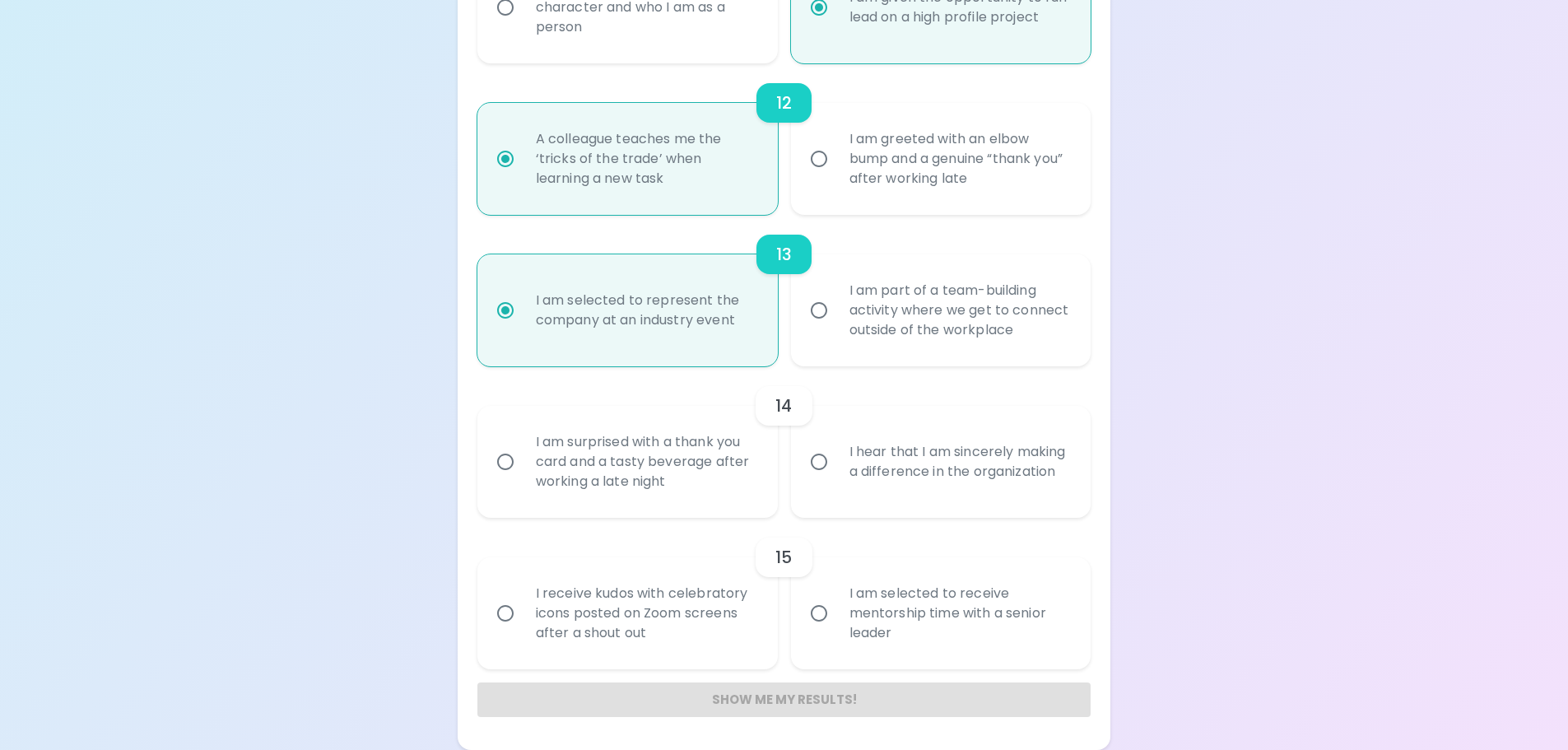
radio input "false"
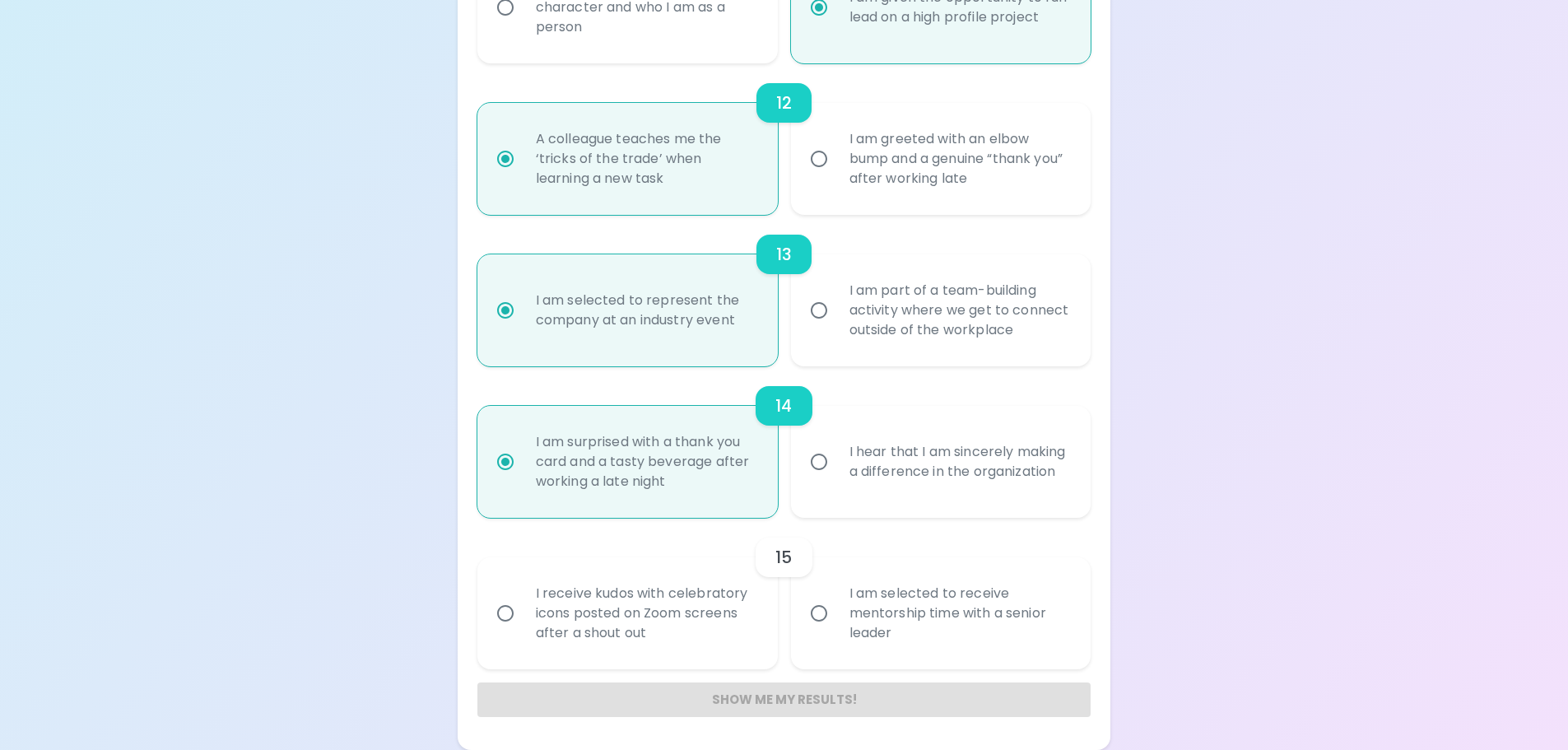
radio input "true"
click at [649, 624] on div "I receive kudos with celebratory icons posted on Zoom screens after a shout out" at bounding box center [646, 613] width 246 height 99
click at [523, 624] on input "I receive kudos with celebratory icons posted on Zoom screens after a shout out" at bounding box center [505, 612] width 34 height 34
radio input "false"
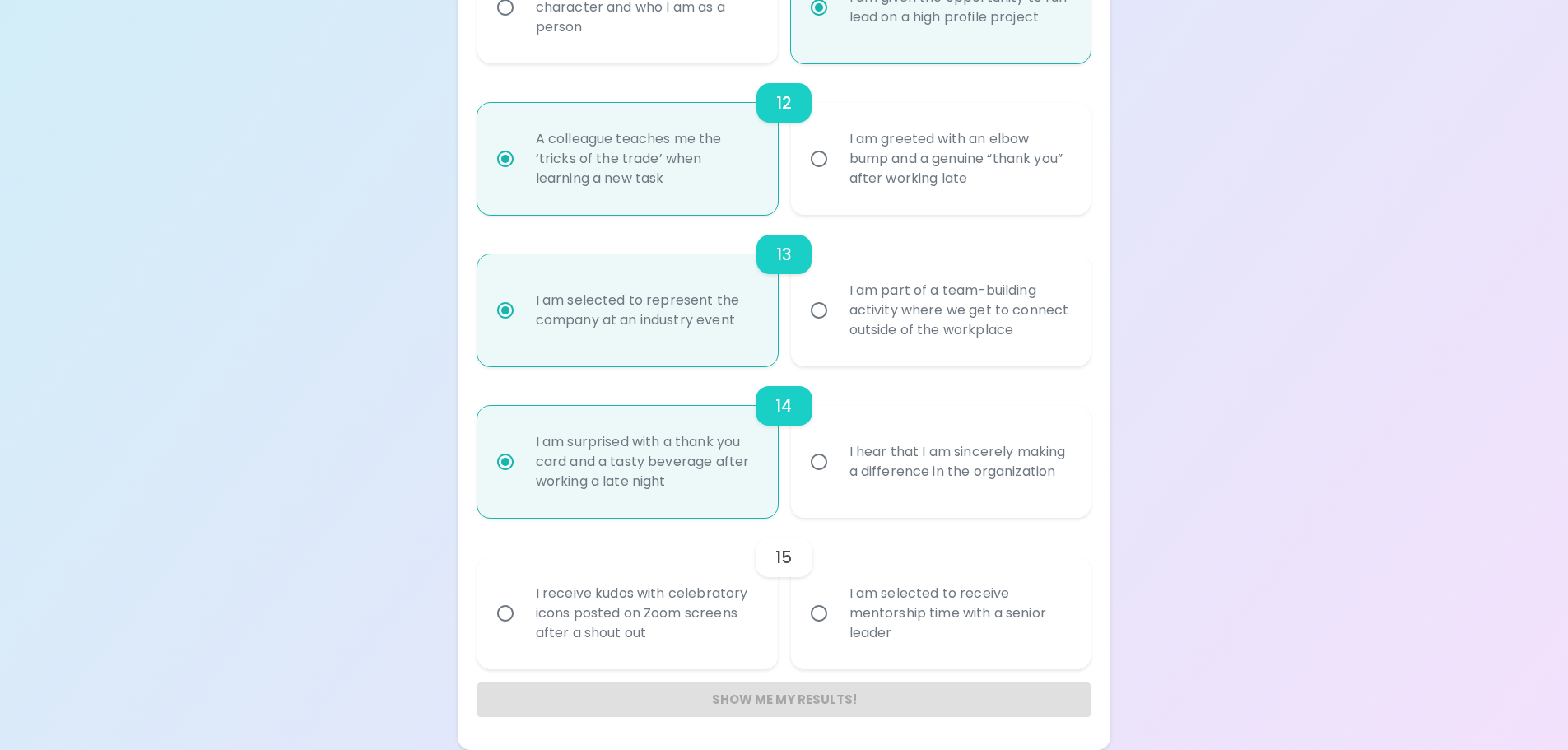
radio input "false"
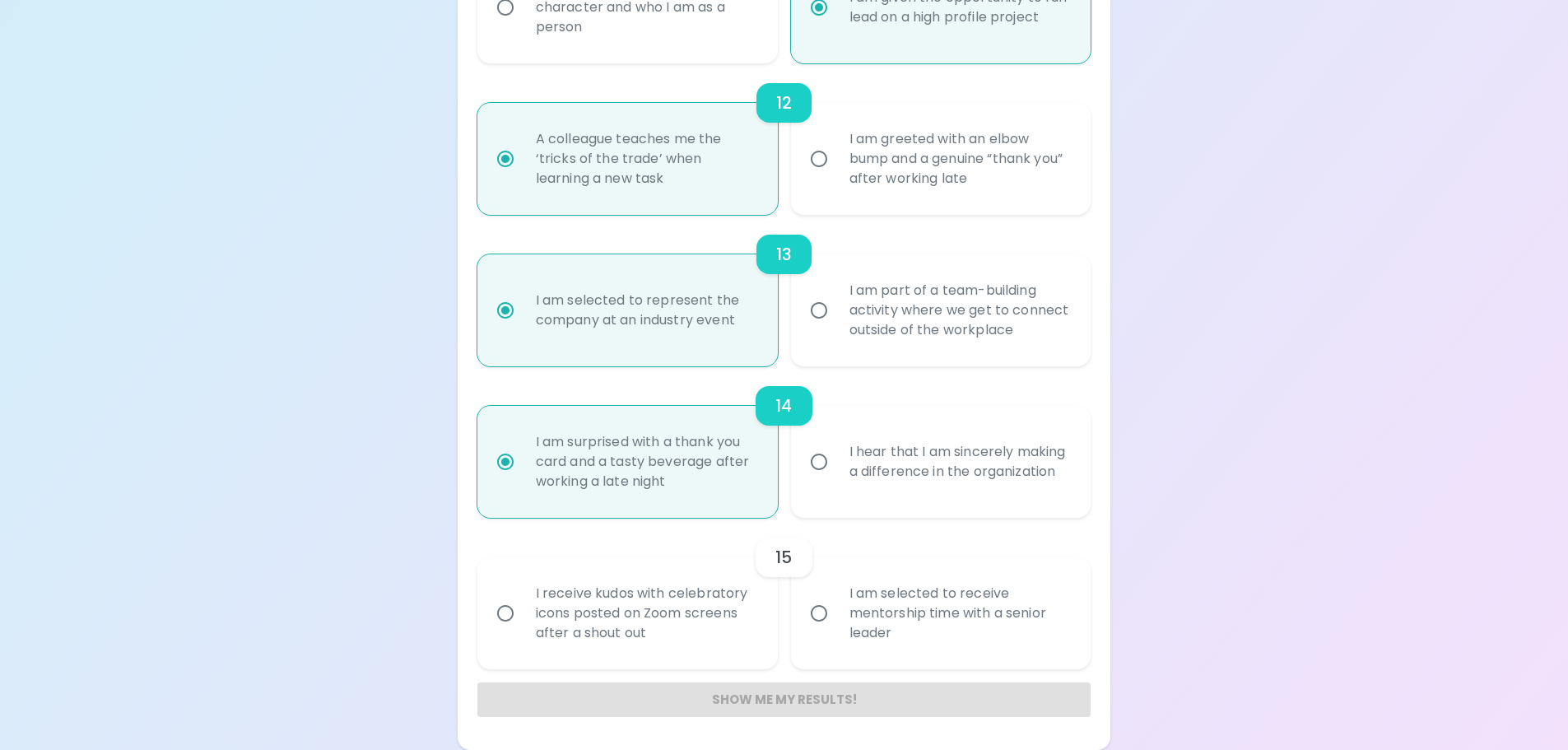
radio input "false"
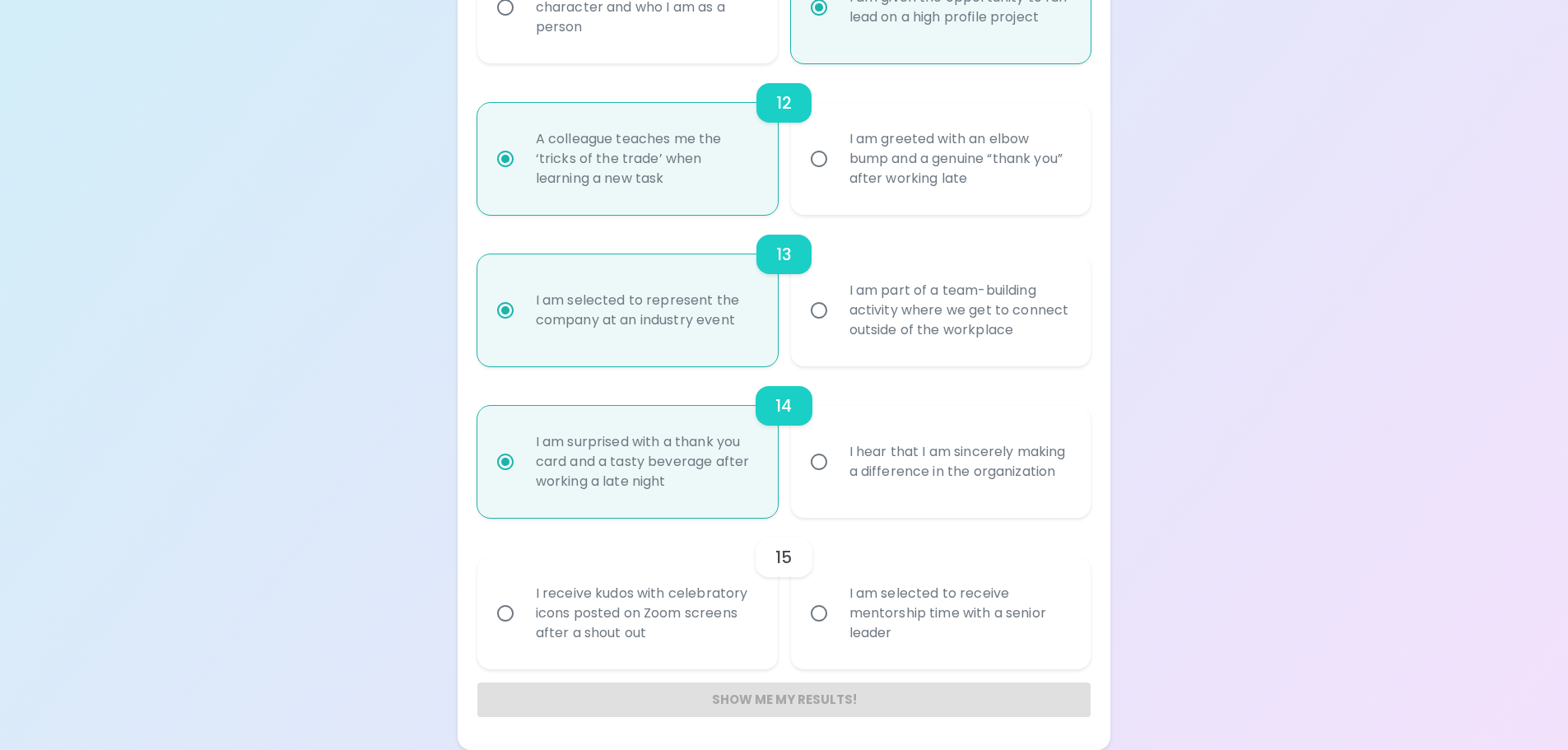
radio input "false"
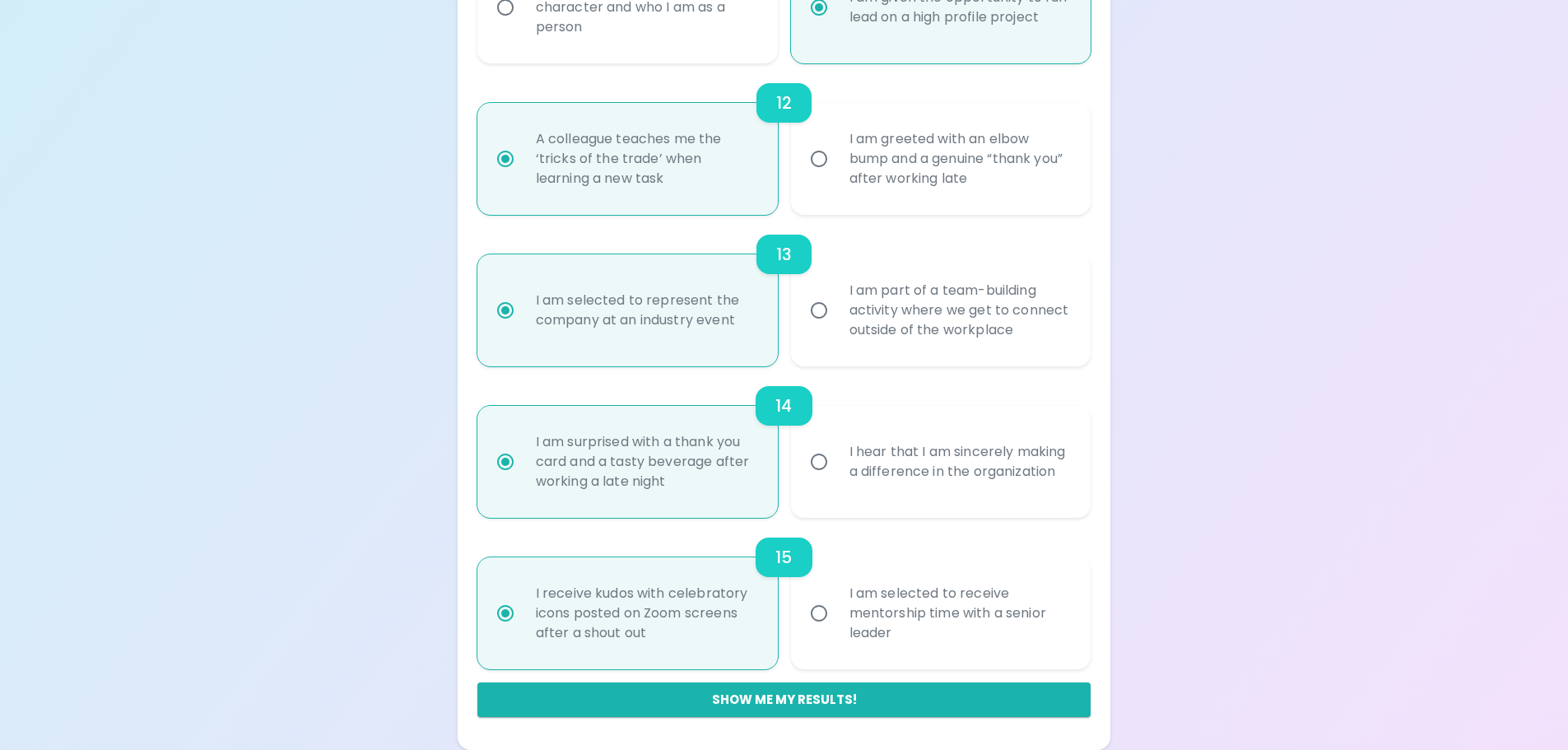
radio input "true"
click at [1028, 604] on div "I am selected to receive mentorship time with a senior leader" at bounding box center [959, 613] width 246 height 99
click at [836, 604] on input "I am selected to receive mentorship time with a senior leader" at bounding box center [819, 612] width 34 height 34
radio input "false"
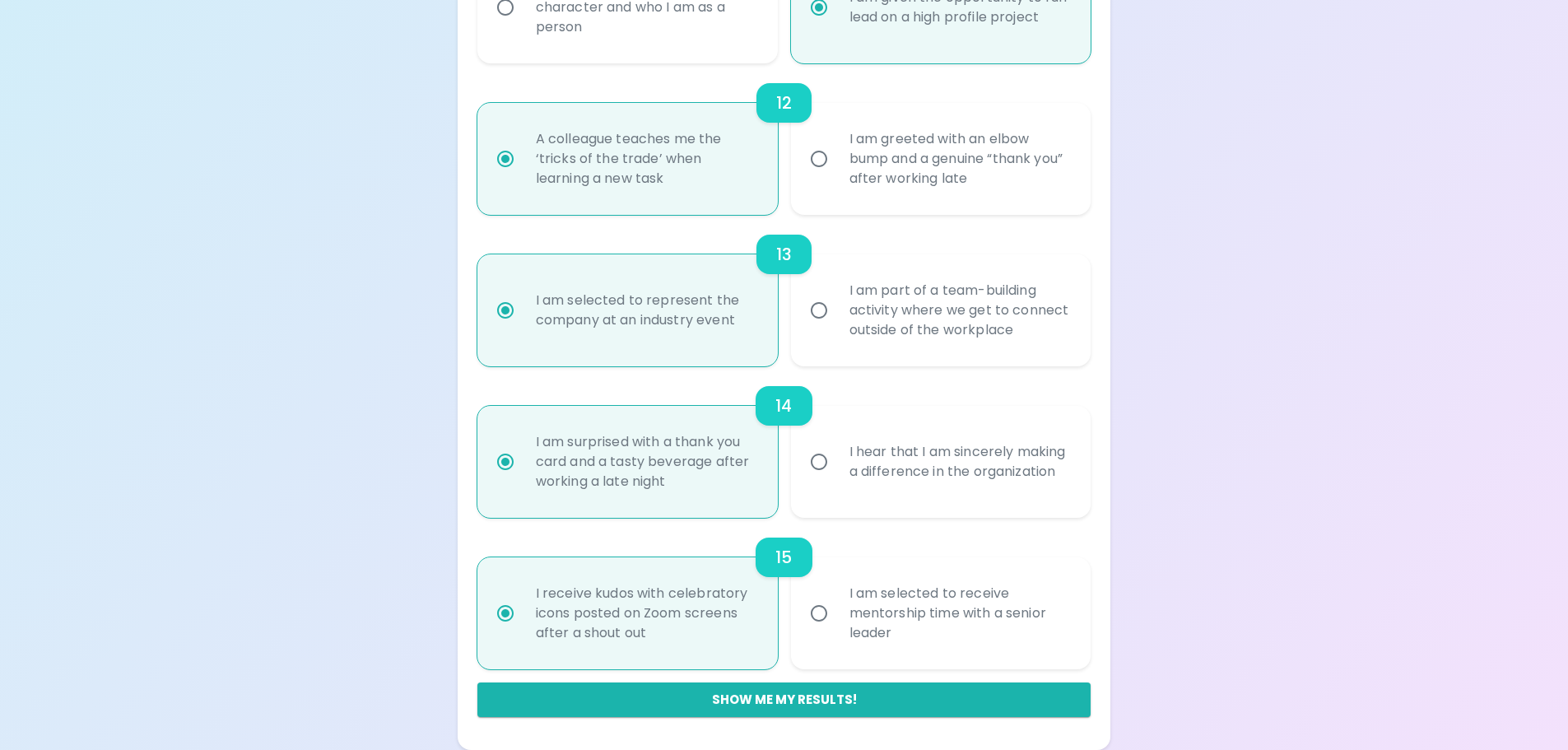
radio input "false"
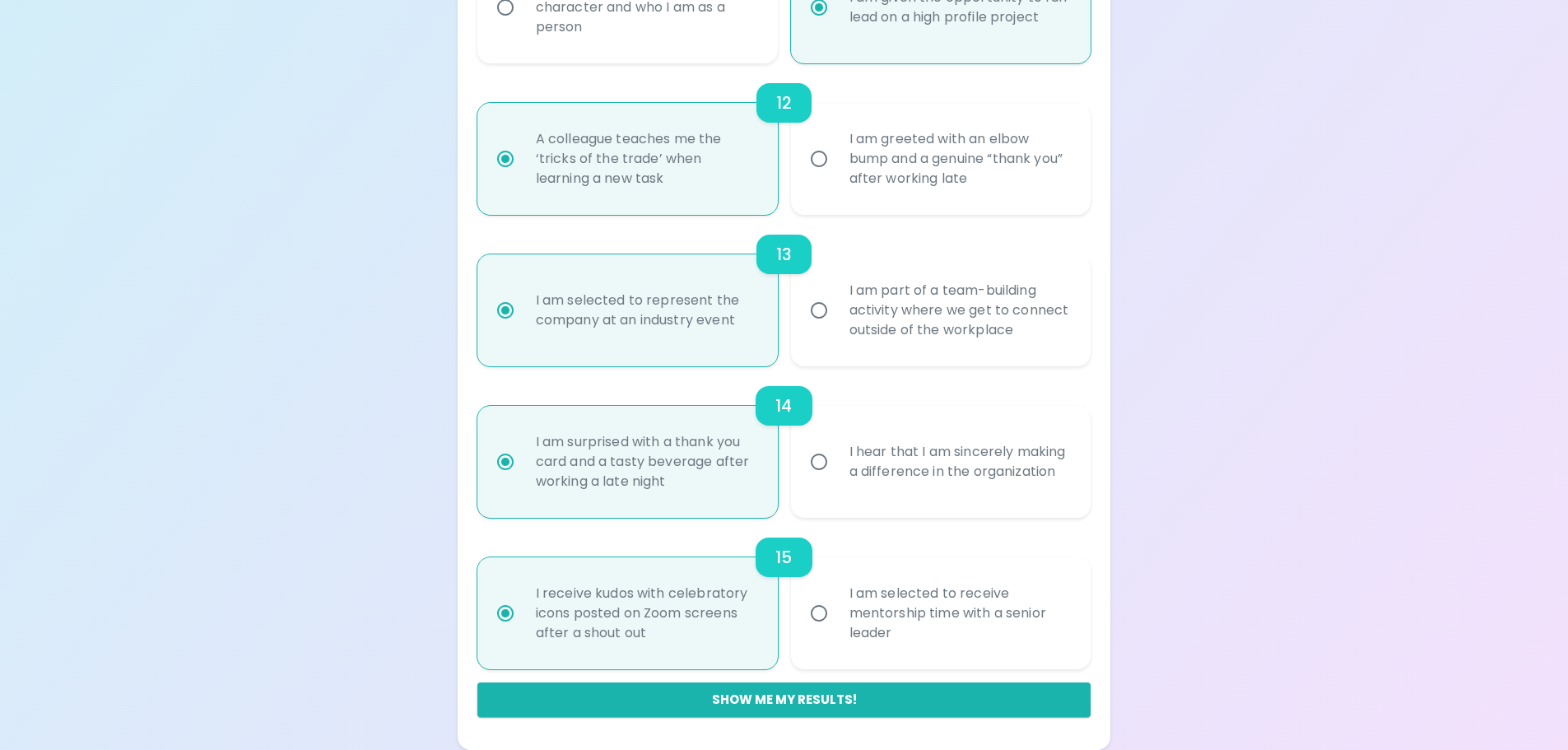
radio input "false"
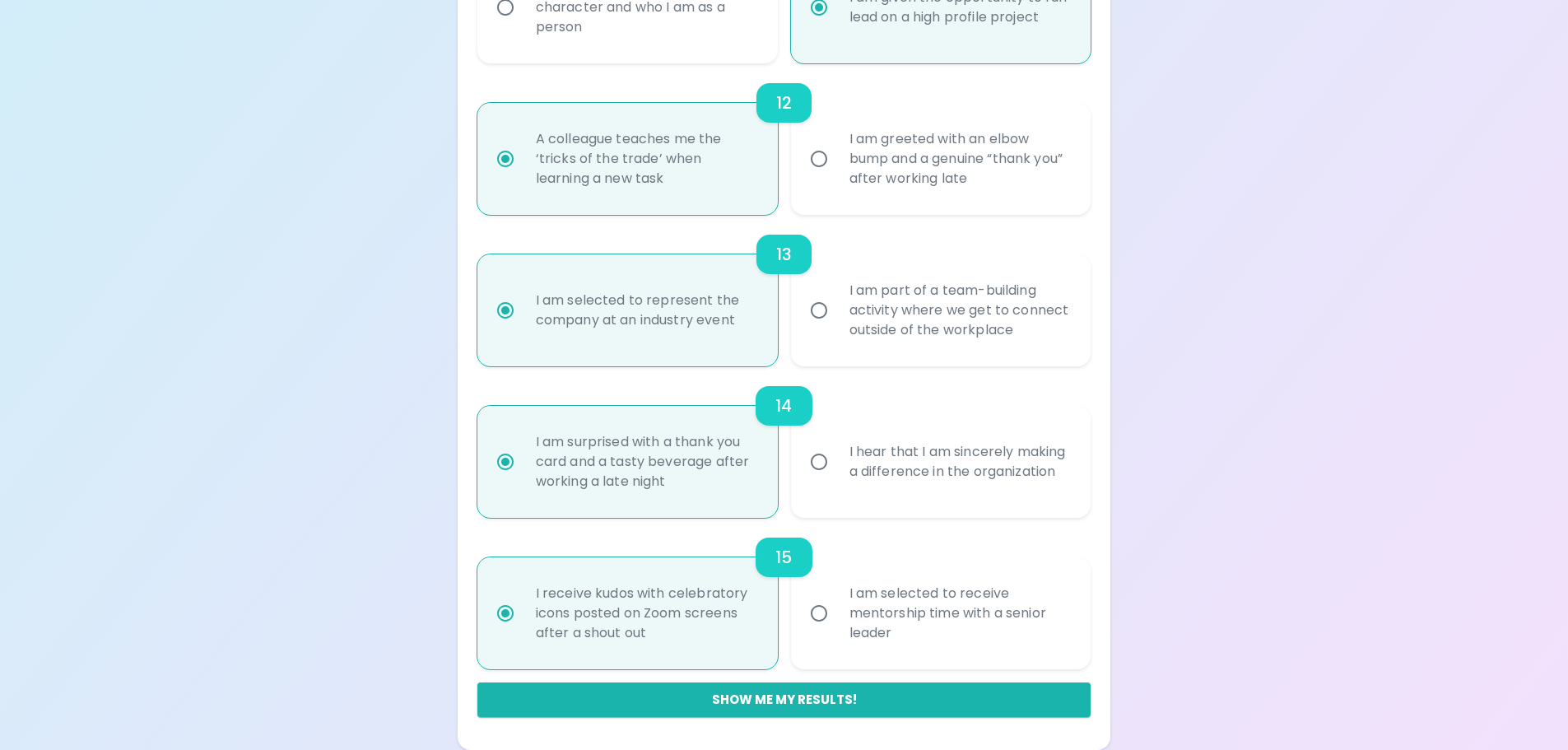
radio input "false"
radio input "true"
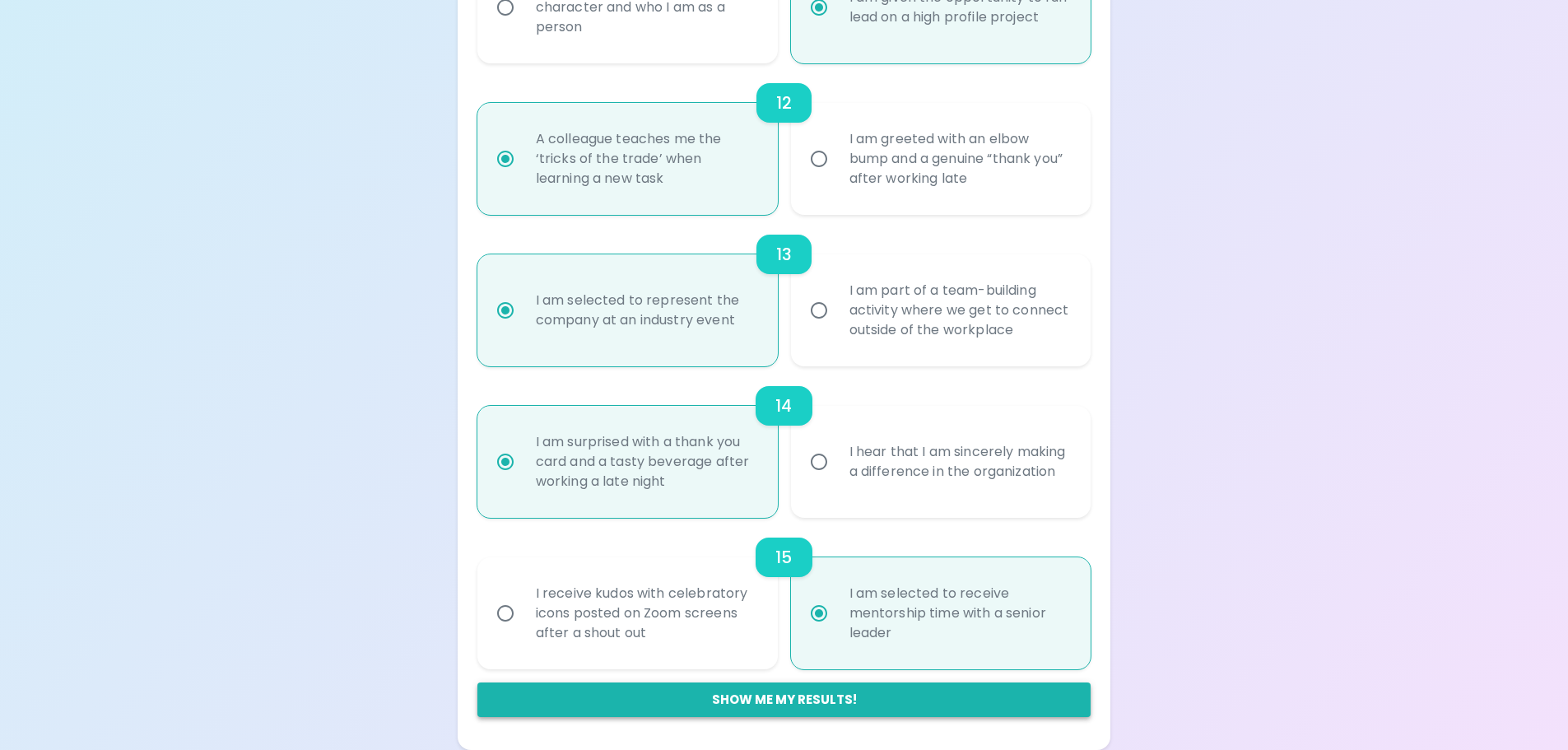
radio input "true"
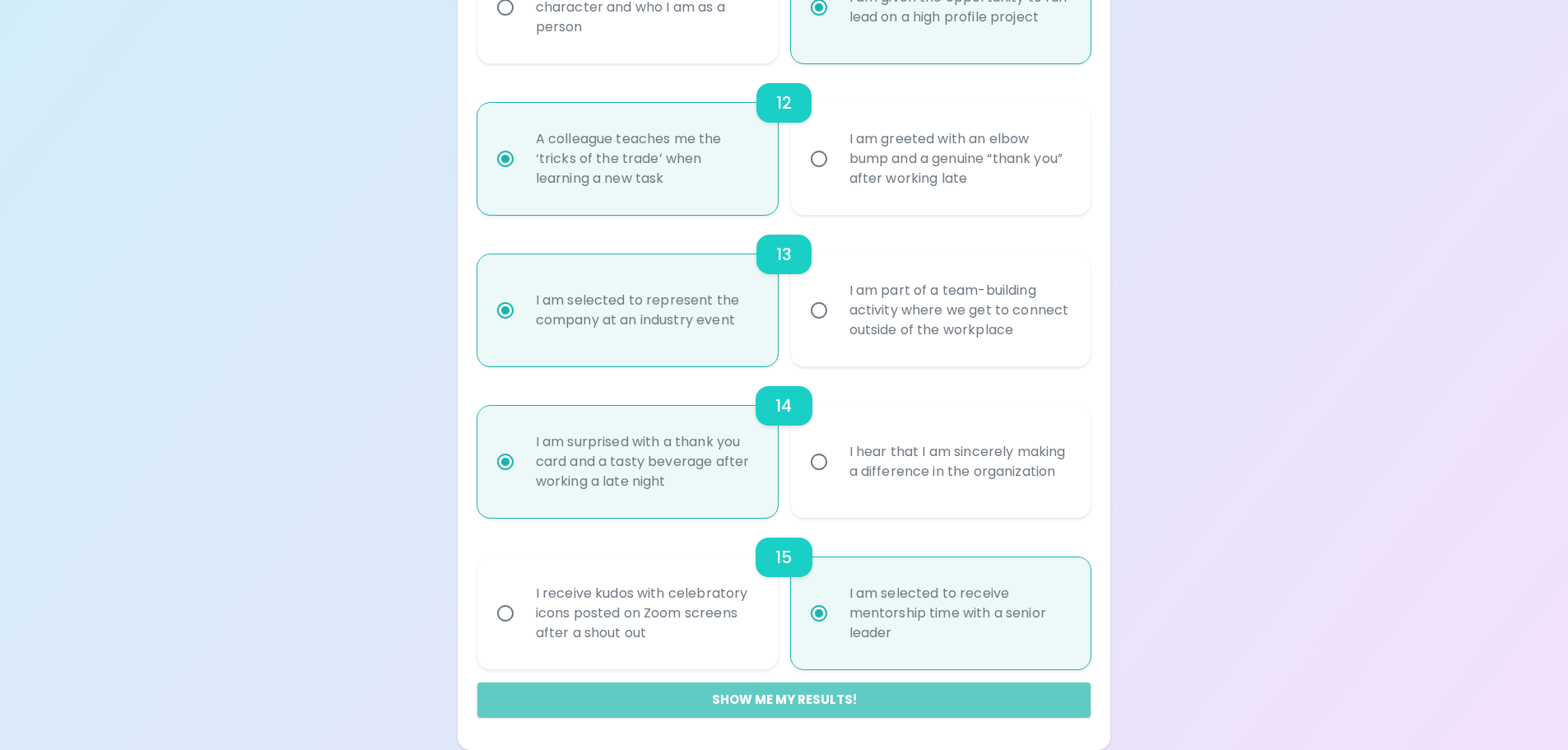
drag, startPoint x: 963, startPoint y: 697, endPoint x: 970, endPoint y: 721, distance: 25.0
click at [963, 698] on button "Show me my results!" at bounding box center [784, 699] width 614 height 34
radio input "false"
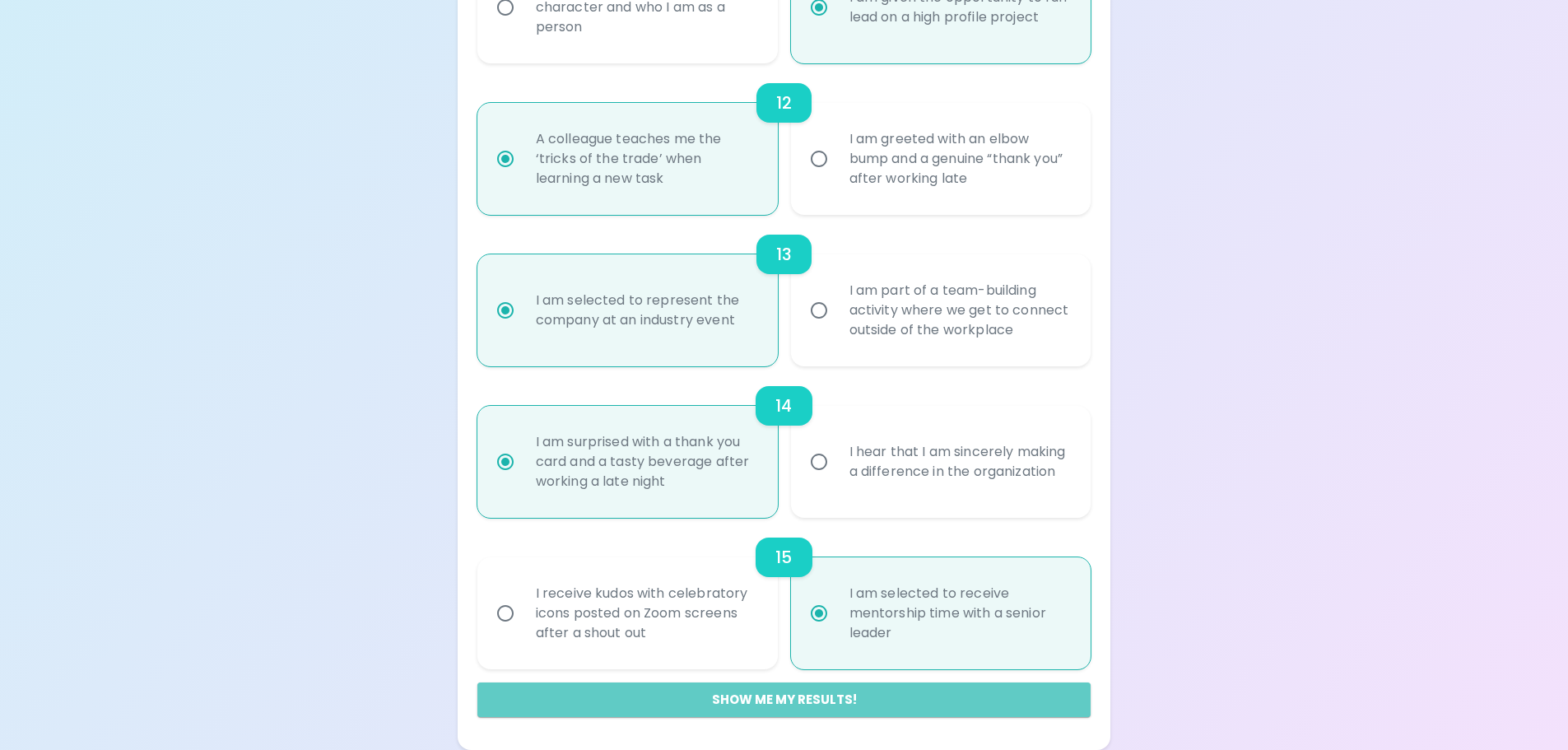
radio input "false"
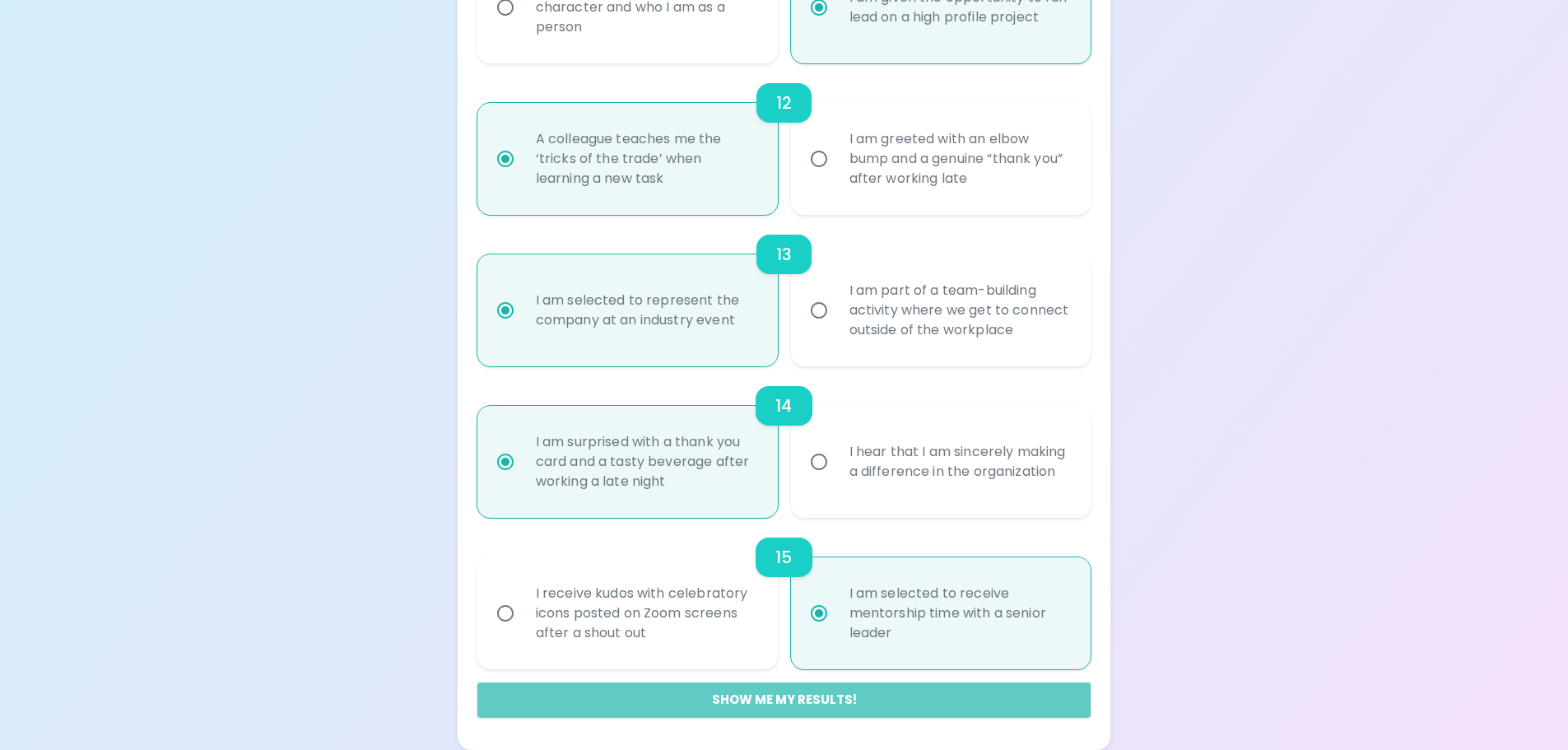
radio input "false"
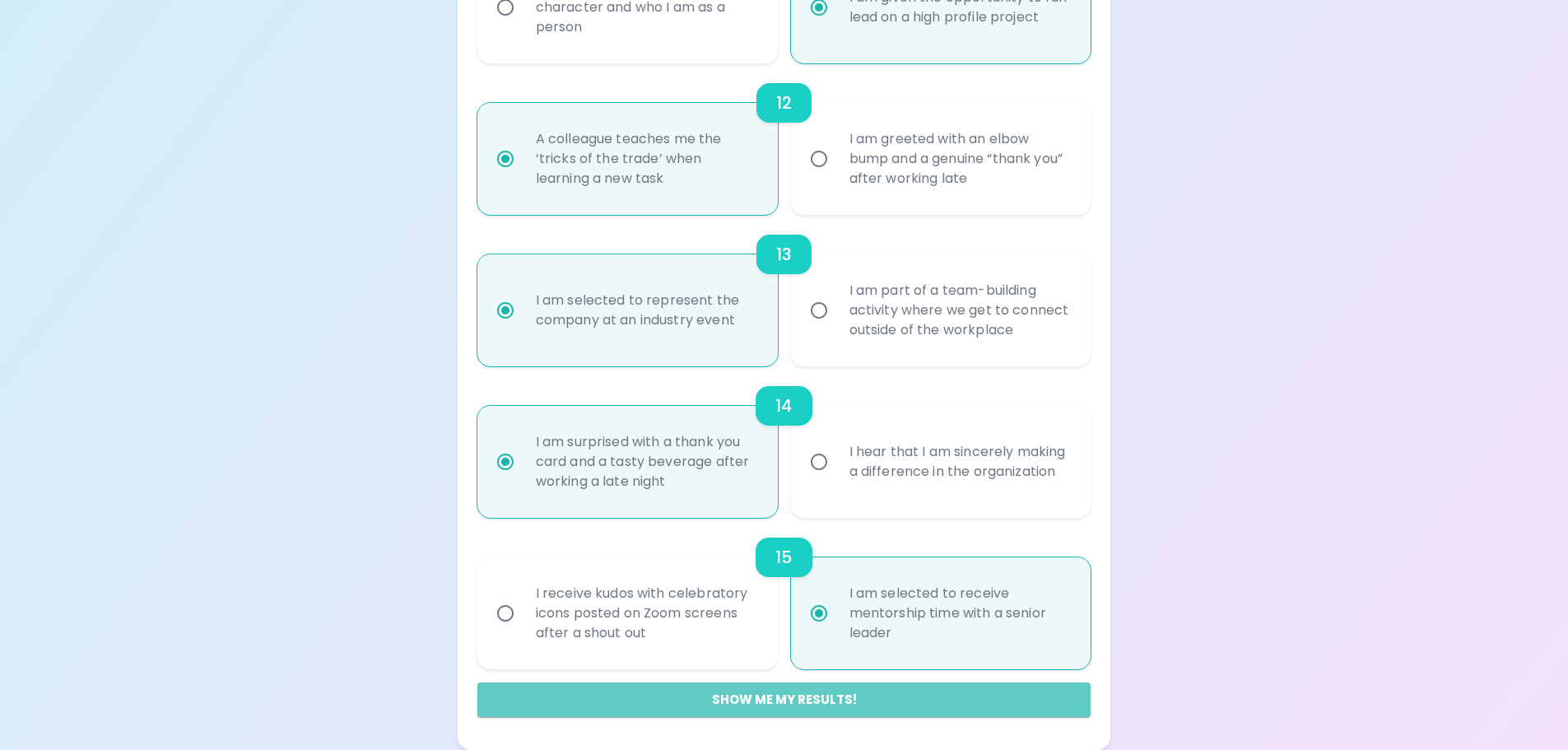
radio input "false"
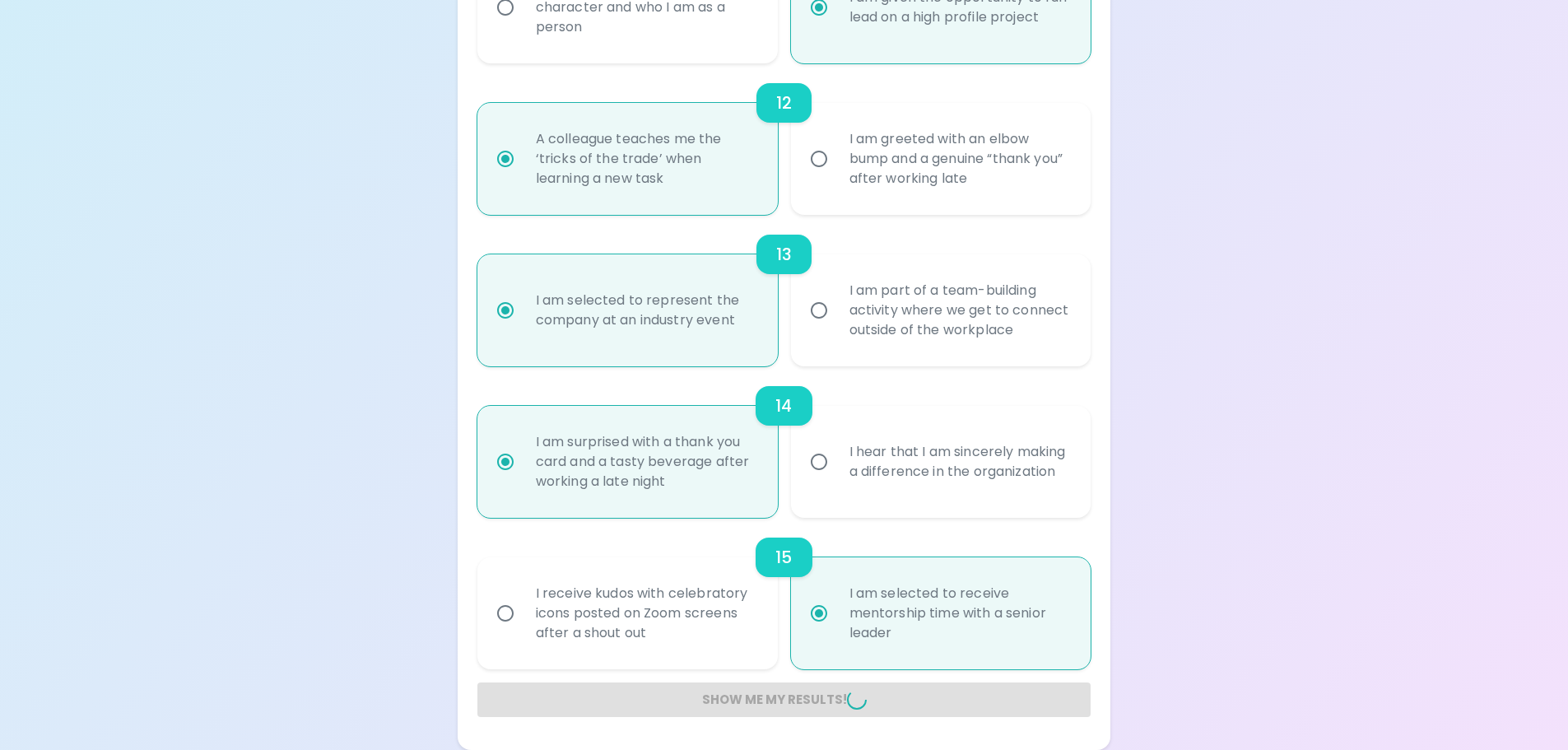
radio input "false"
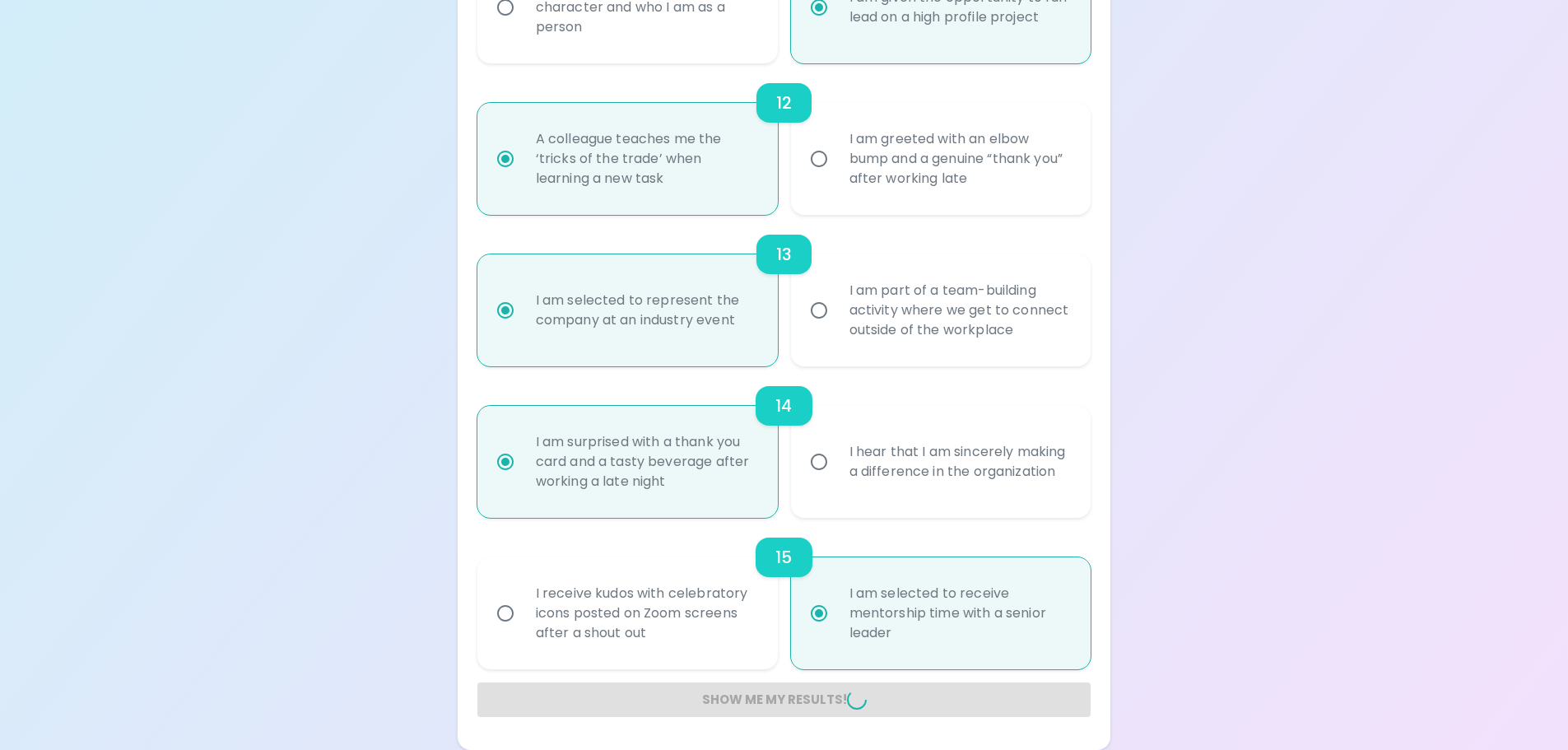
radio input "false"
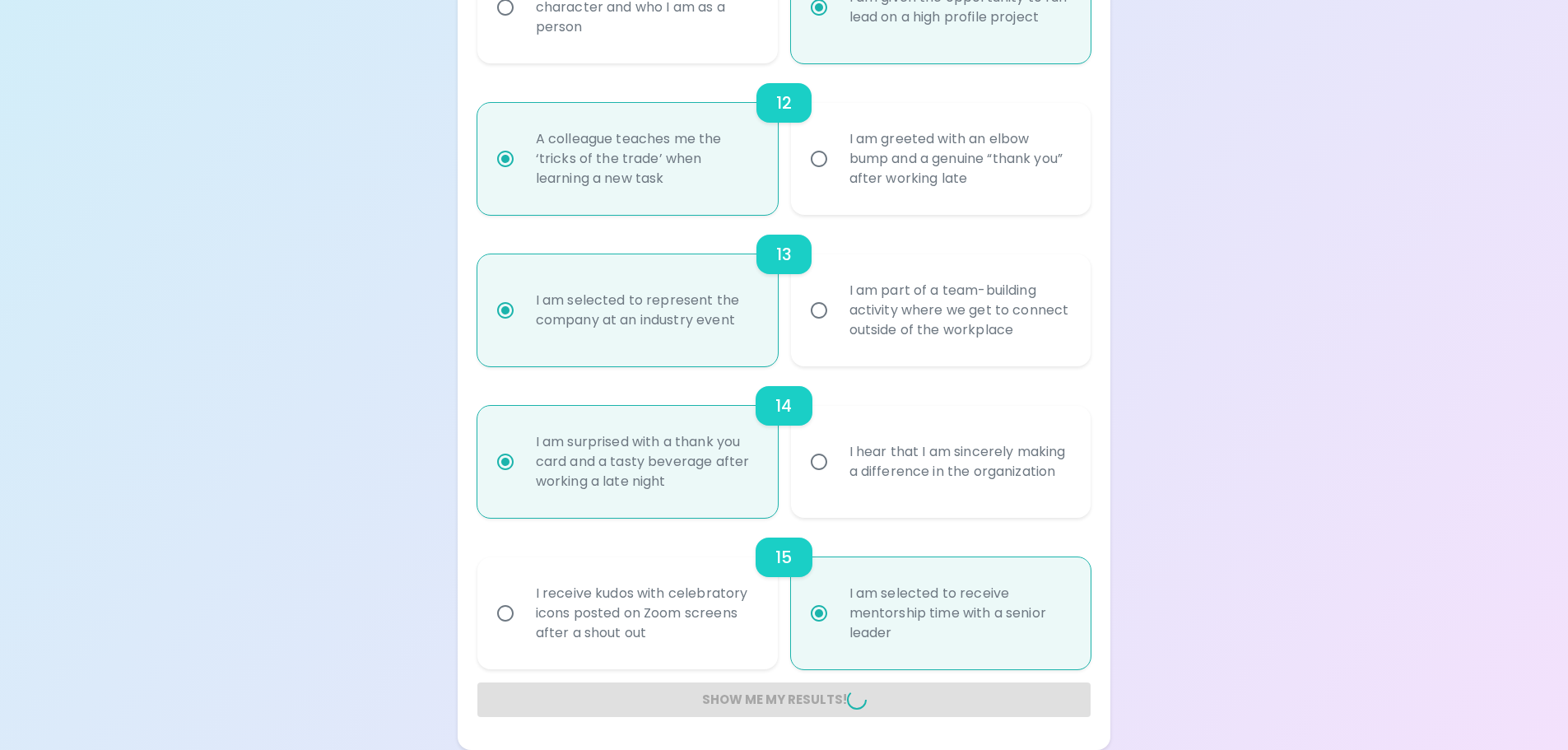
radio input "false"
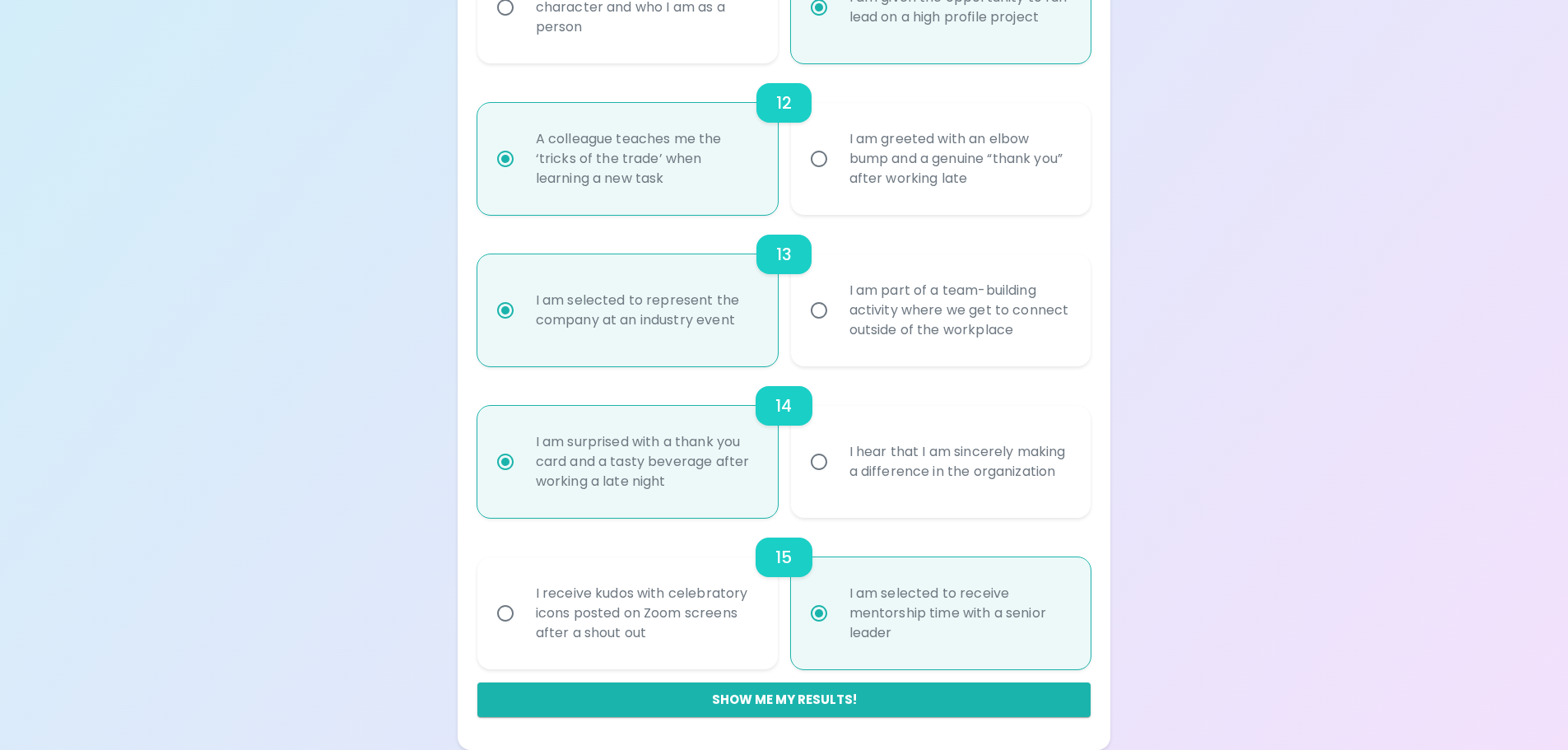
scroll to position [311, 0]
